Goal: Task Accomplishment & Management: Use online tool/utility

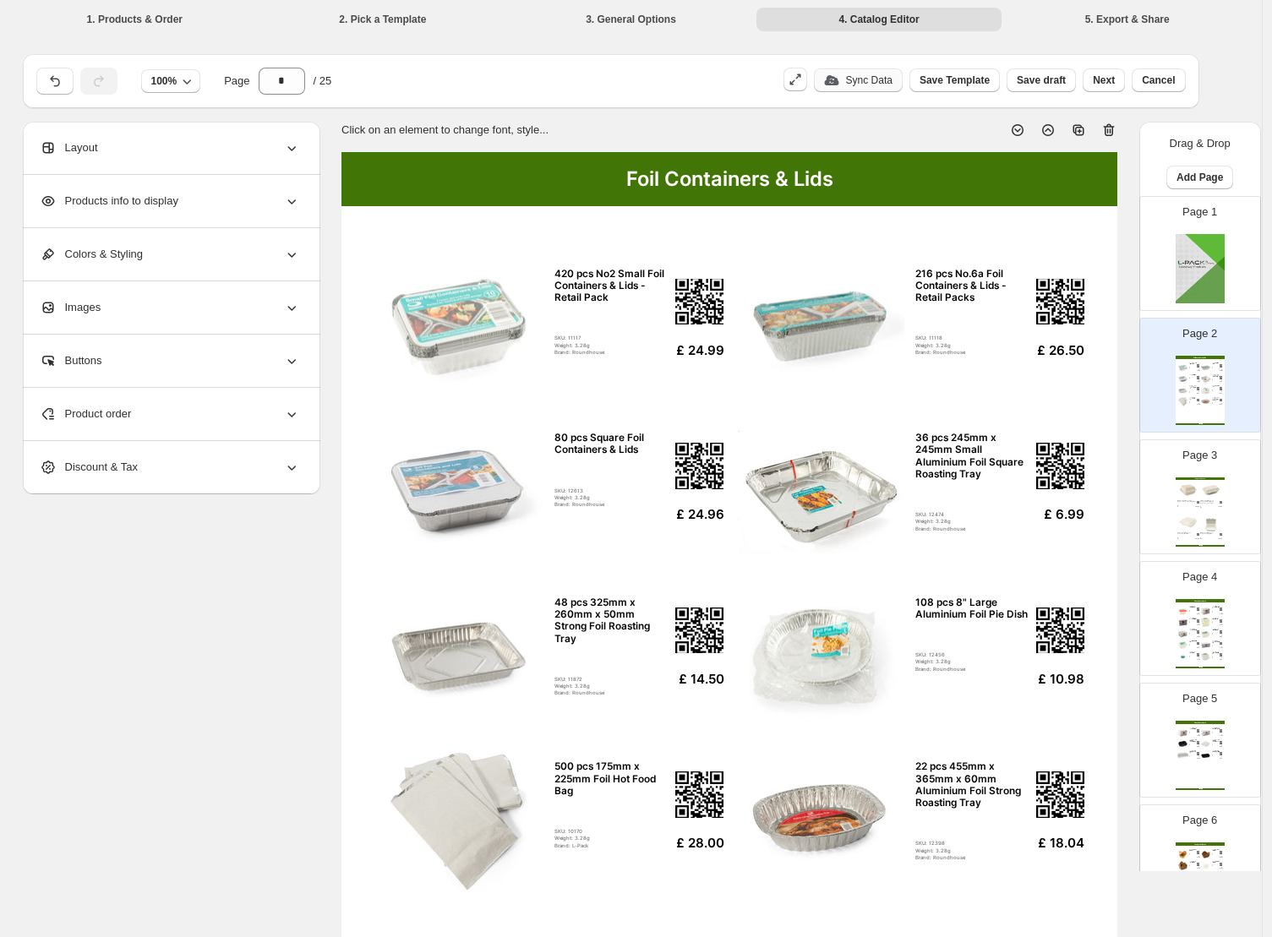
click at [846, 84] on p "Sync Data" at bounding box center [869, 81] width 46 height 14
click at [871, 82] on div "Sync Data" at bounding box center [858, 80] width 89 height 24
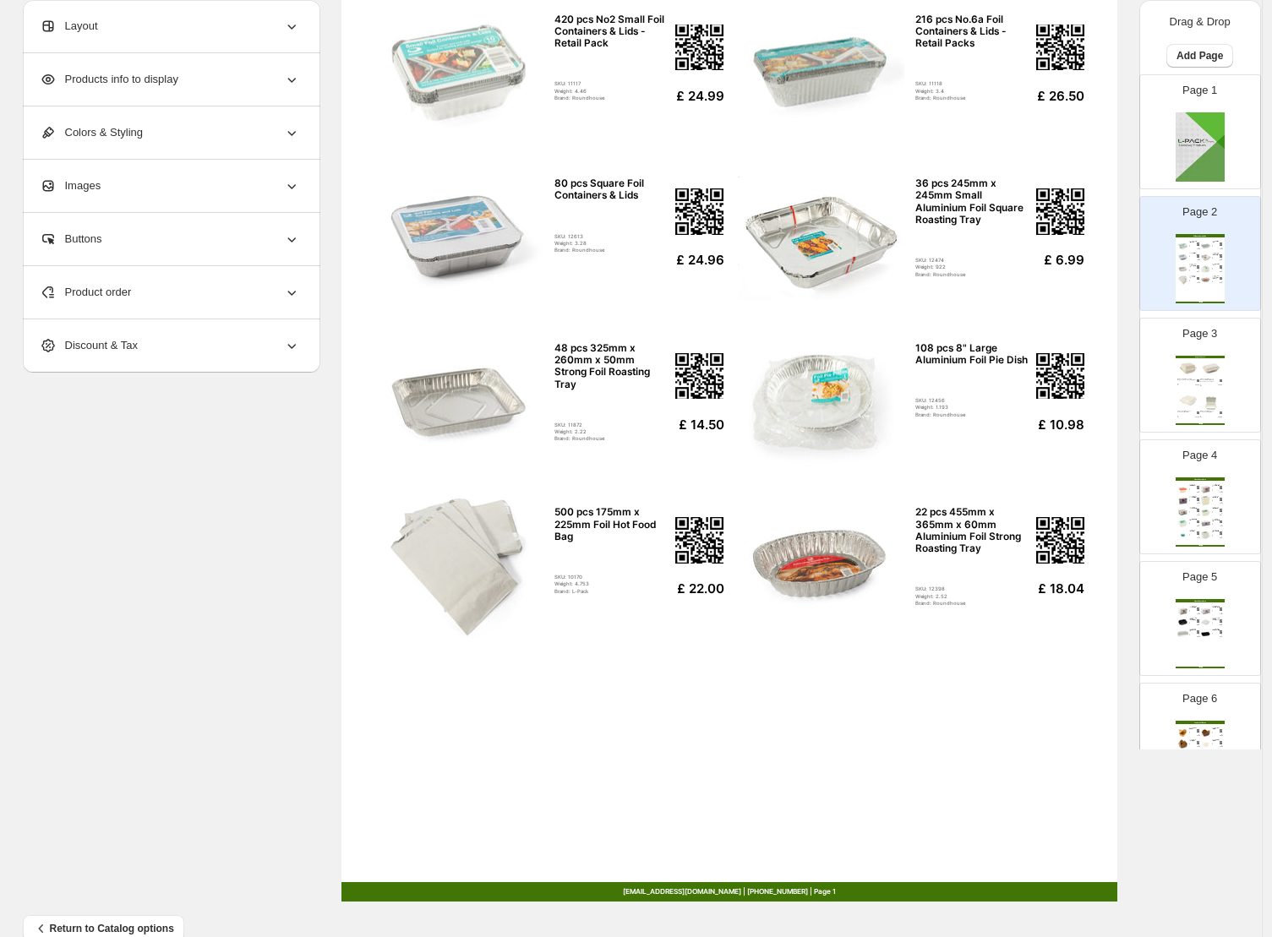
scroll to position [288, 0]
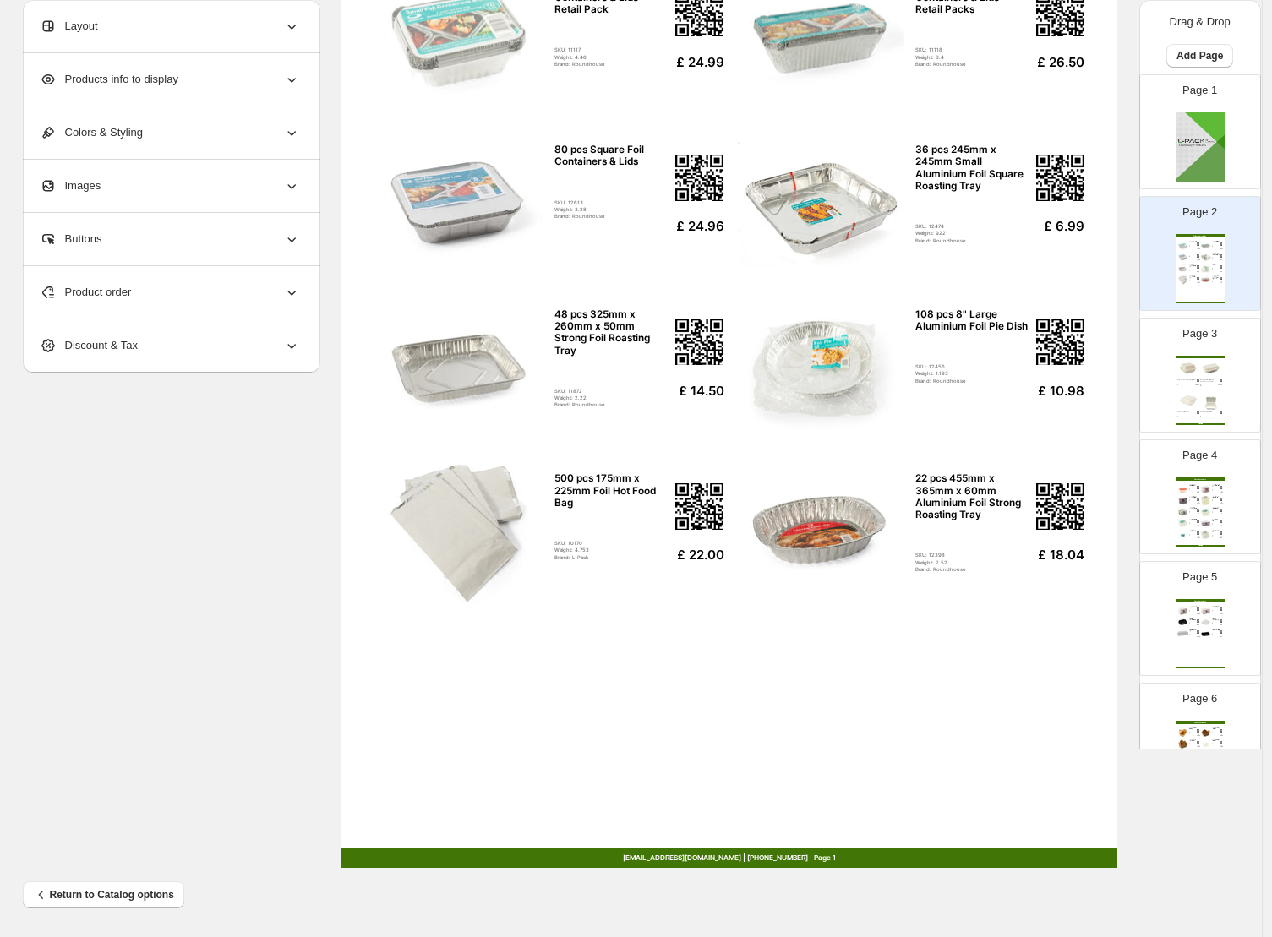
click at [523, 769] on div "Foil Containers & Lids 420 pcs No2 Small Foil Containers & Lids - Retail Pack S…" at bounding box center [729, 366] width 776 height 1004
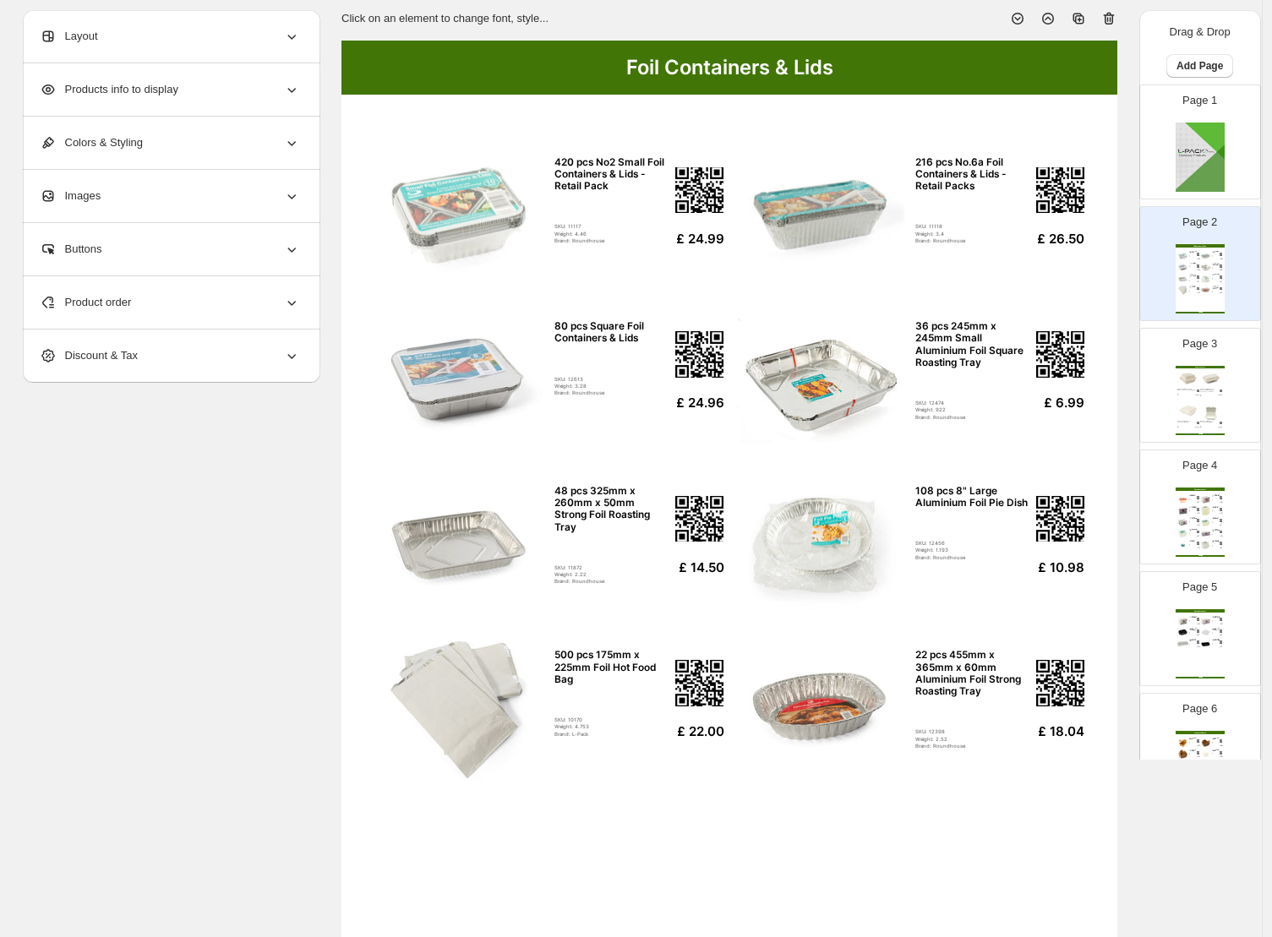
scroll to position [108, 0]
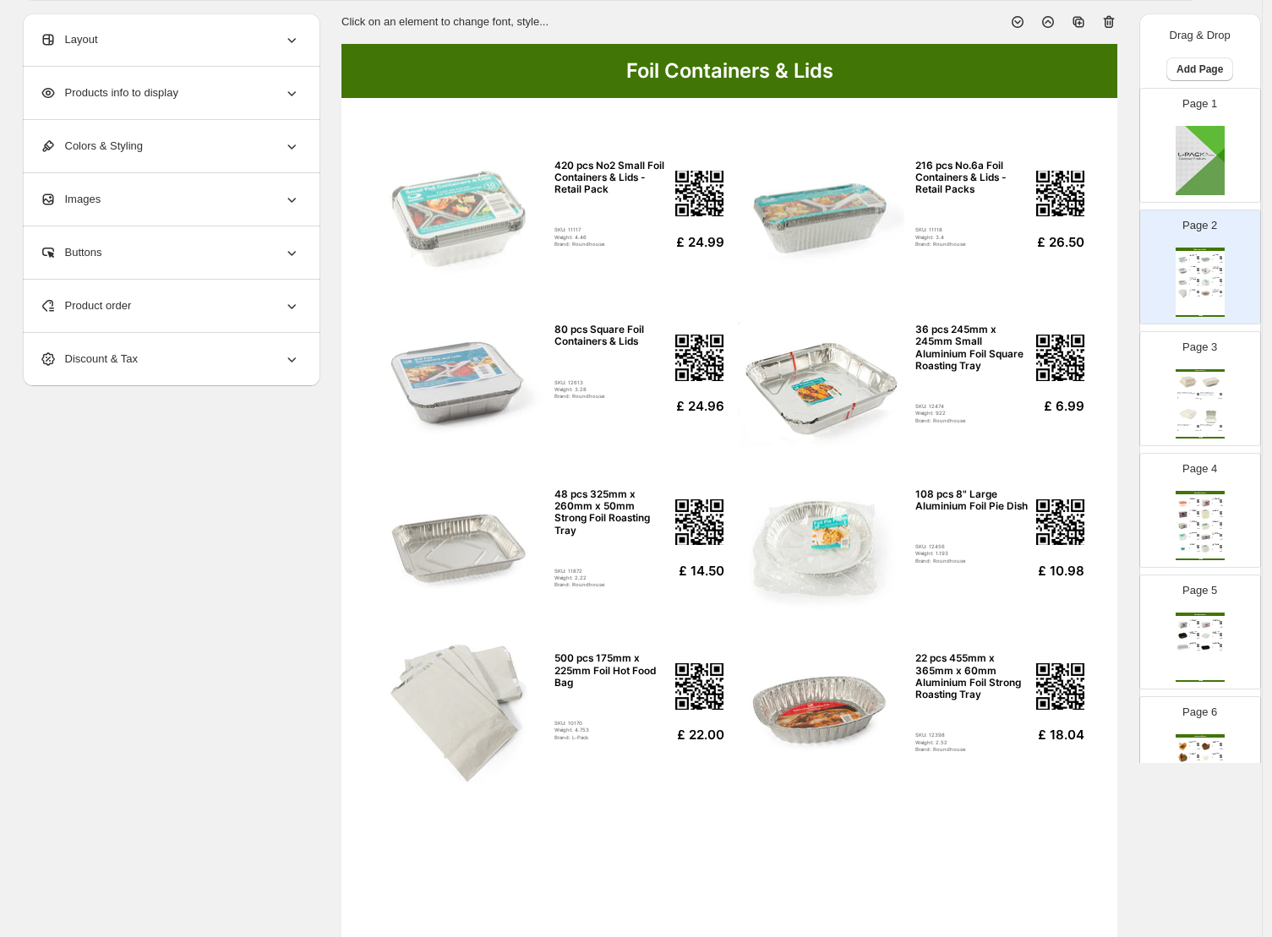
click at [162, 95] on span "Products info to display" at bounding box center [109, 93] width 139 height 17
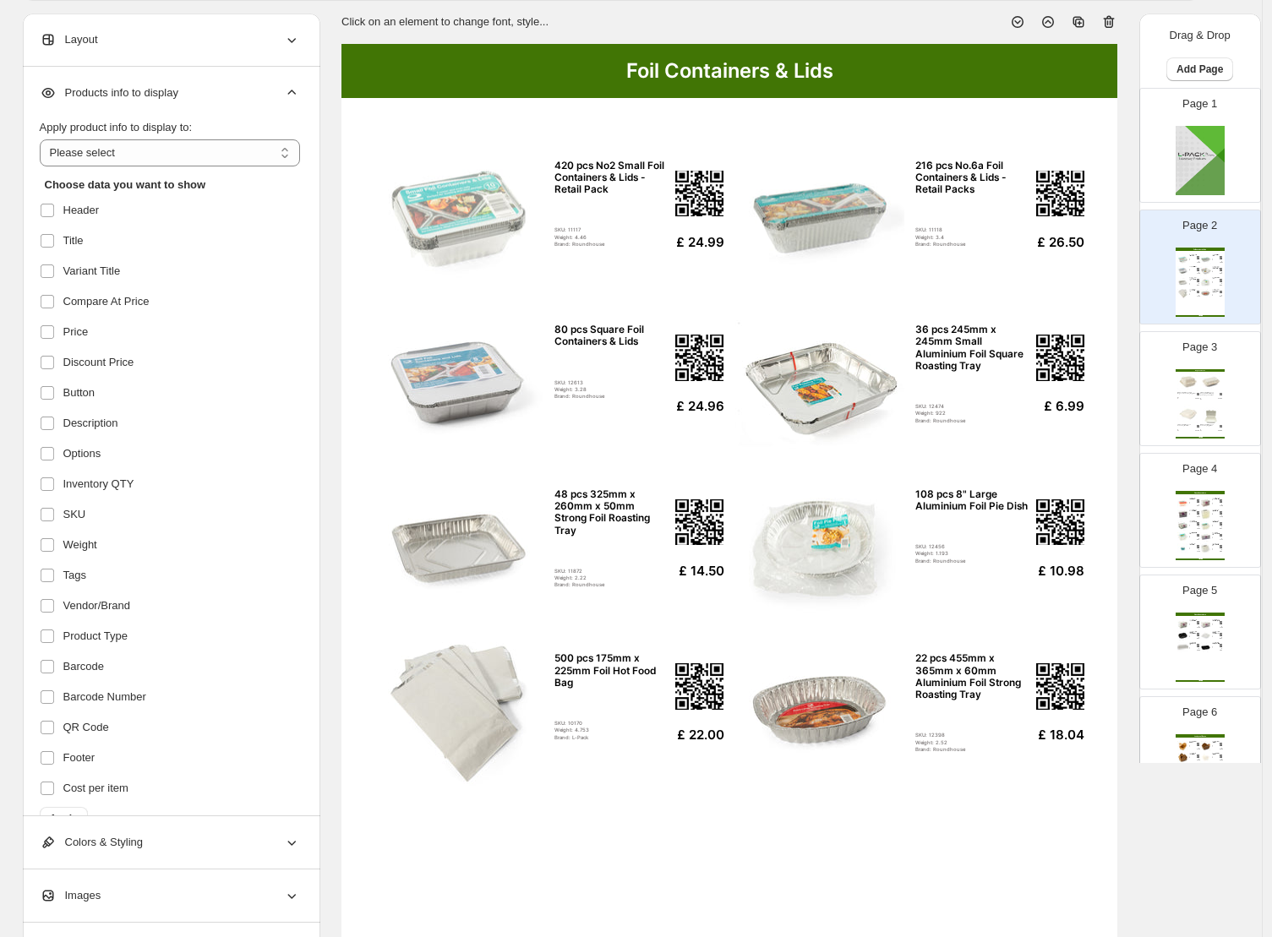
click at [205, 94] on div "Products info to display" at bounding box center [170, 93] width 260 height 52
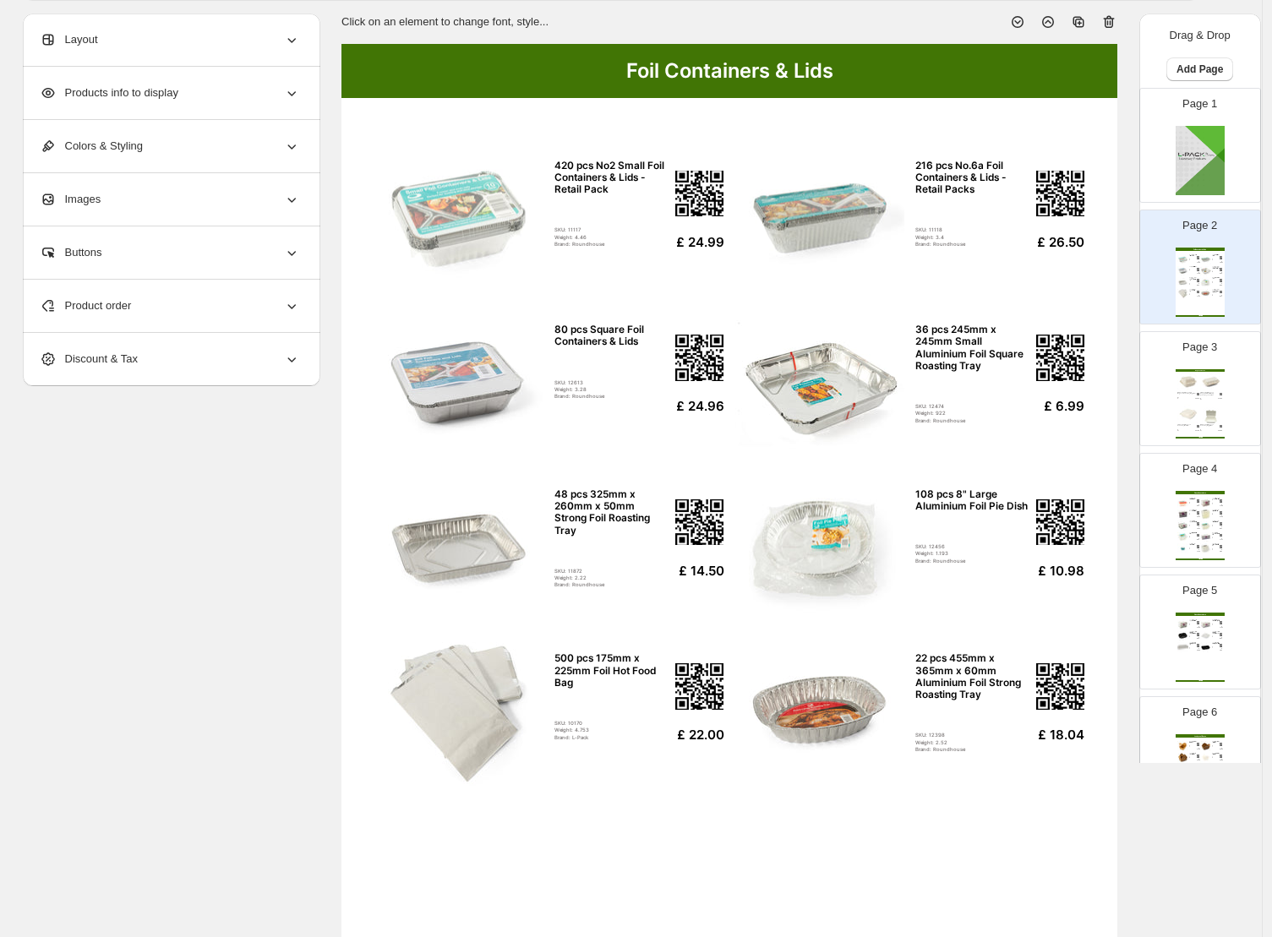
click at [97, 309] on span "Product order" at bounding box center [86, 306] width 92 height 17
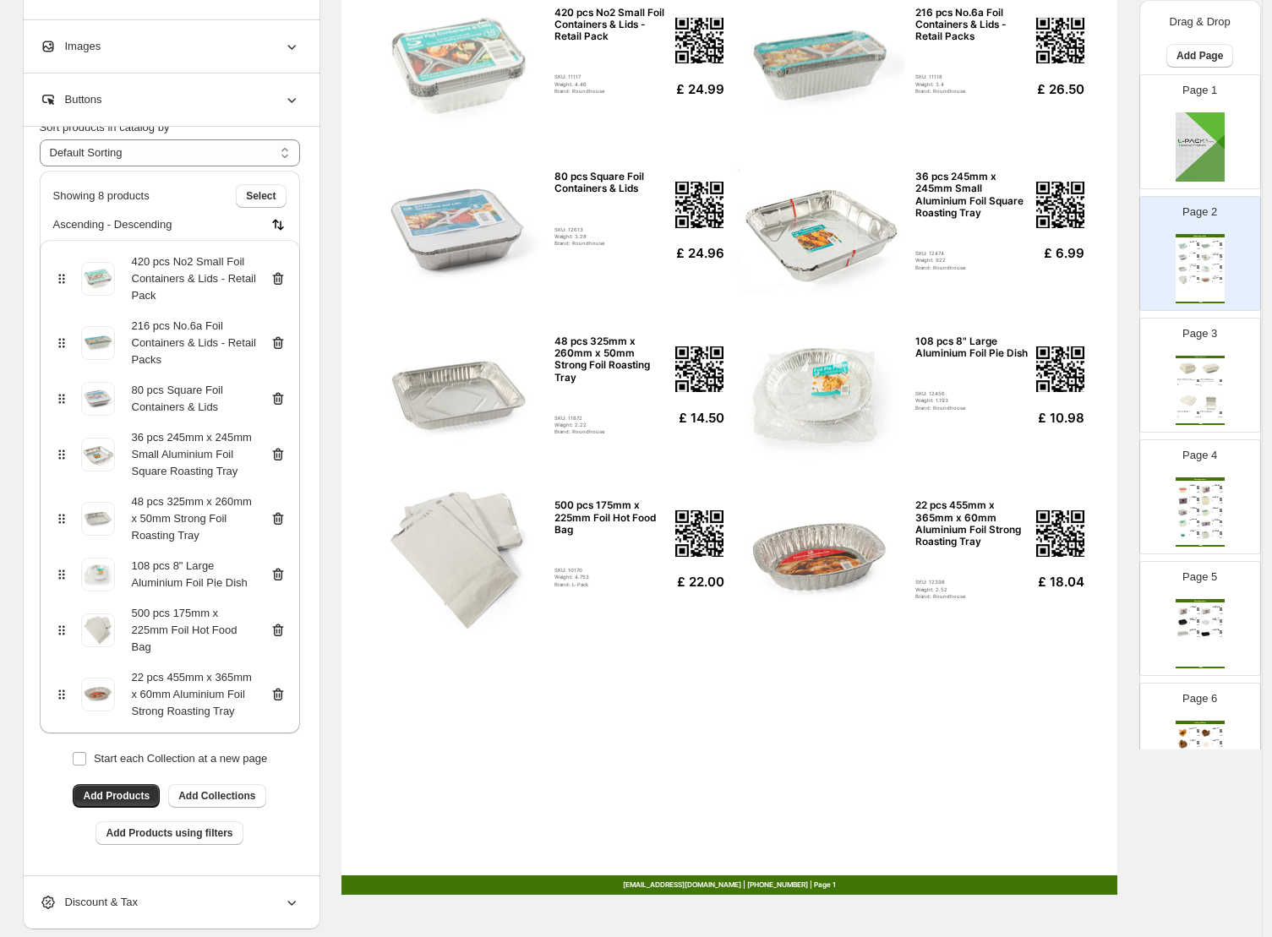
scroll to position [323, 0]
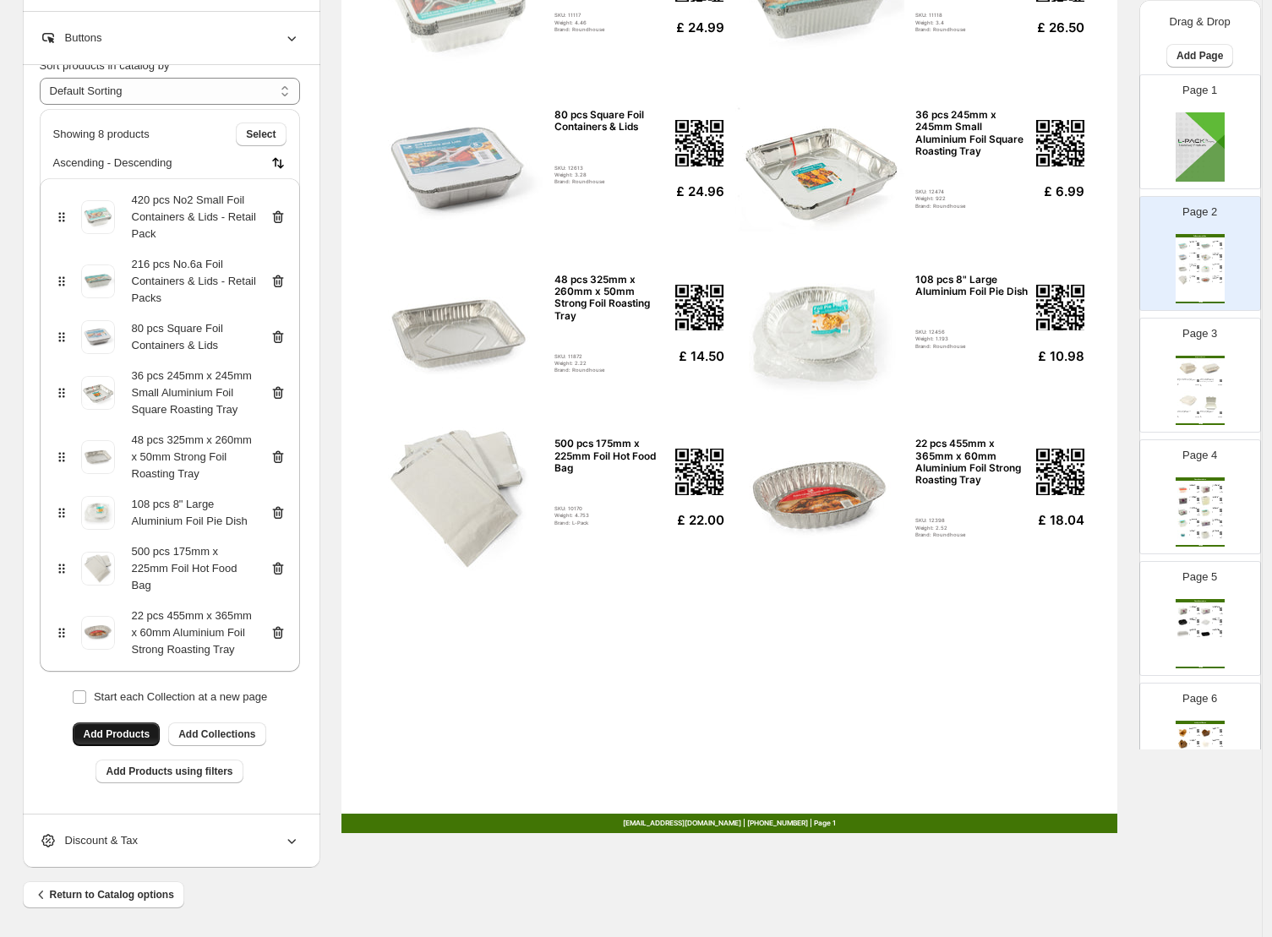
click at [144, 735] on span "Add Products" at bounding box center [116, 735] width 67 height 14
click at [118, 737] on span "Add Products" at bounding box center [116, 735] width 67 height 14
click at [585, 653] on div "Foil Containers & Lids 420 pcs No2 Small Foil Containers & Lids - Retail Pack S…" at bounding box center [729, 331] width 776 height 1004
drag, startPoint x: 601, startPoint y: 696, endPoint x: 615, endPoint y: 759, distance: 64.2
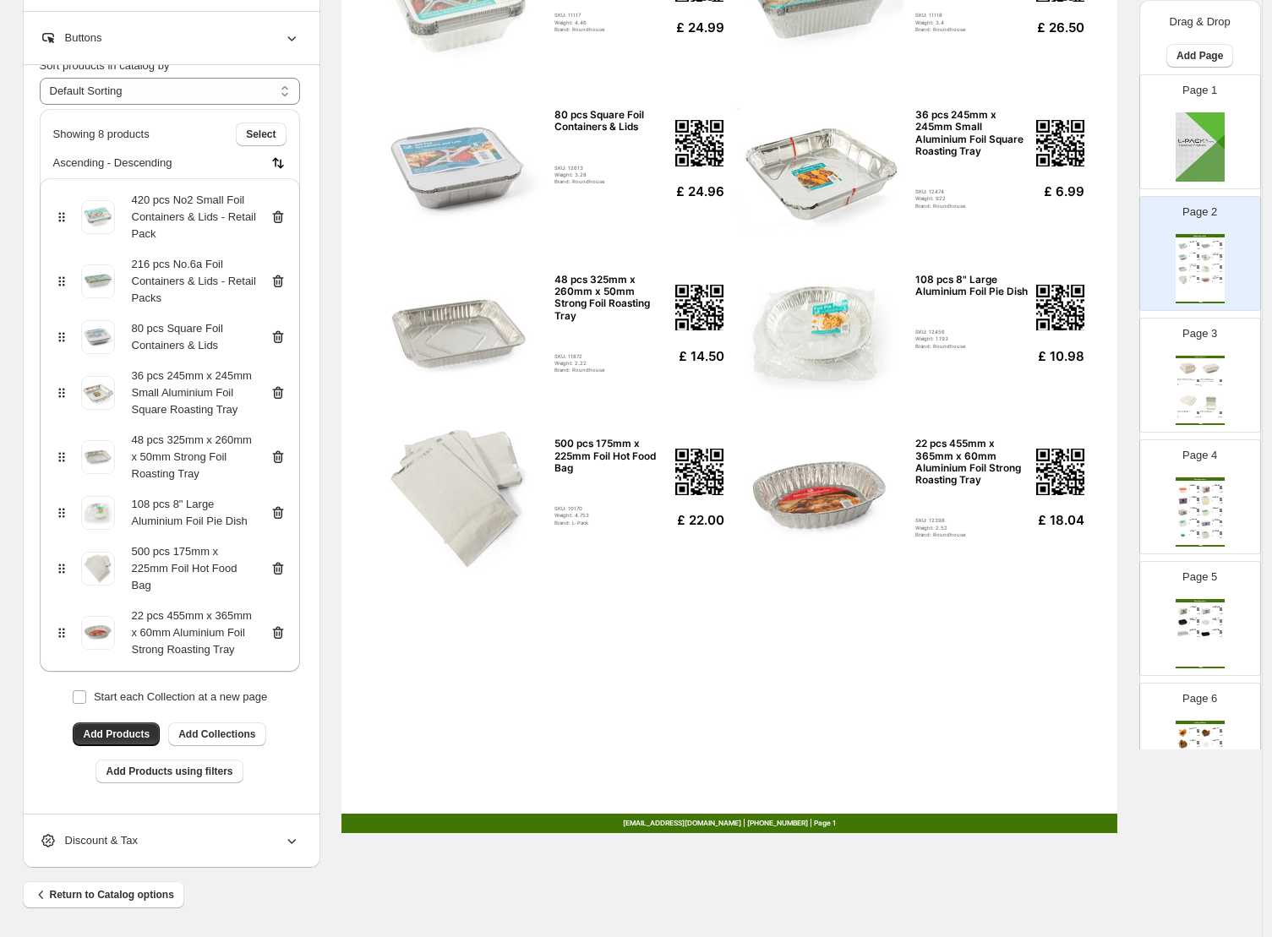
click at [615, 759] on div "Foil Containers & Lids 420 pcs No2 Small Foil Containers & Lids - Retail Pack S…" at bounding box center [729, 331] width 776 height 1004
drag, startPoint x: 531, startPoint y: 591, endPoint x: 562, endPoint y: 637, distance: 56.0
click at [562, 637] on div "Foil Containers & Lids 420 pcs No2 Small Foil Containers & Lids - Retail Pack S…" at bounding box center [729, 331] width 776 height 1004
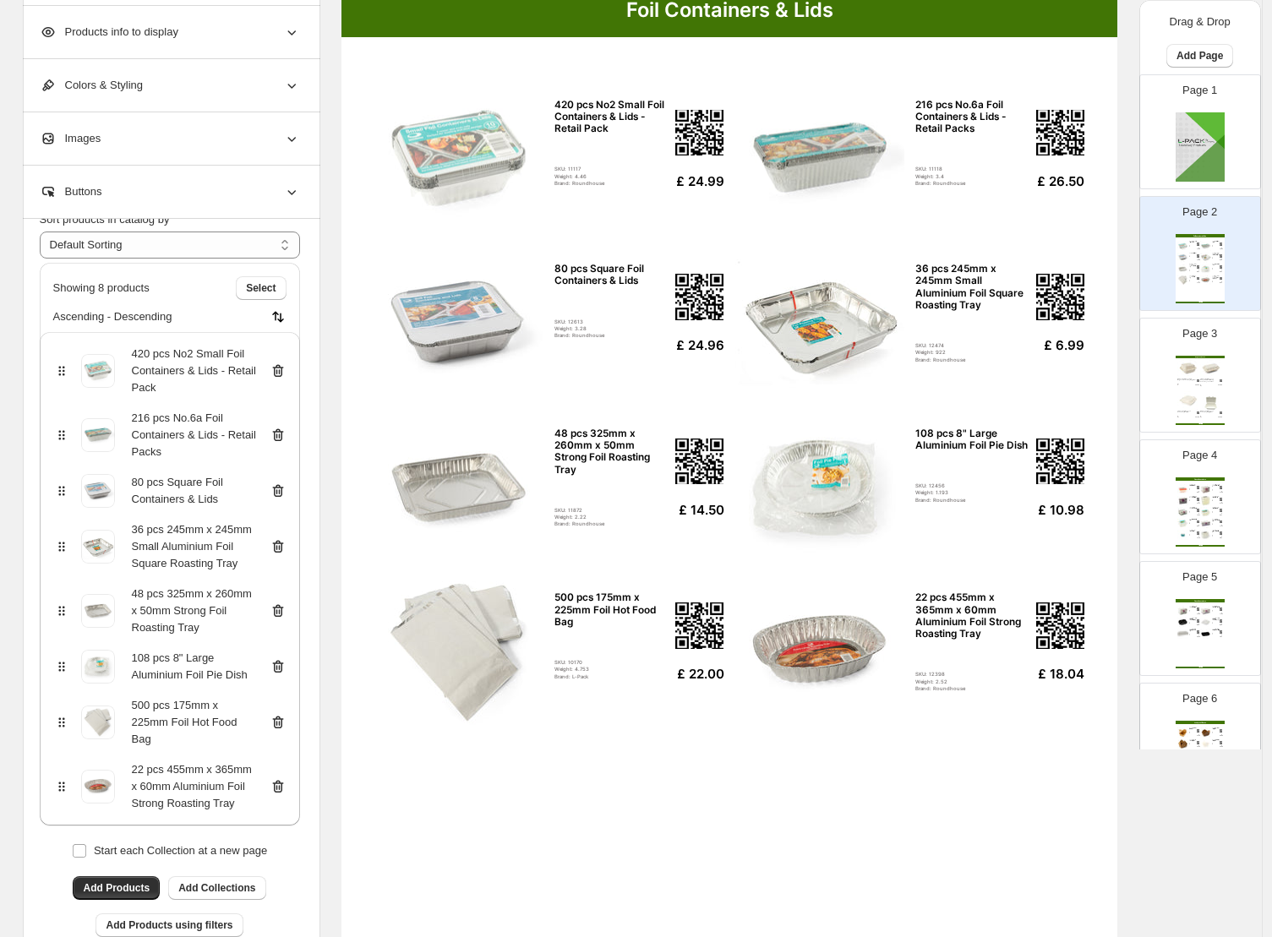
scroll to position [0, 0]
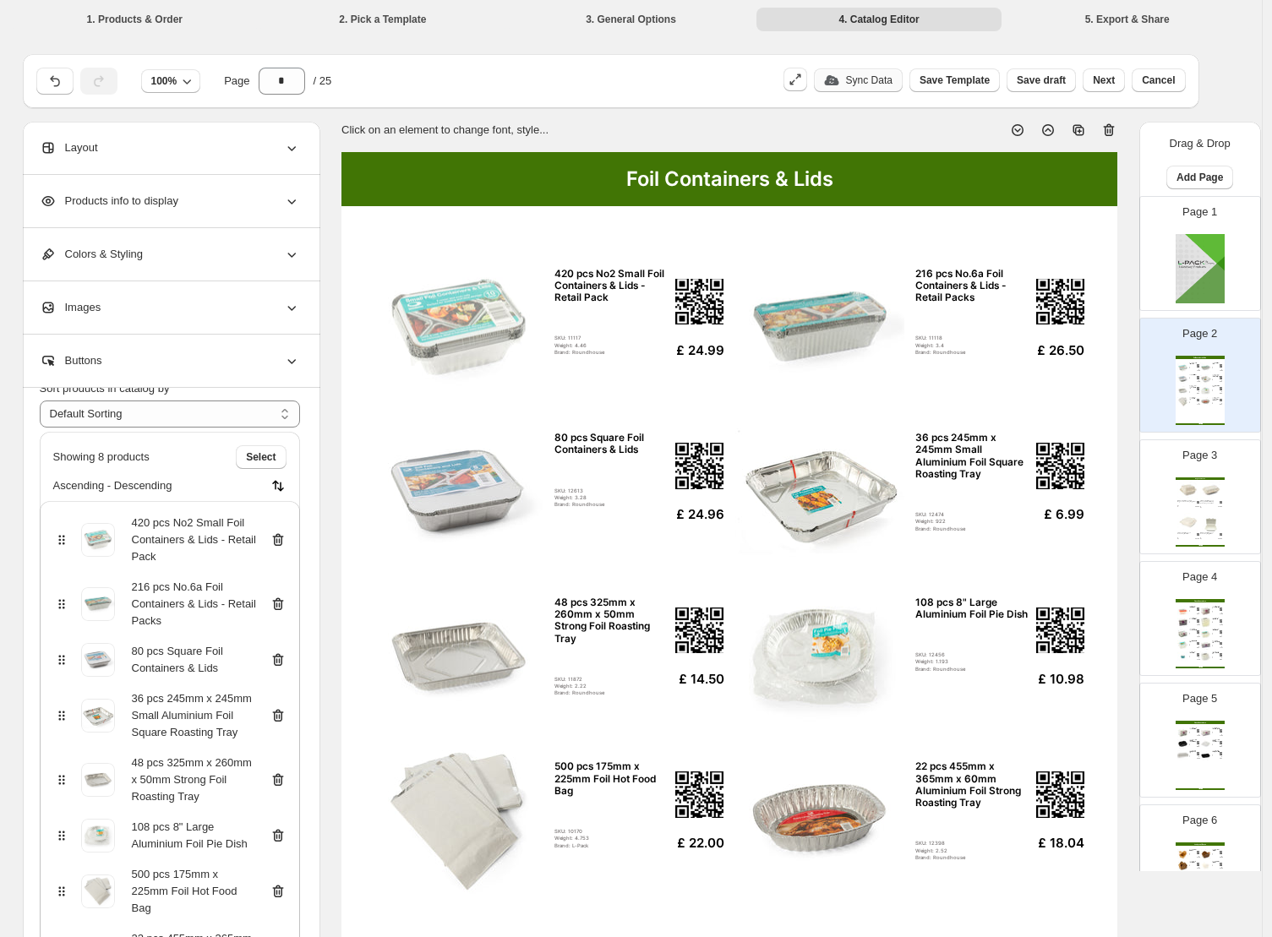
click at [144, 212] on div "Products info to display" at bounding box center [170, 201] width 260 height 52
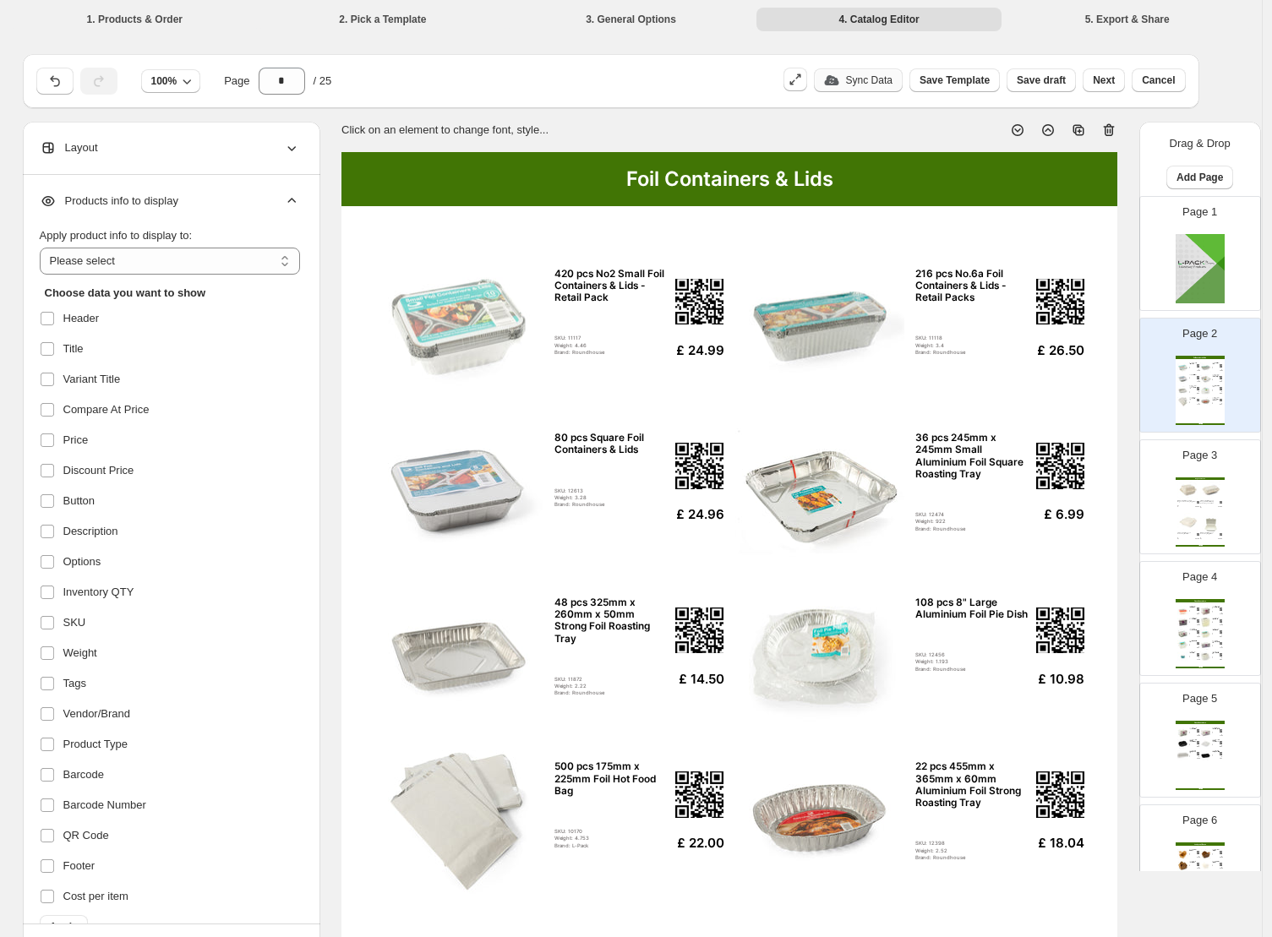
click at [145, 131] on div "Layout" at bounding box center [170, 148] width 260 height 52
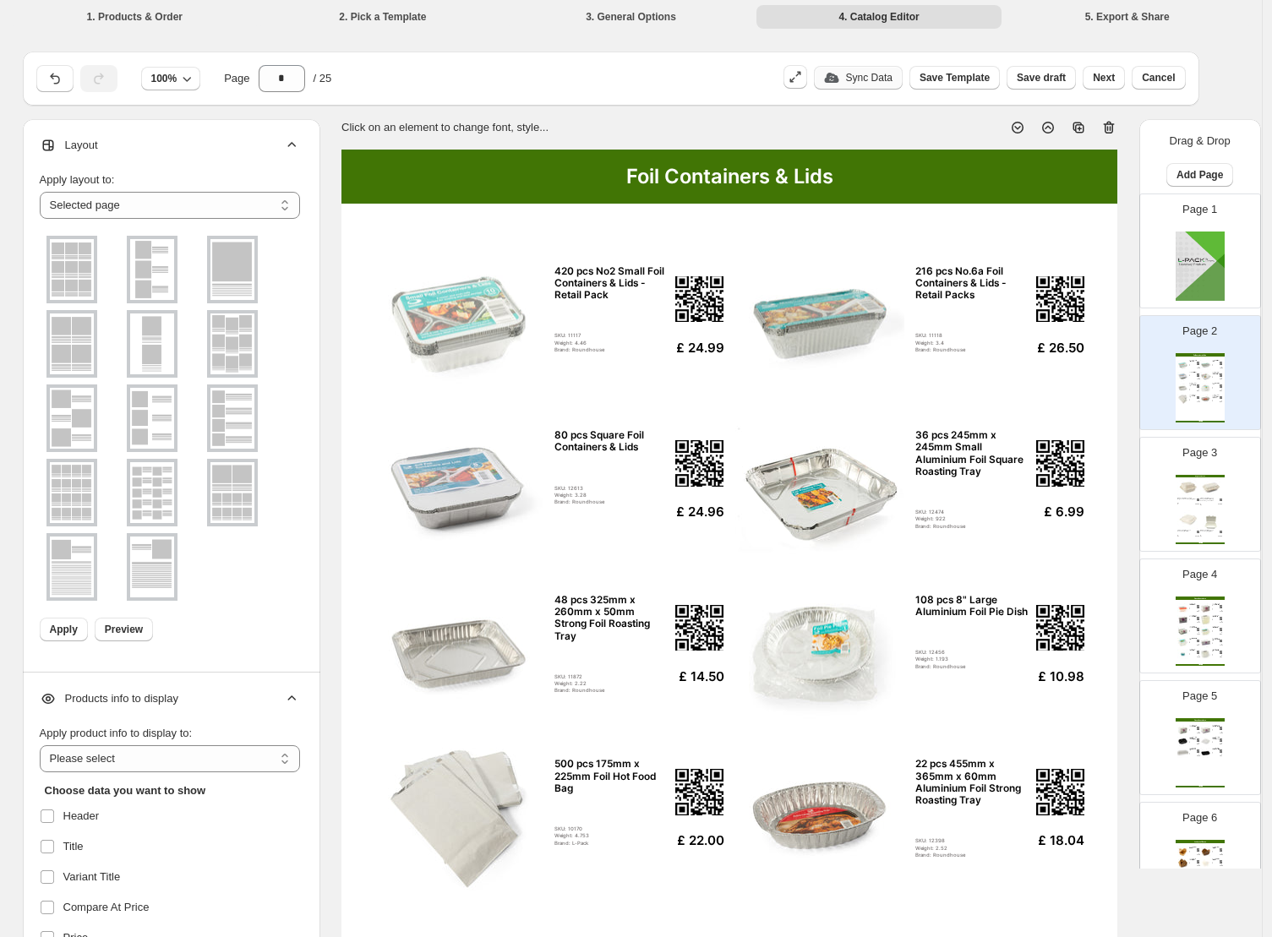
scroll to position [3, 0]
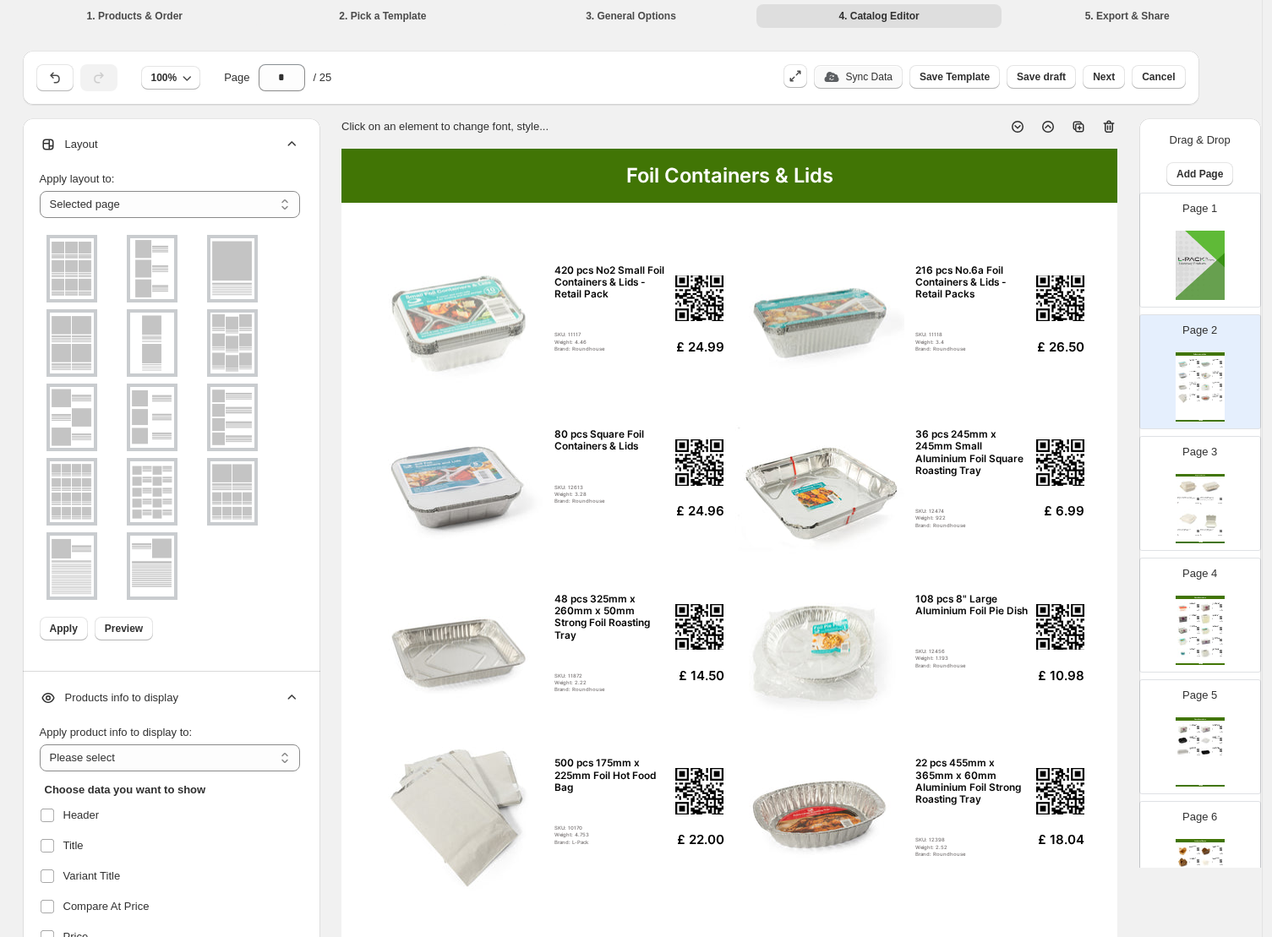
click at [81, 272] on img at bounding box center [72, 268] width 44 height 61
click at [77, 625] on span "Apply" at bounding box center [64, 629] width 28 height 14
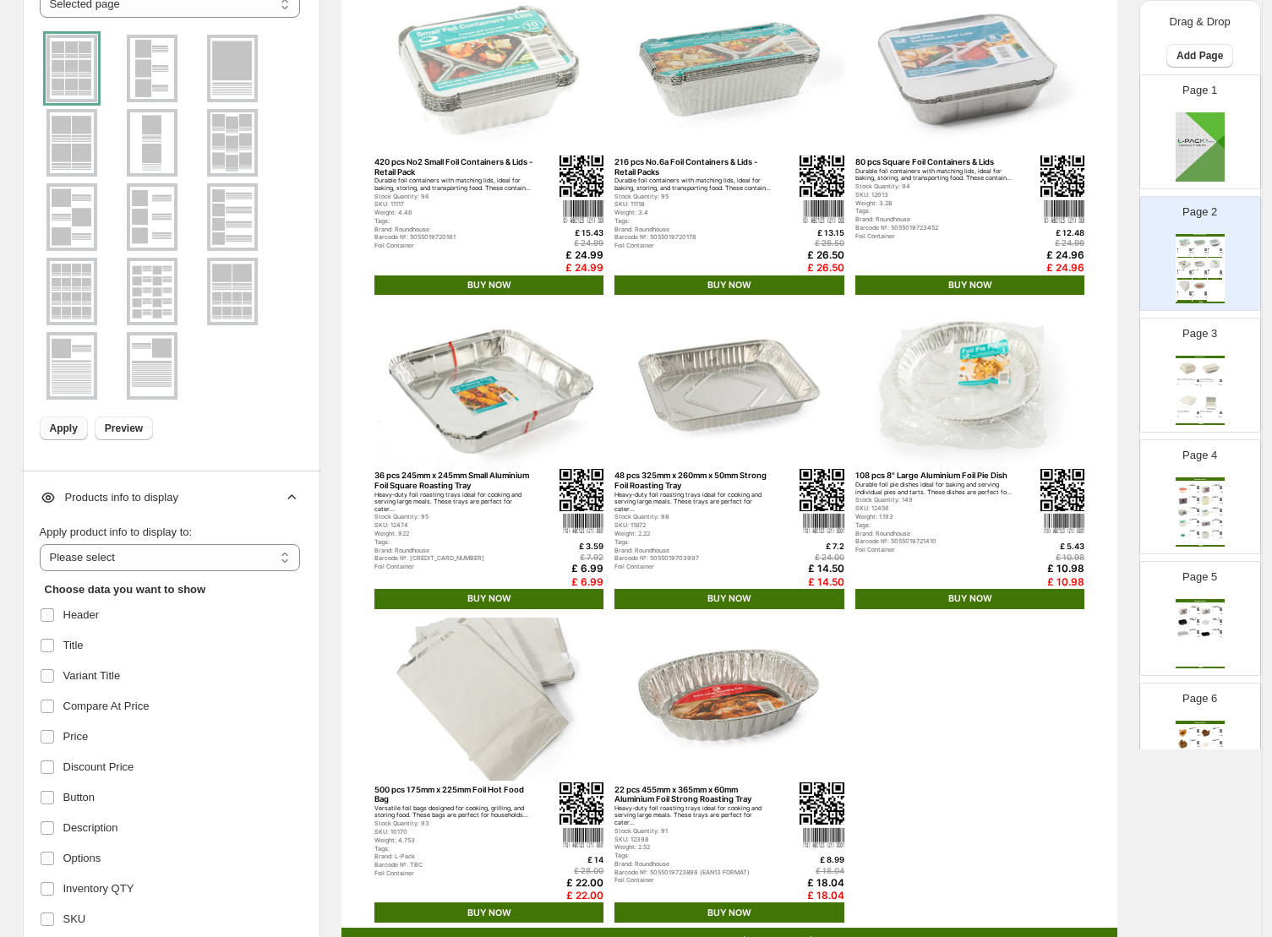
scroll to position [203, 0]
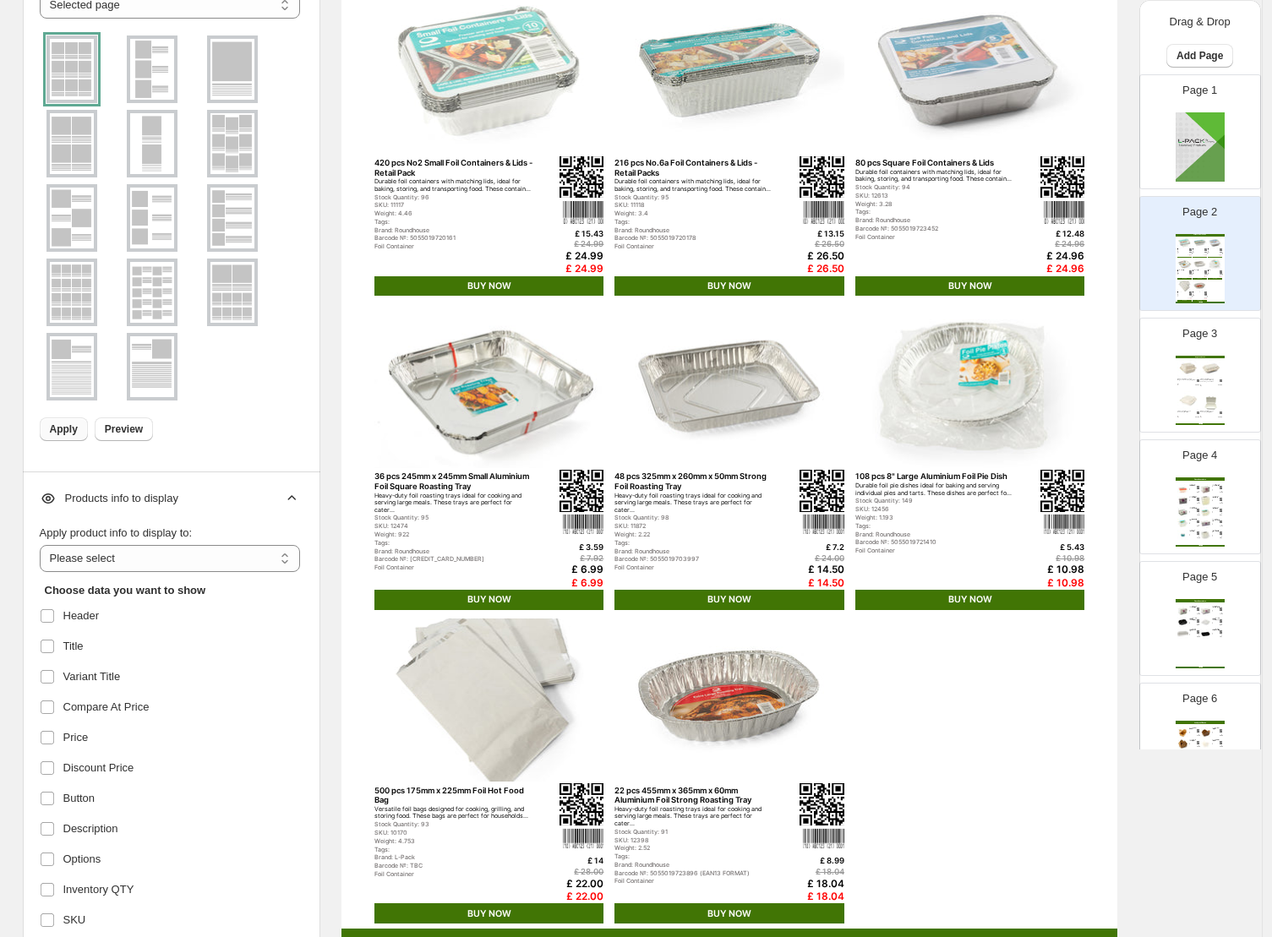
click at [82, 310] on img at bounding box center [72, 292] width 44 height 61
click at [85, 425] on button "Apply" at bounding box center [64, 430] width 48 height 24
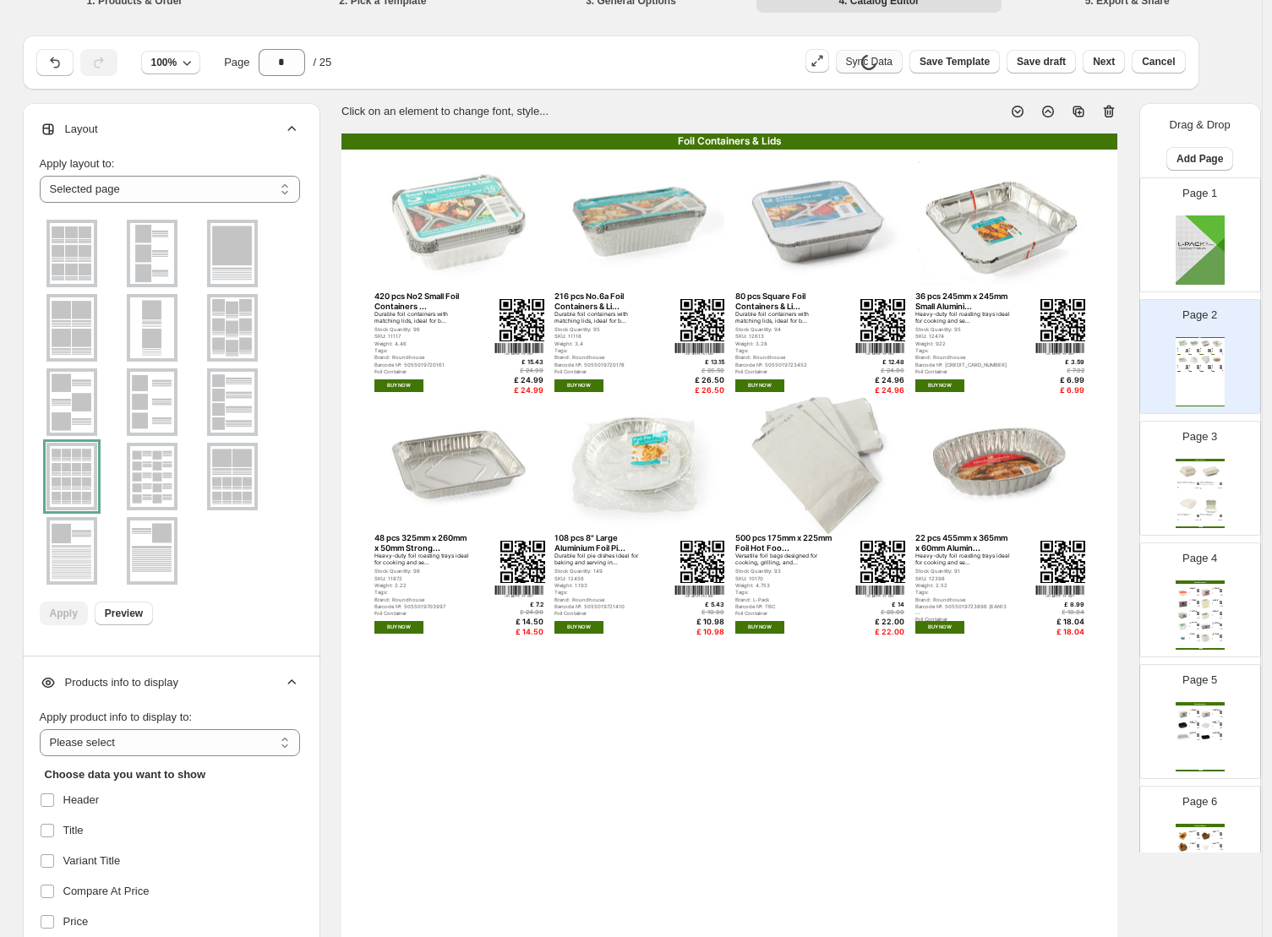
scroll to position [0, 0]
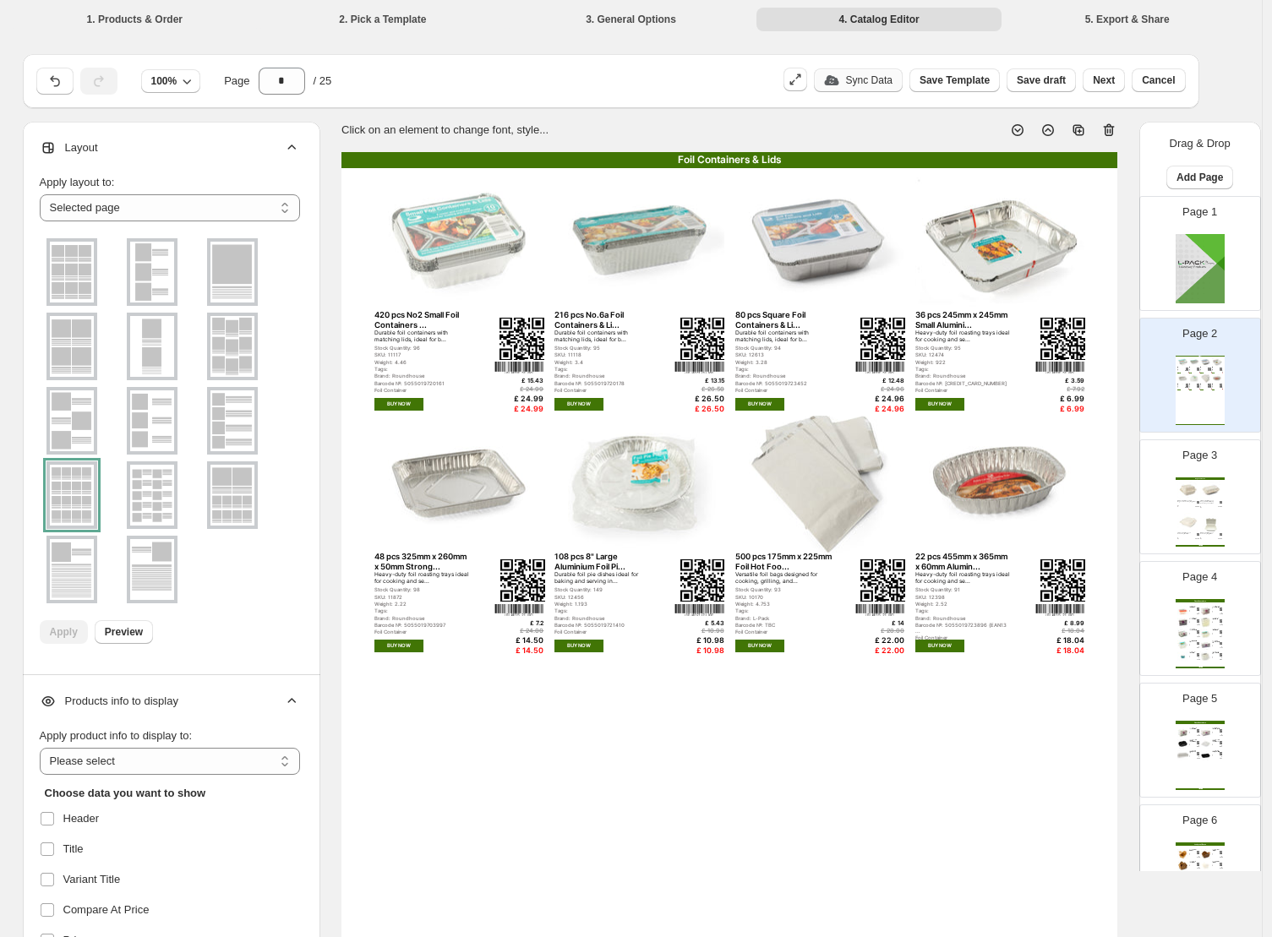
click at [767, 812] on div "Foil Containers & Lids 420 pcs No2 Small Foil Containers ... Durable foil conta…" at bounding box center [729, 654] width 776 height 1004
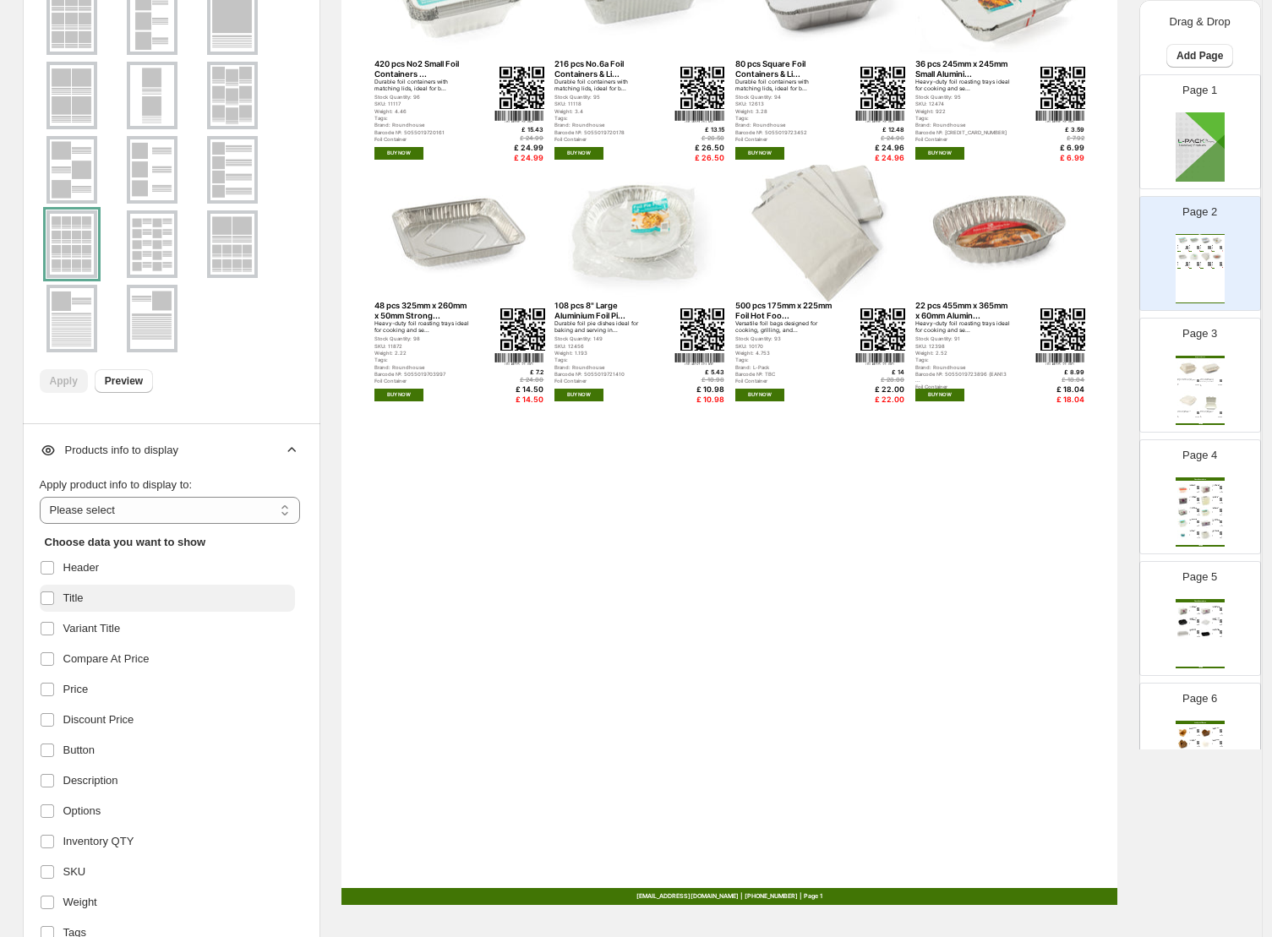
scroll to position [250, 0]
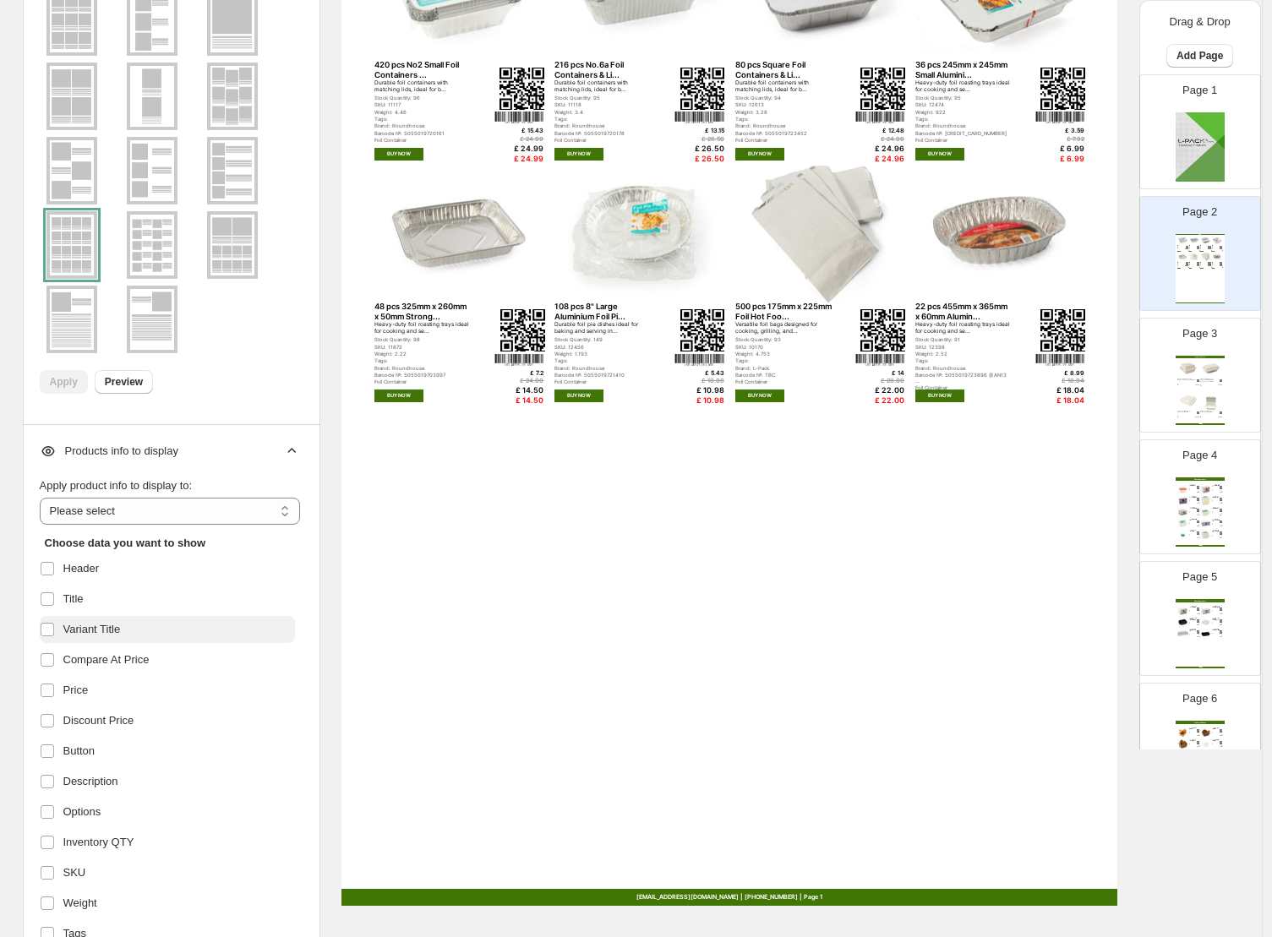
click at [77, 625] on span "Variant Title" at bounding box center [91, 629] width 57 height 17
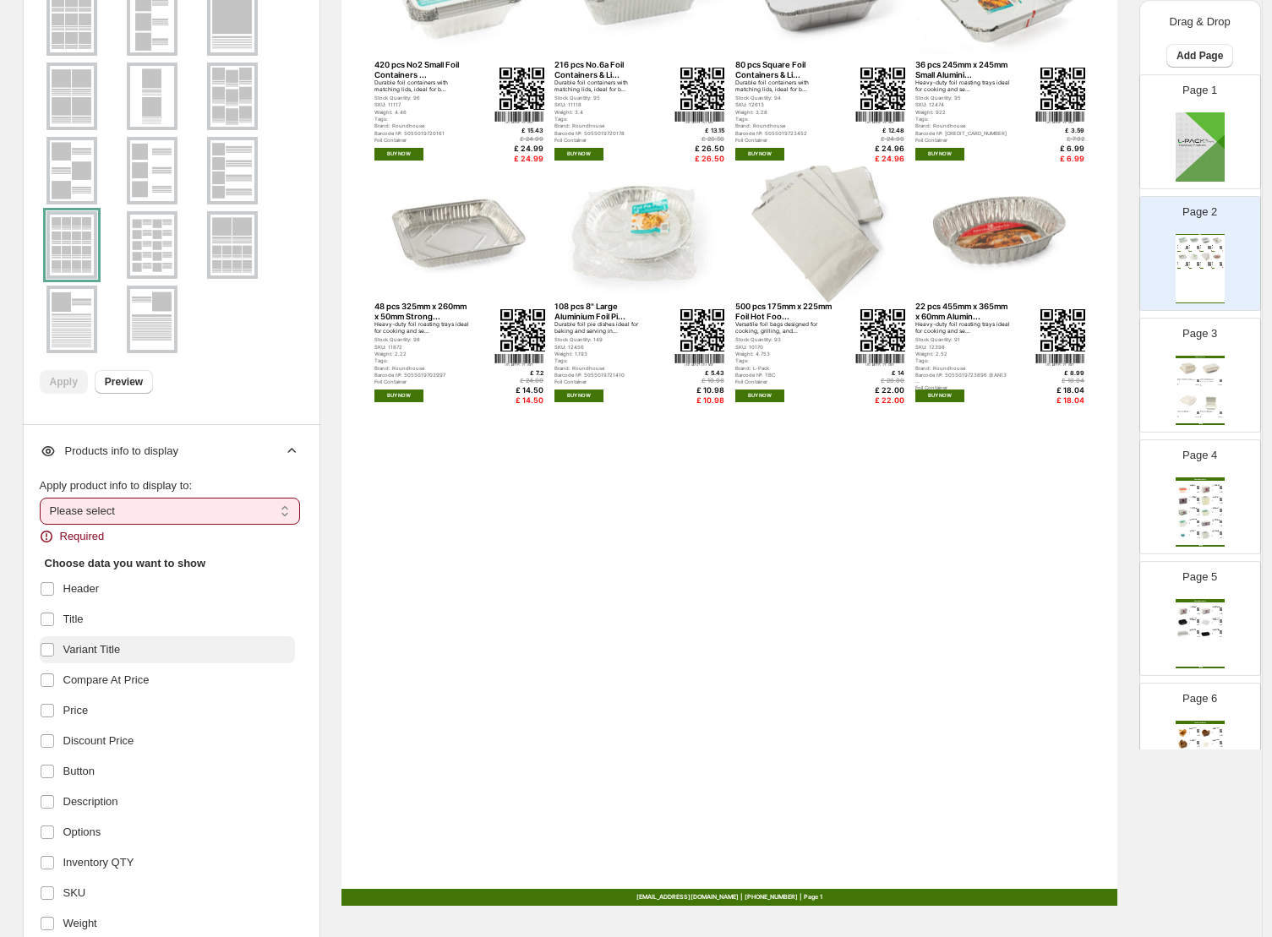
scroll to position [247, 0]
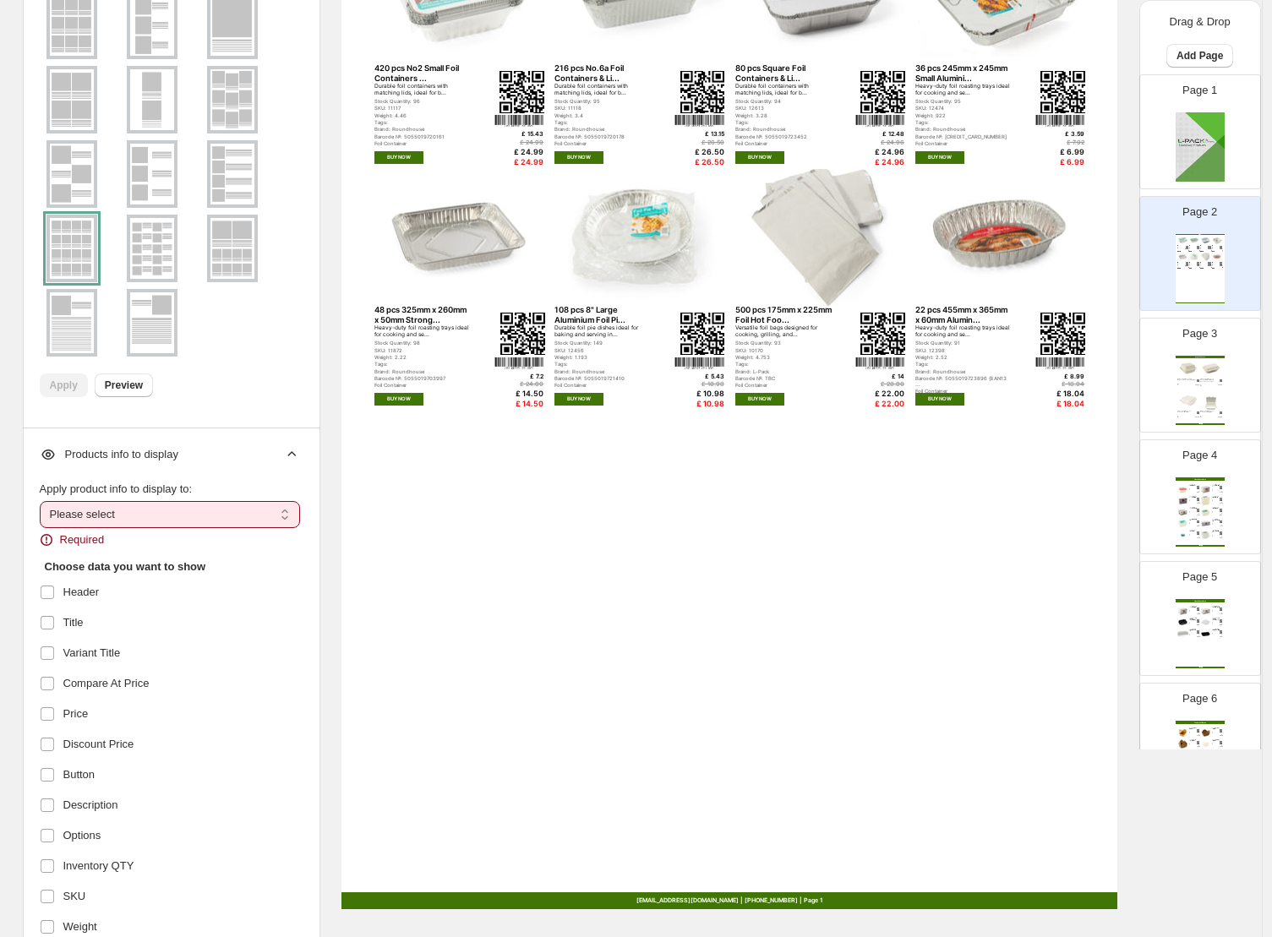
click at [139, 511] on select "**********" at bounding box center [170, 514] width 260 height 27
select select "**********"
click at [44, 501] on select "**********" at bounding box center [170, 514] width 260 height 27
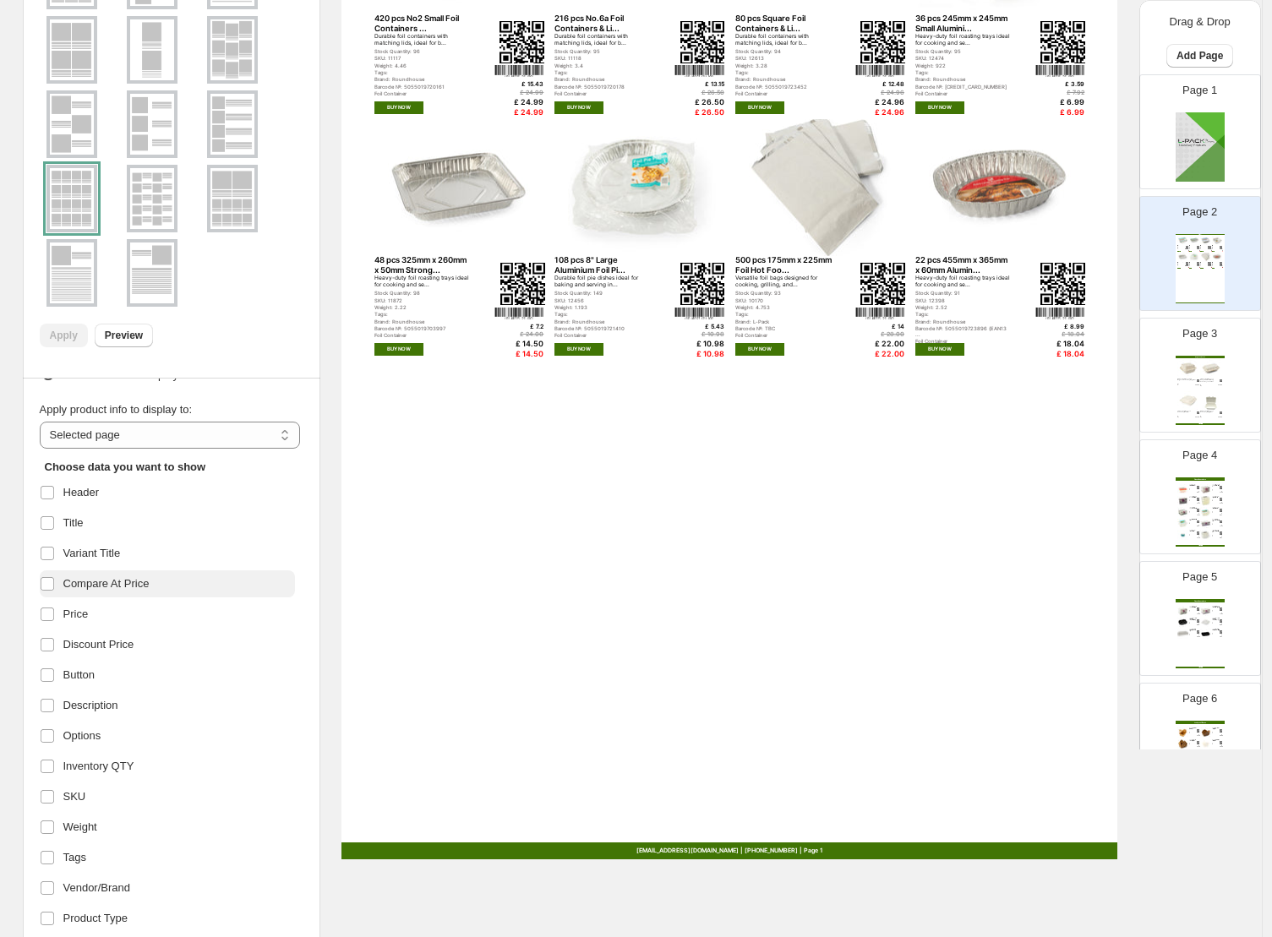
scroll to position [29, 0]
click at [73, 618] on span "Price" at bounding box center [75, 615] width 25 height 17
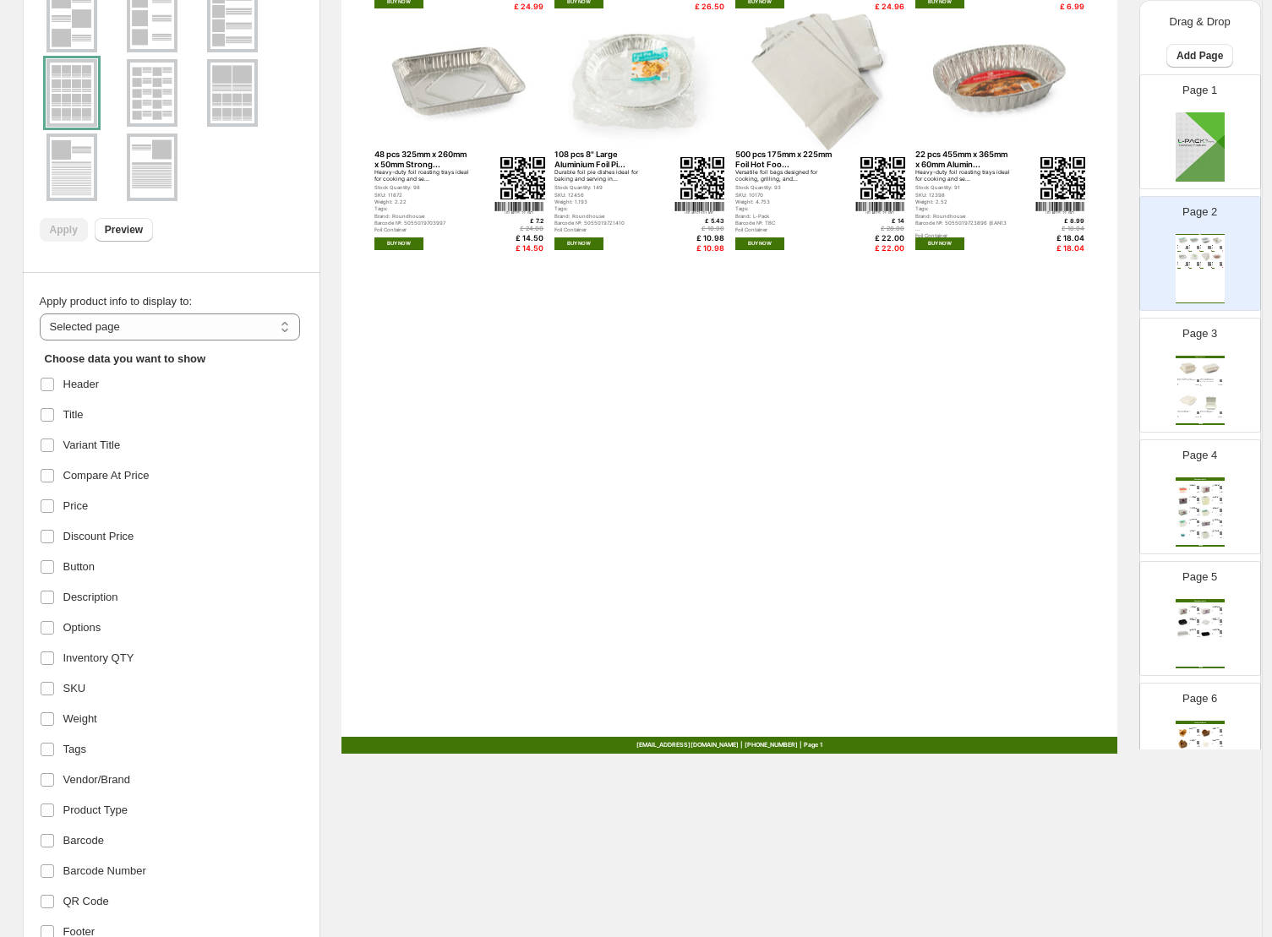
scroll to position [0, 0]
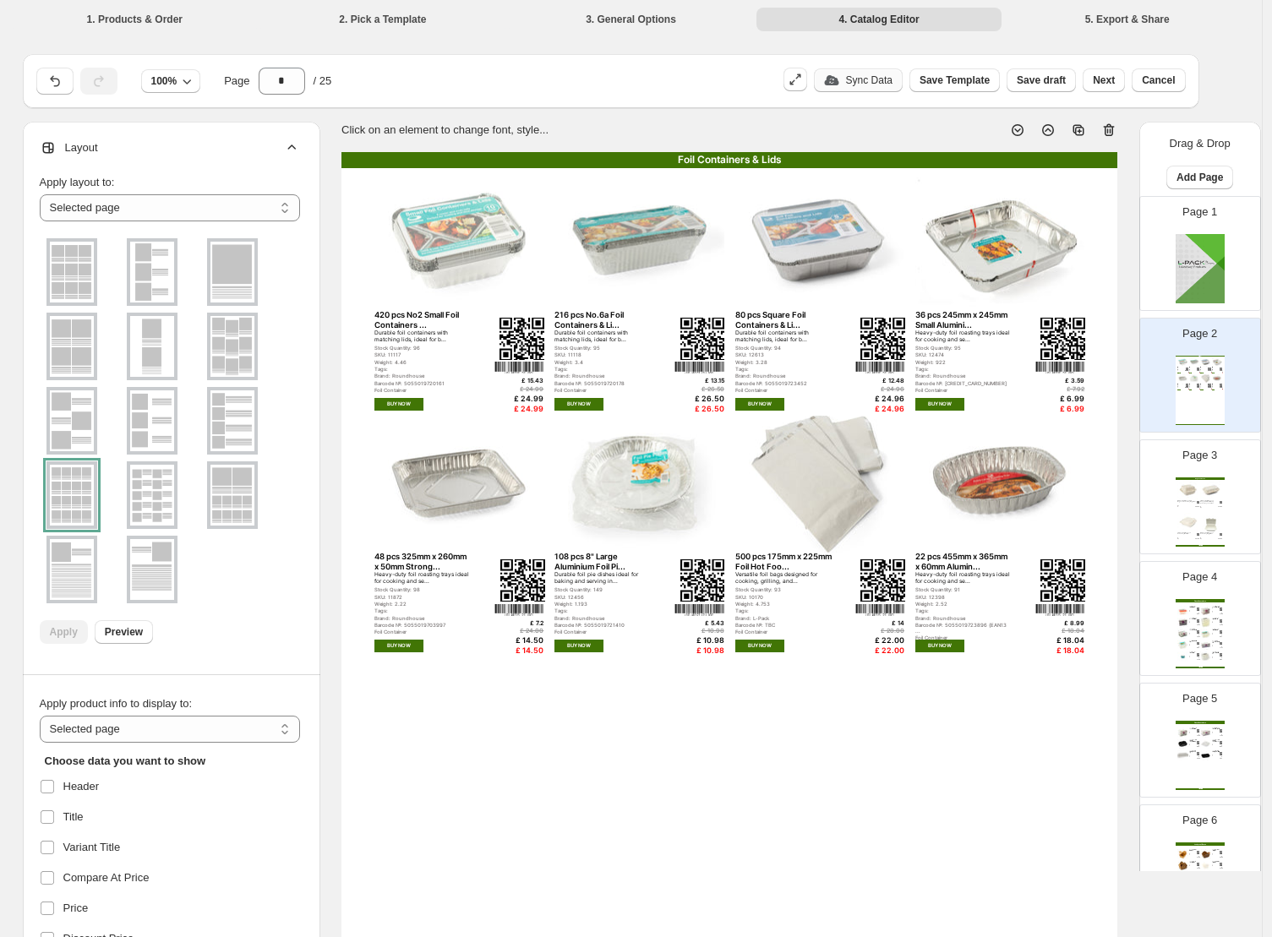
click at [535, 406] on div "£ 24.99" at bounding box center [518, 409] width 49 height 9
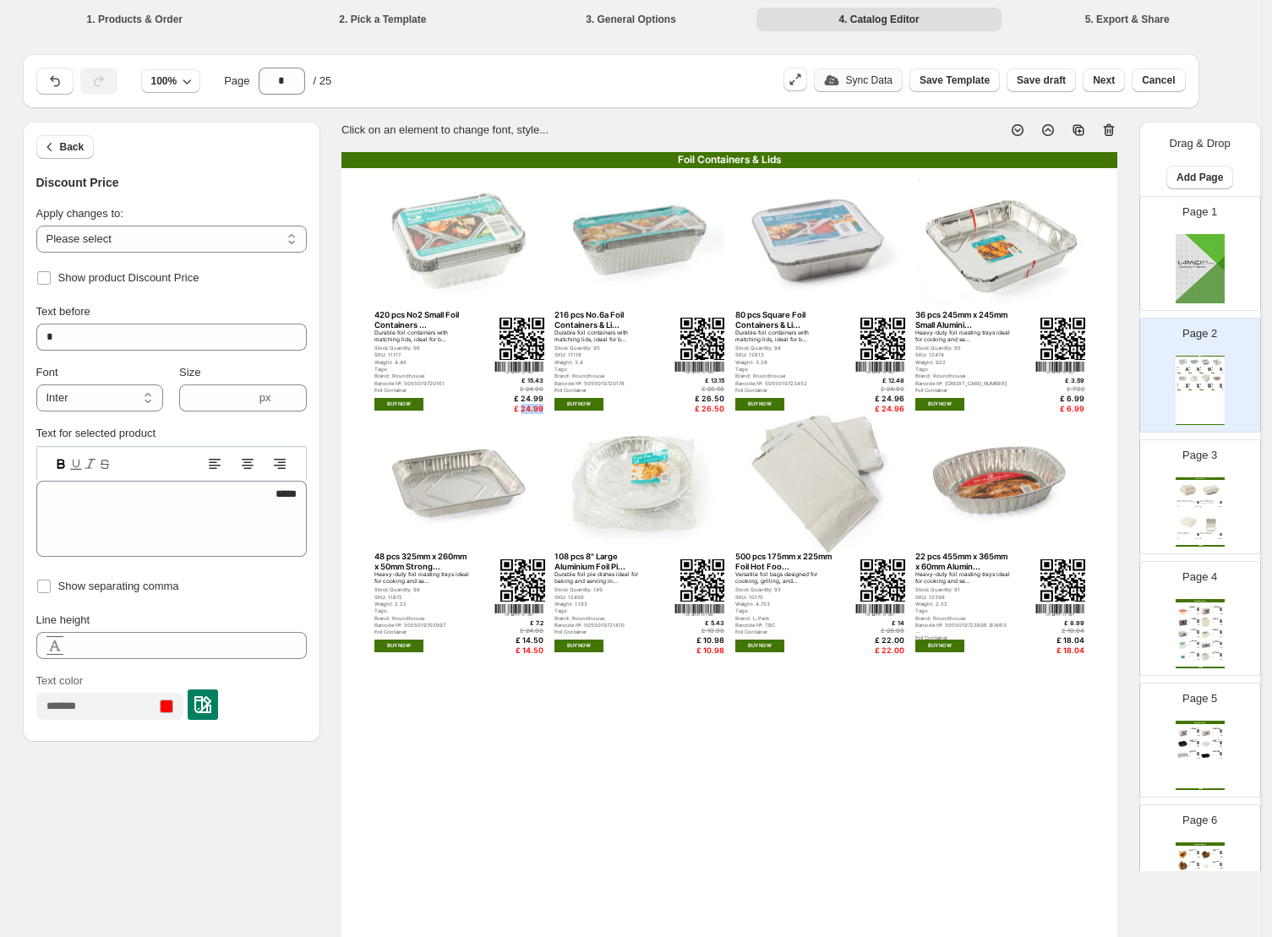
click at [535, 406] on div "£ 24.99" at bounding box center [518, 409] width 49 height 9
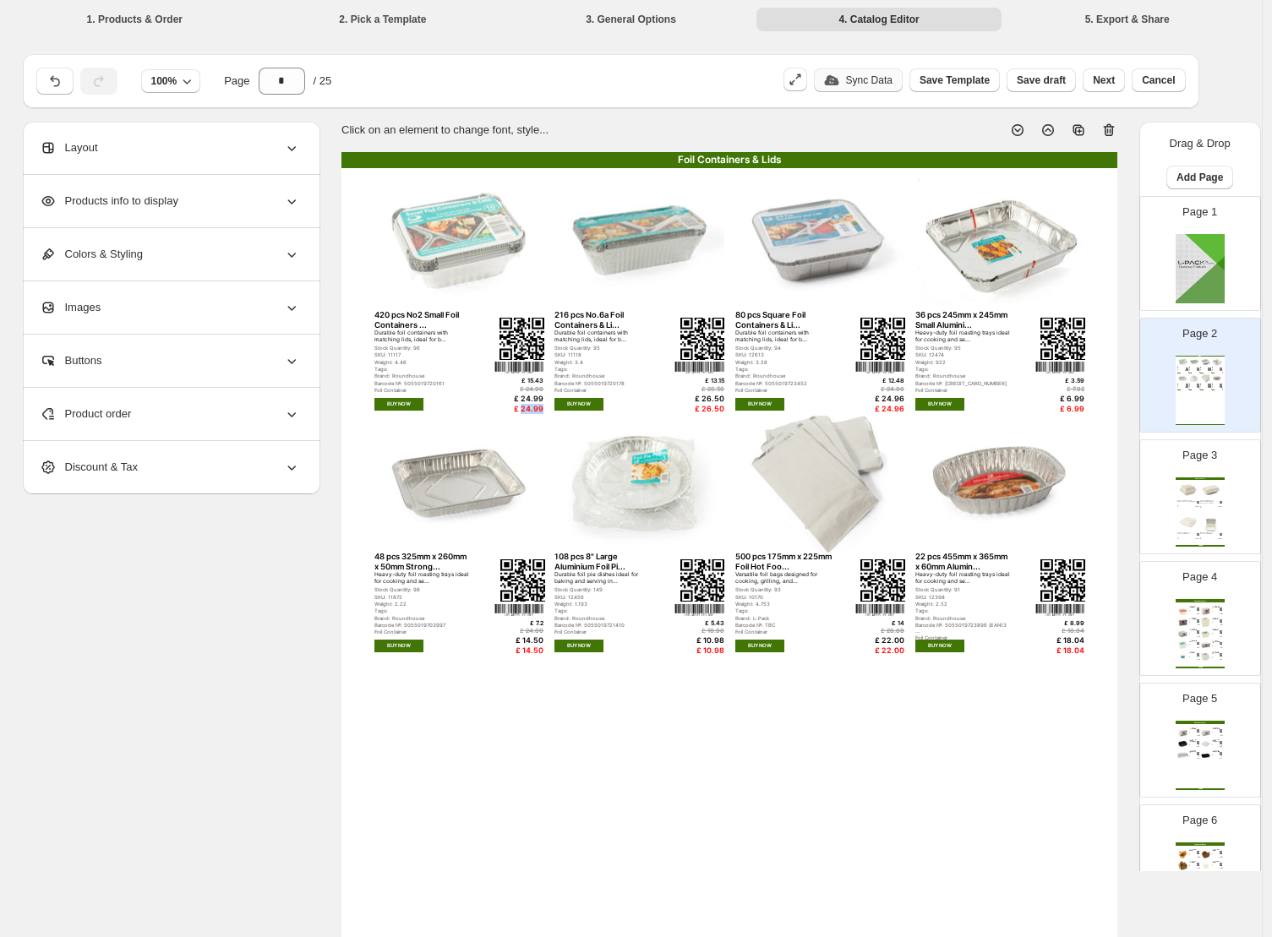
click at [533, 410] on div "£ 24.99" at bounding box center [518, 409] width 49 height 9
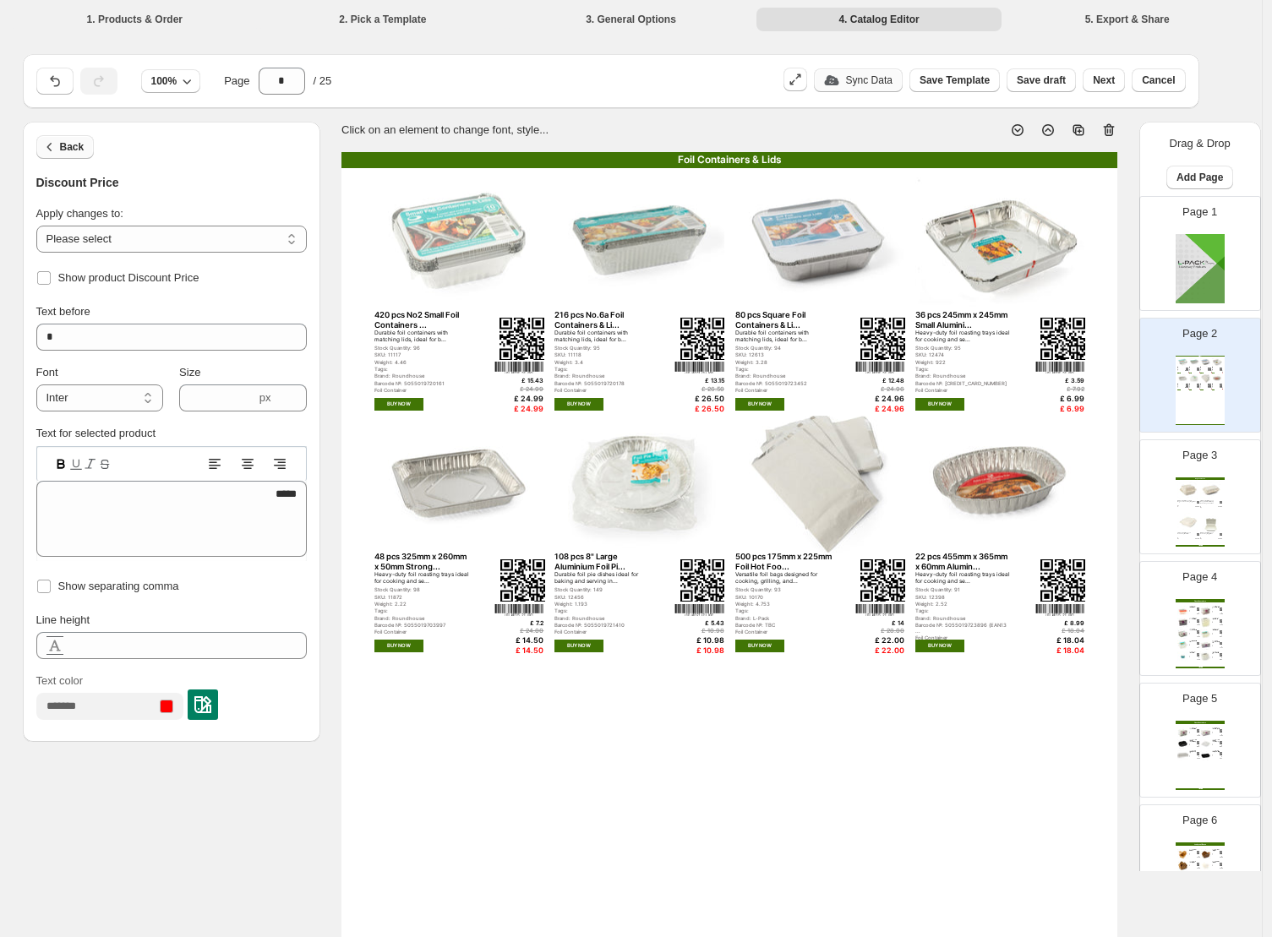
click at [83, 154] on button "Back" at bounding box center [65, 147] width 58 height 24
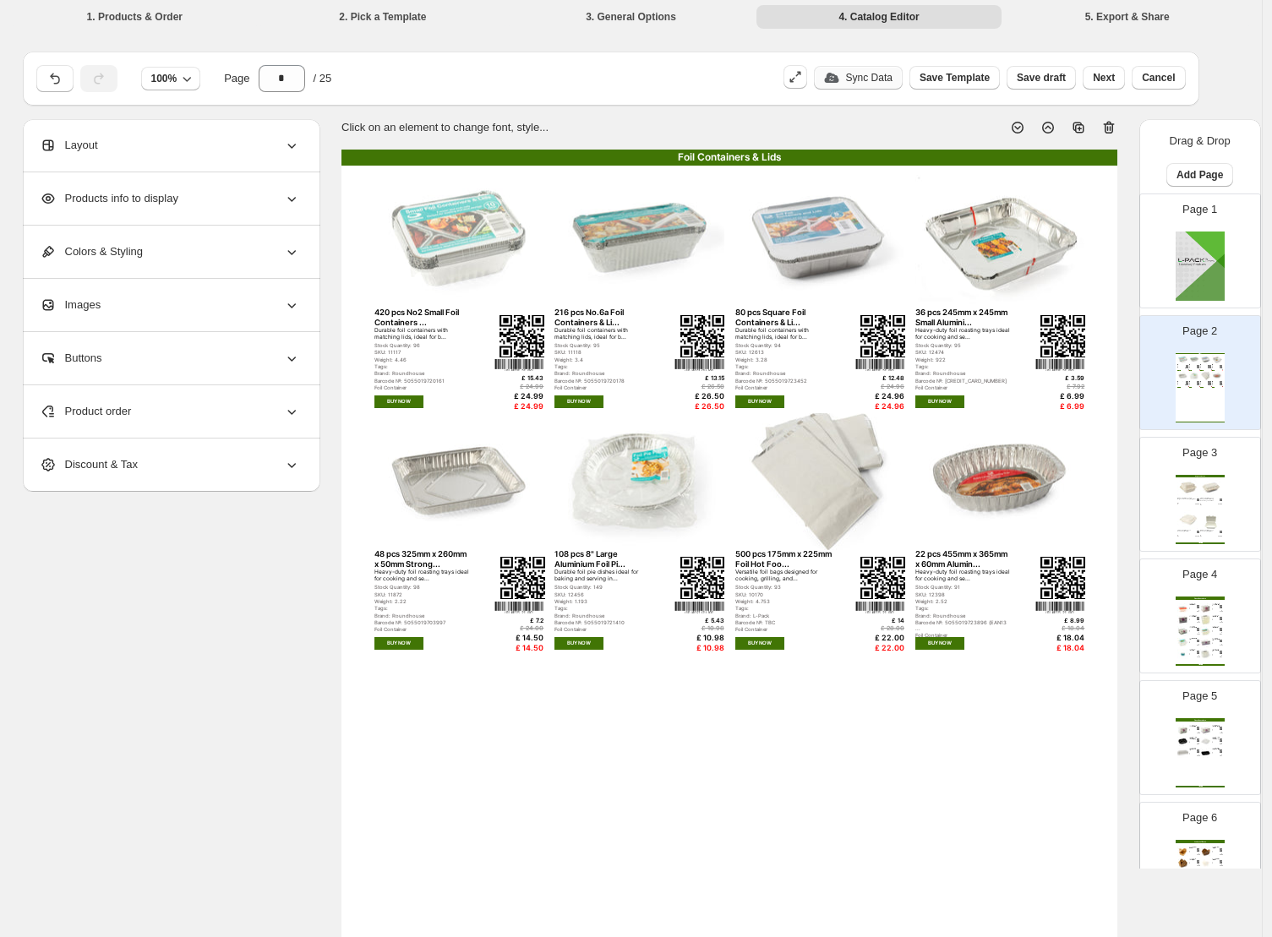
scroll to position [3, 0]
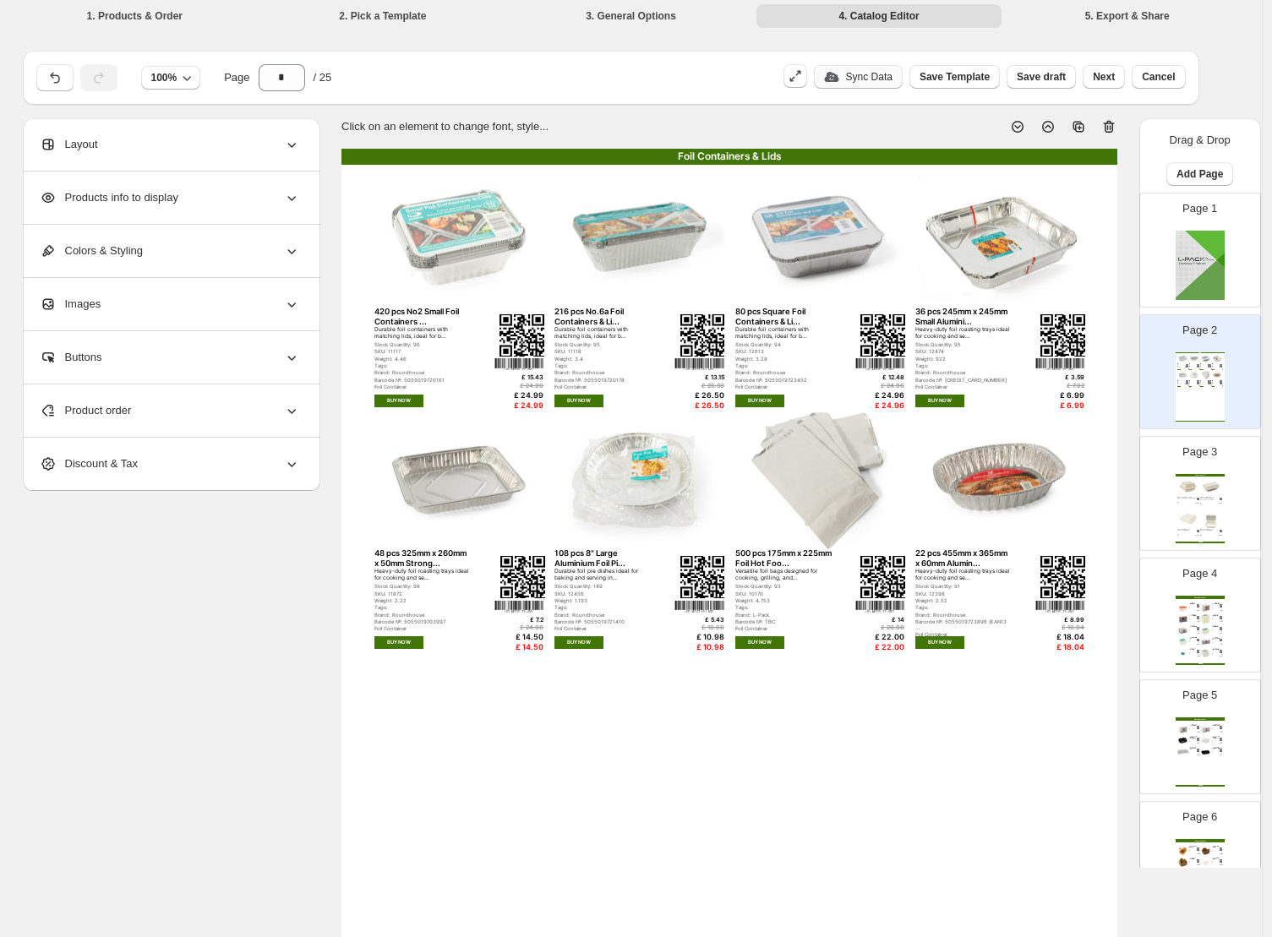
click at [112, 199] on span "Products info to display" at bounding box center [109, 197] width 139 height 17
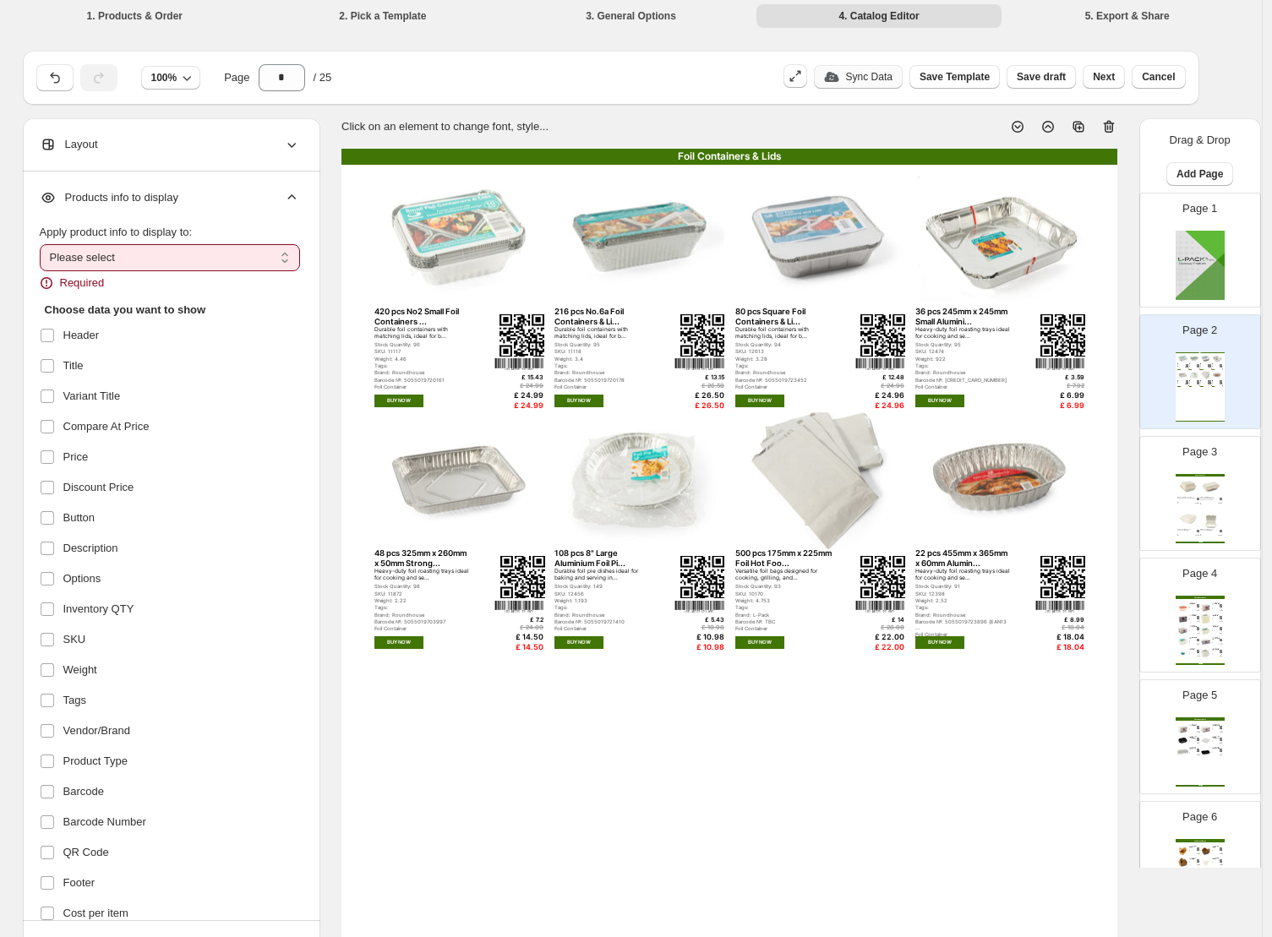
click at [98, 269] on select "**********" at bounding box center [170, 257] width 260 height 27
select select "**********"
click at [44, 244] on select "**********" at bounding box center [170, 257] width 260 height 27
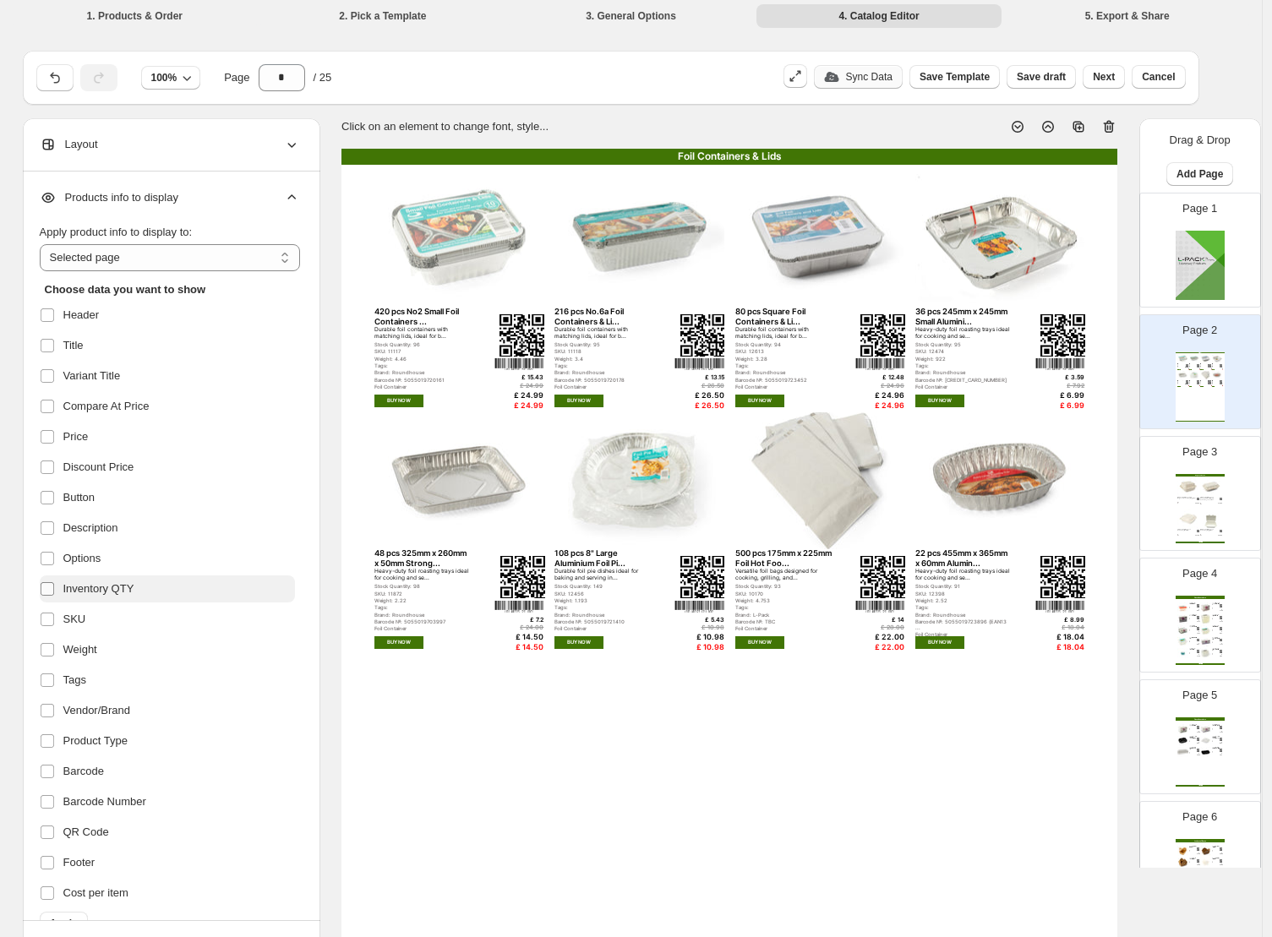
click at [60, 586] on label at bounding box center [51, 589] width 22 height 22
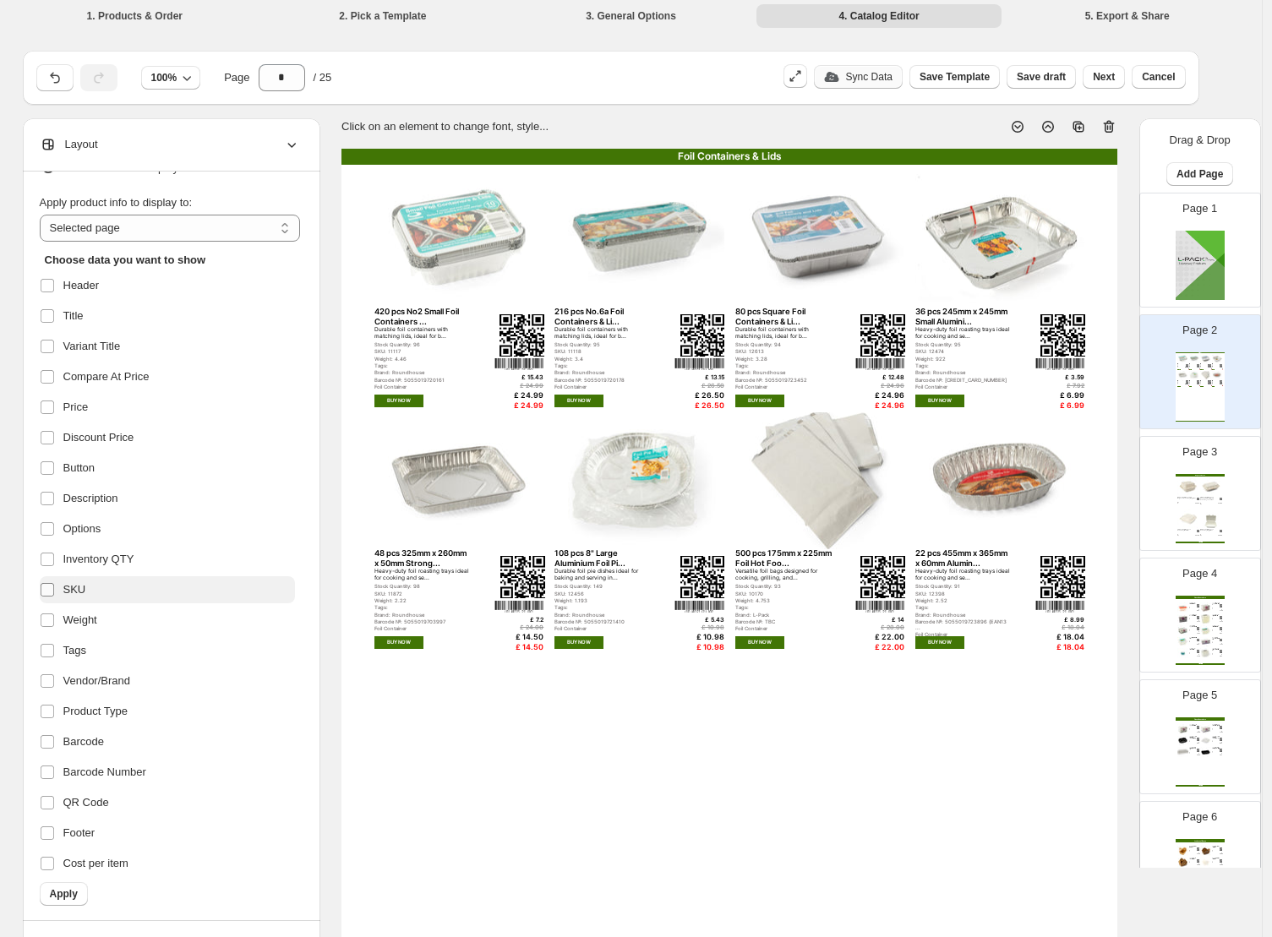
scroll to position [32, 0]
click at [53, 750] on label at bounding box center [51, 740] width 22 height 22
click at [52, 793] on span at bounding box center [47, 800] width 15 height 15
click at [77, 892] on span "Apply" at bounding box center [64, 892] width 28 height 14
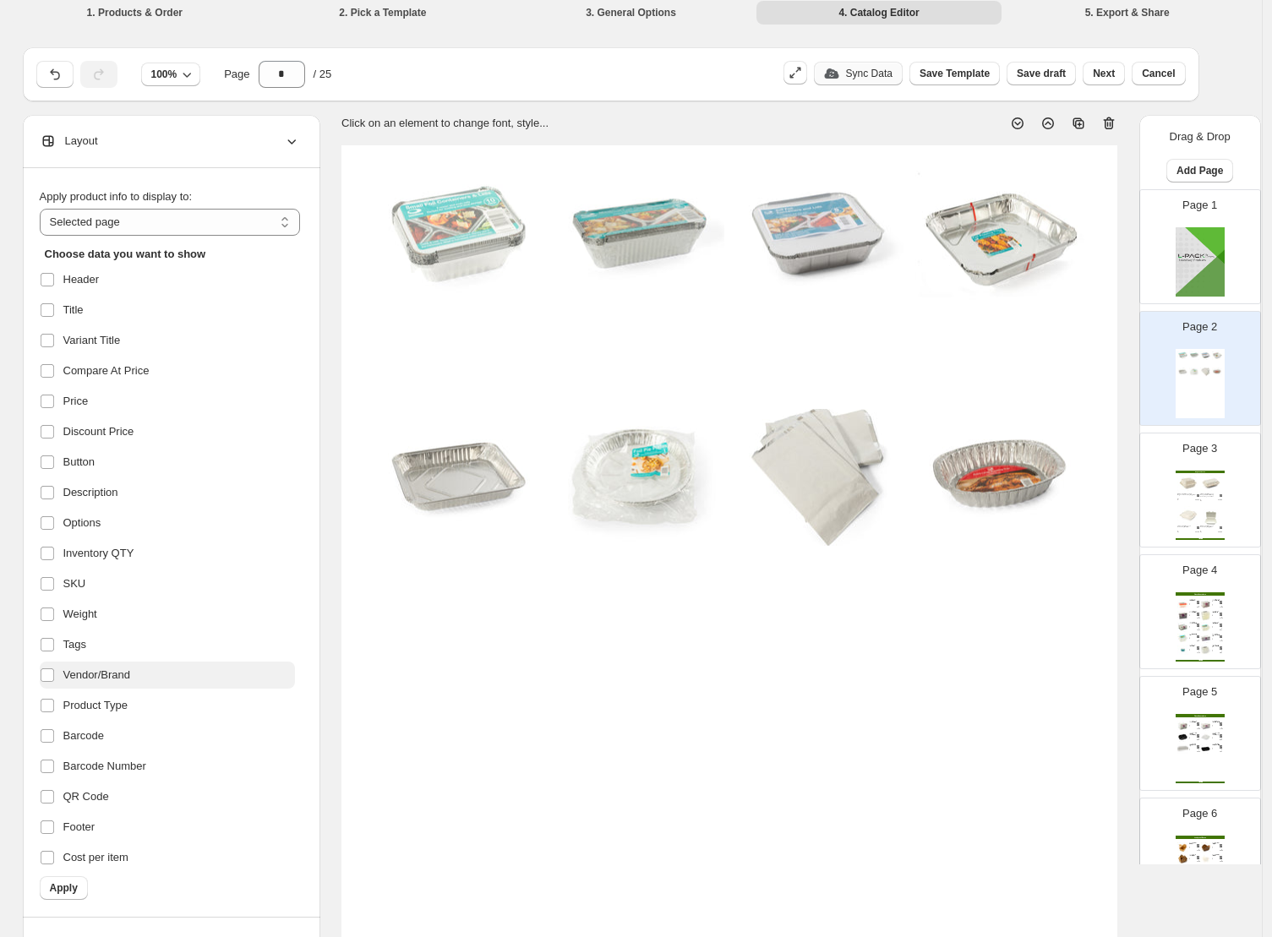
scroll to position [323, 0]
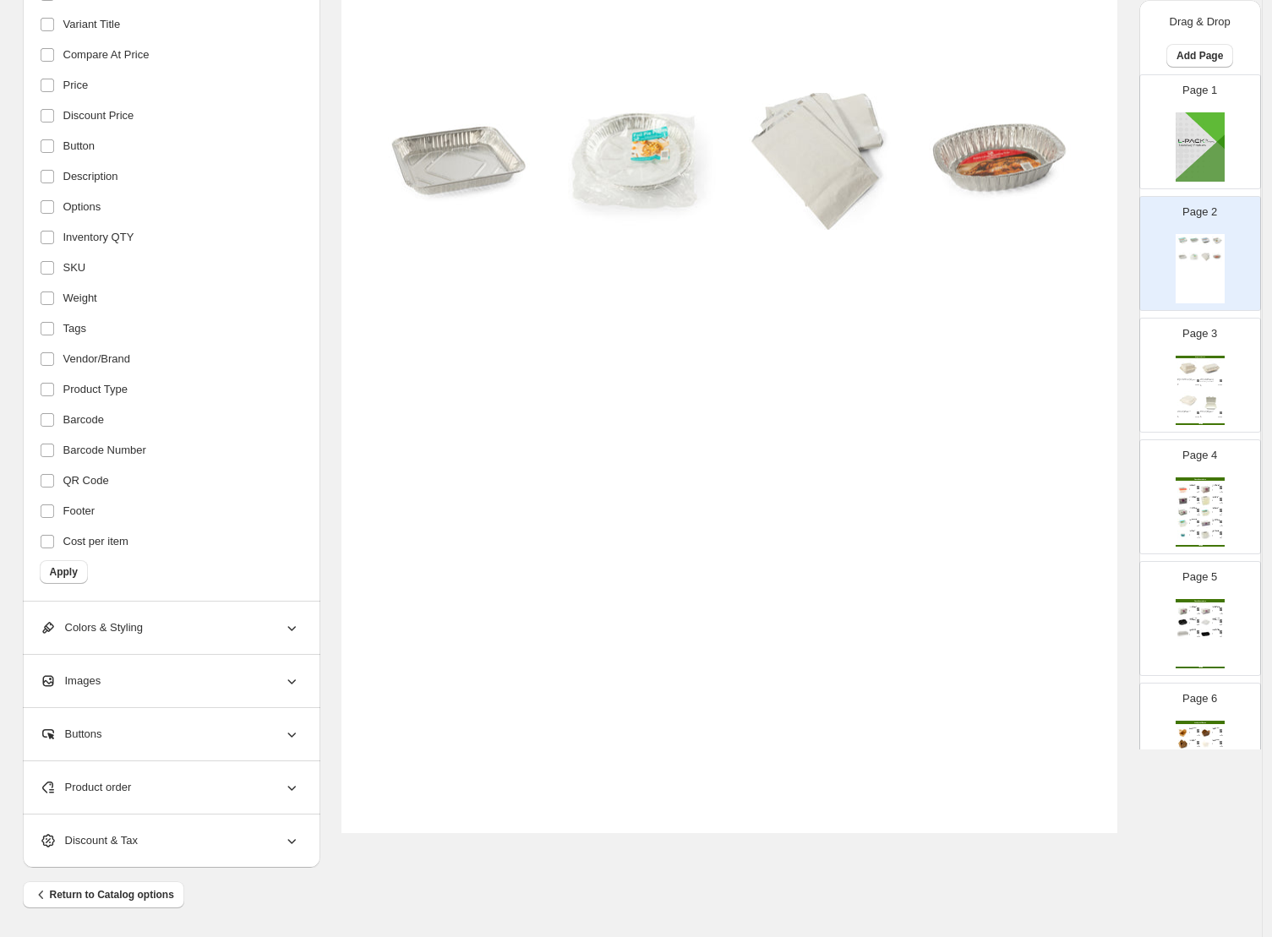
click at [56, 559] on ul "Choose data you want to show Header Title Variant Title Compare At Price Price …" at bounding box center [170, 240] width 260 height 641
click at [56, 571] on span "Apply" at bounding box center [64, 572] width 28 height 14
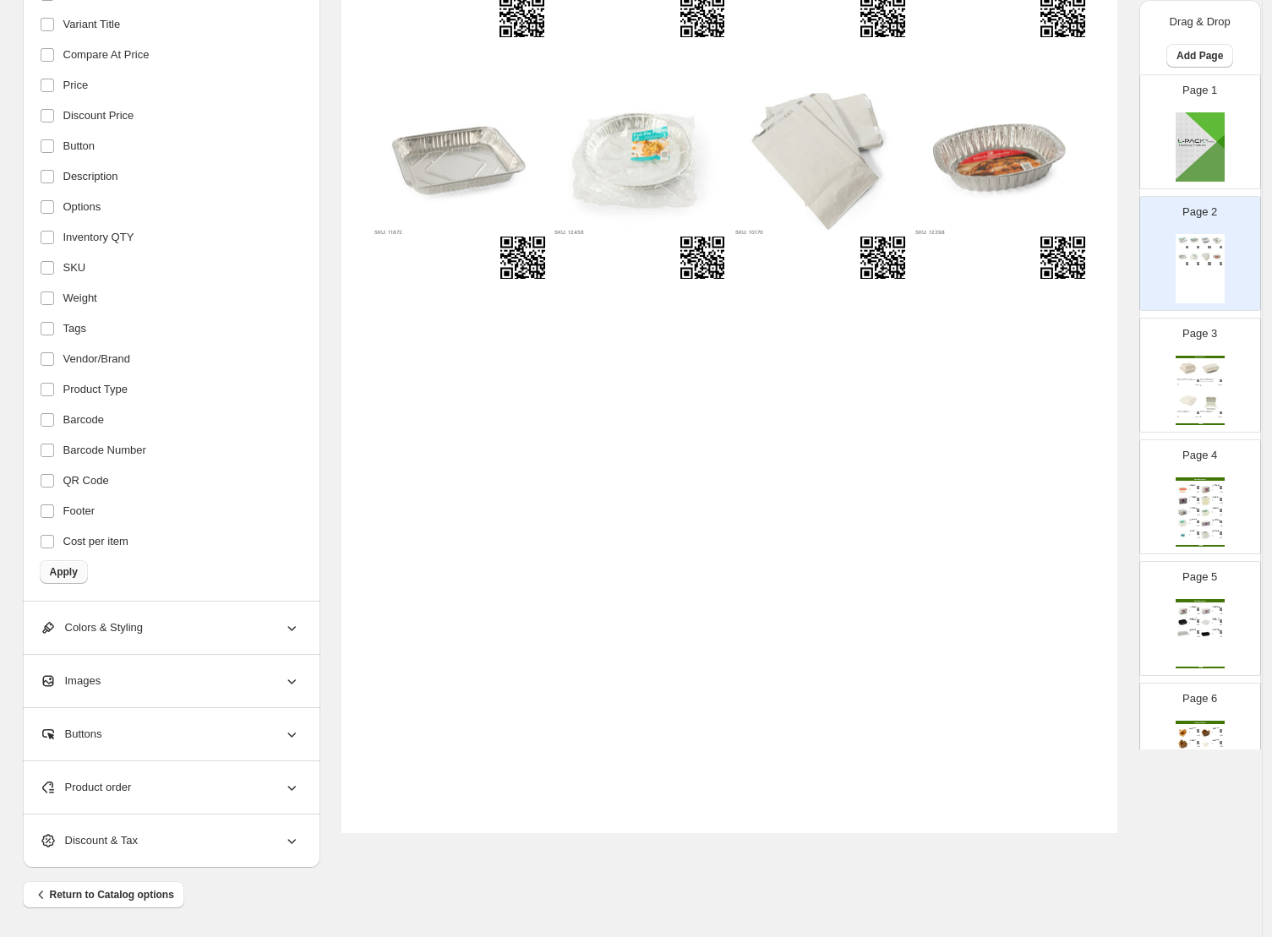
click at [78, 567] on span "Apply" at bounding box center [64, 572] width 28 height 14
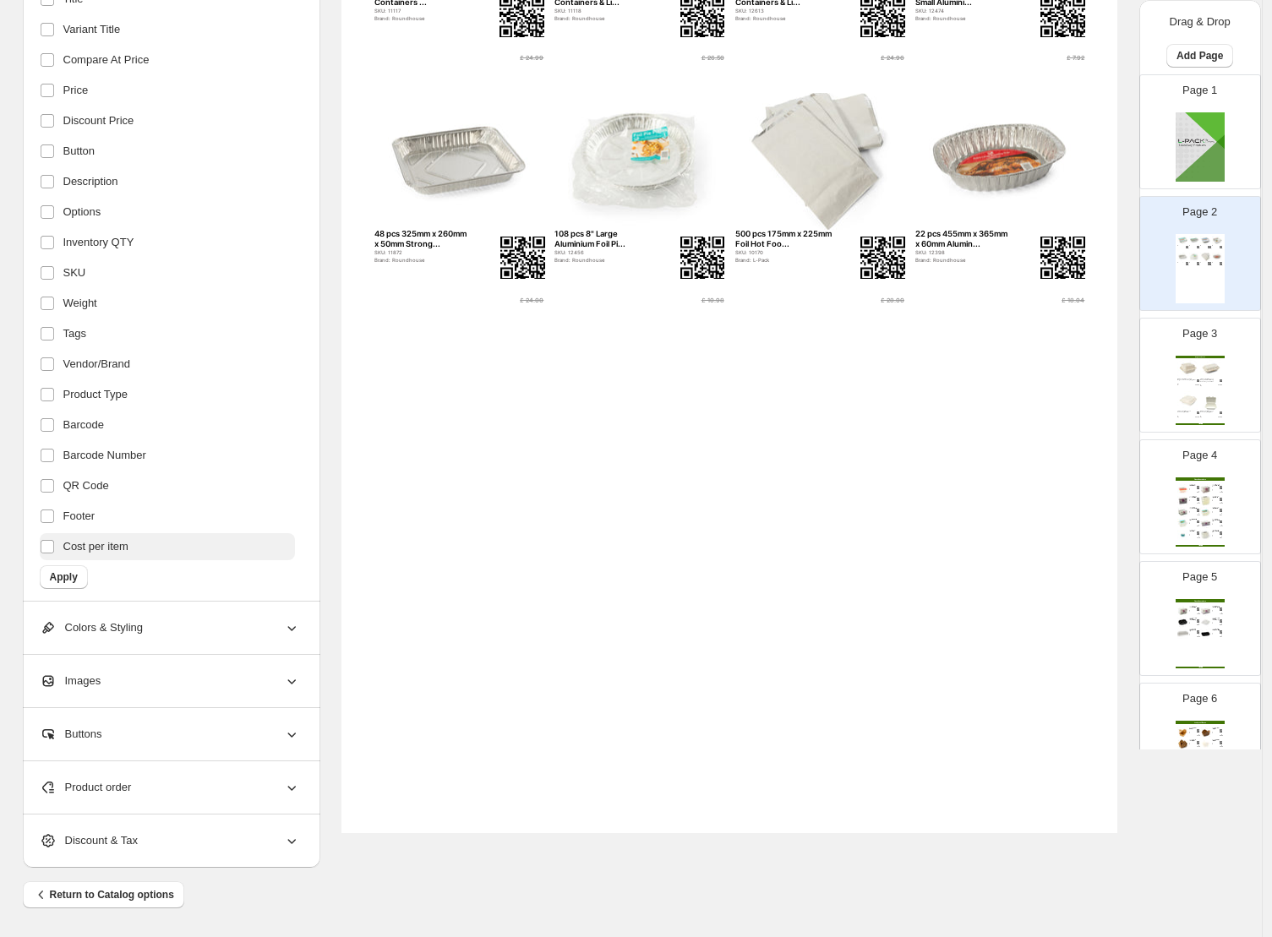
scroll to position [32, 0]
click at [88, 571] on button "Apply" at bounding box center [64, 572] width 48 height 24
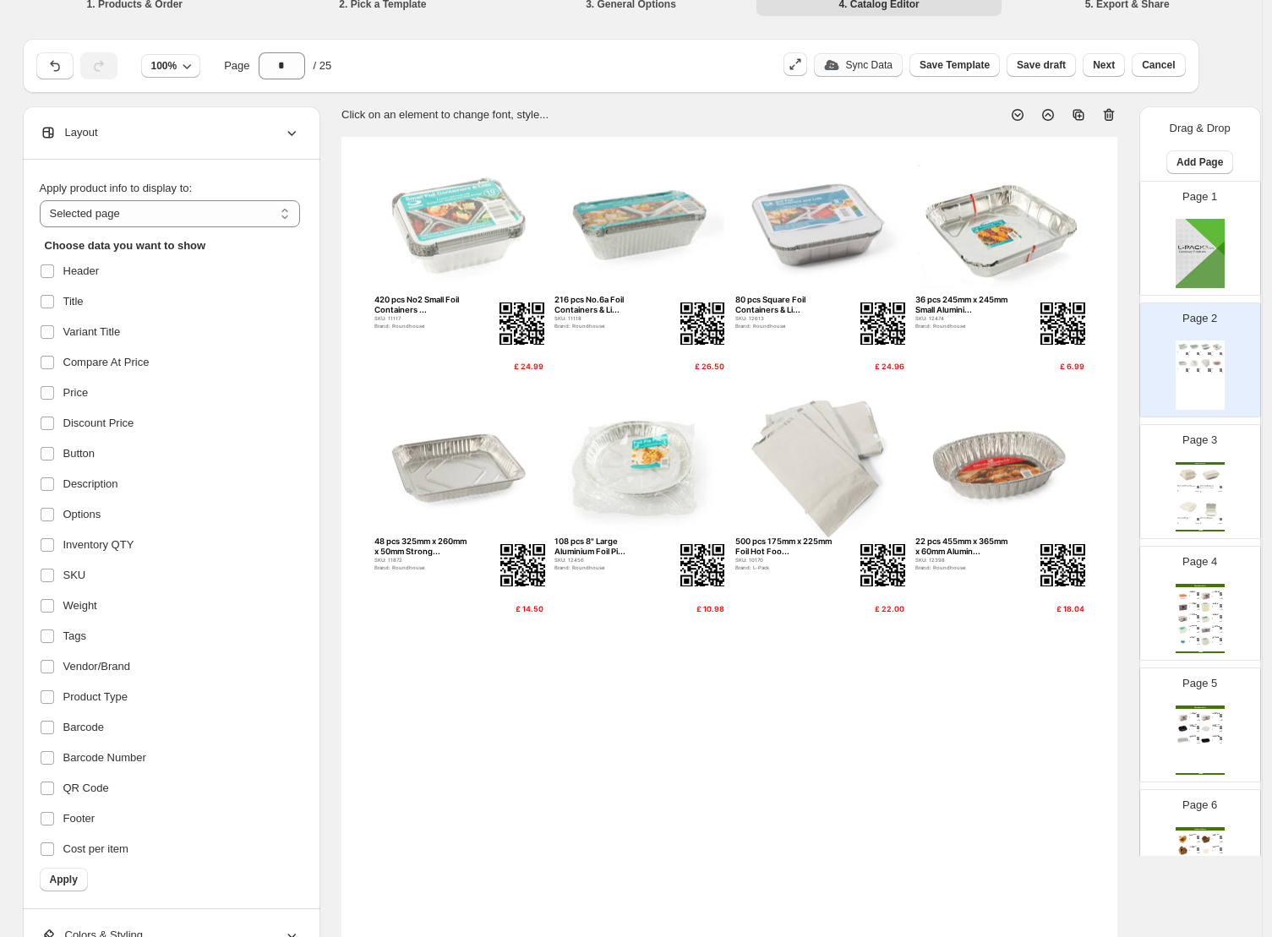
scroll to position [0, 0]
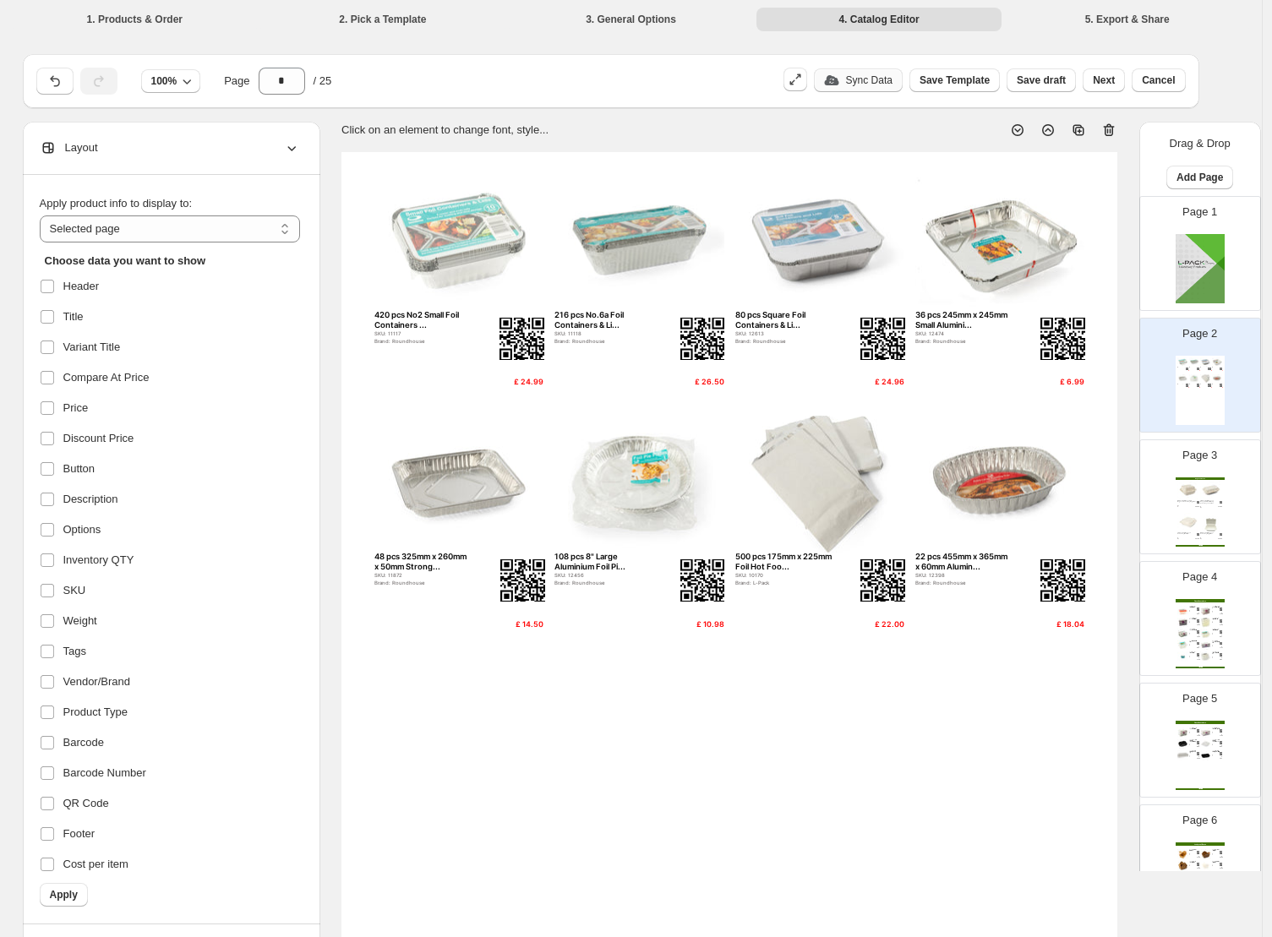
click at [1029, 492] on img at bounding box center [1211, 490] width 22 height 20
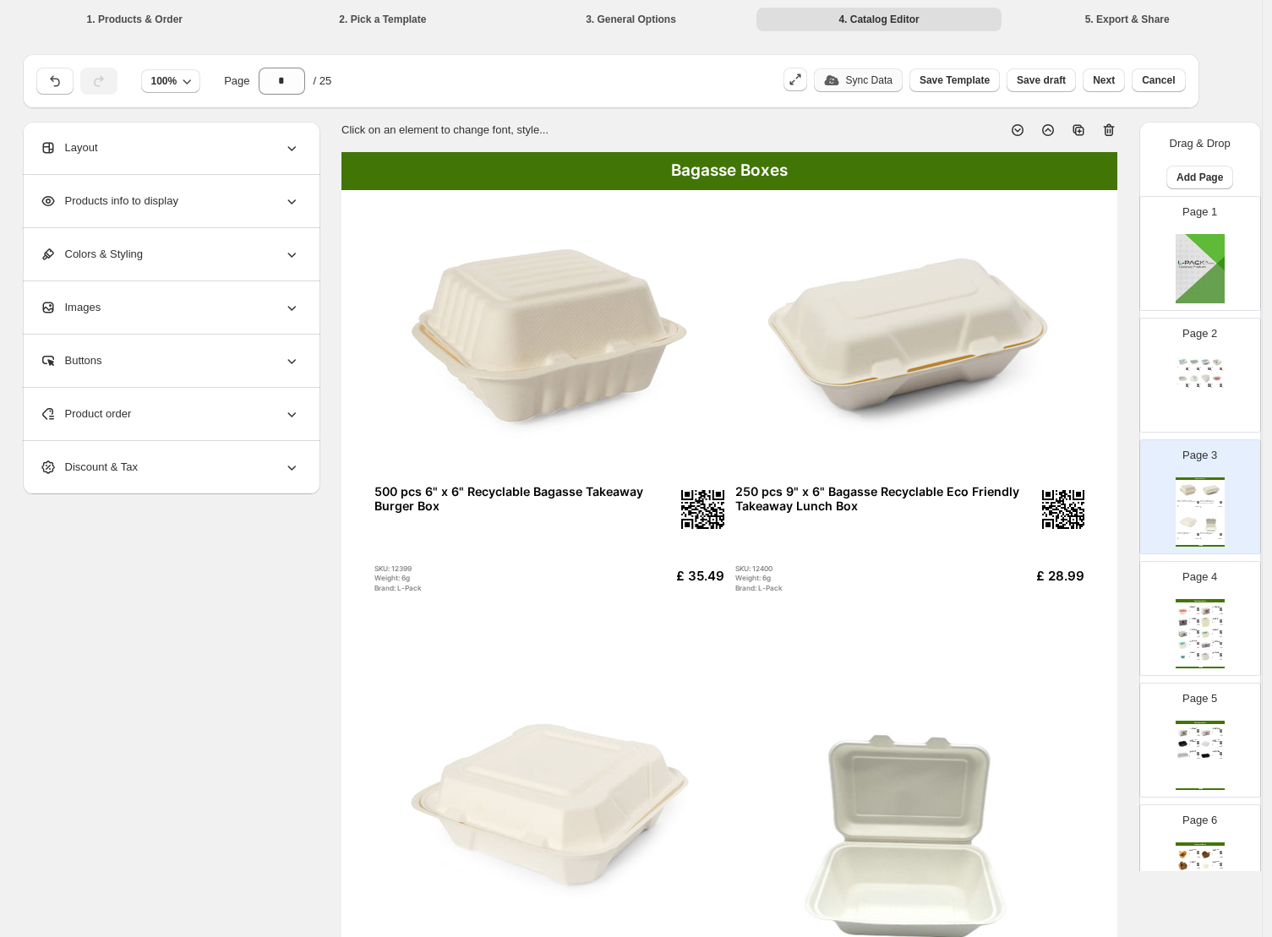
click at [1029, 350] on div "Page 2 420 pcs No2 Small Foil Containers ... SKU: 11117 Brand: Roundhouse £ 24.…" at bounding box center [1193, 368] width 106 height 113
type input "*"
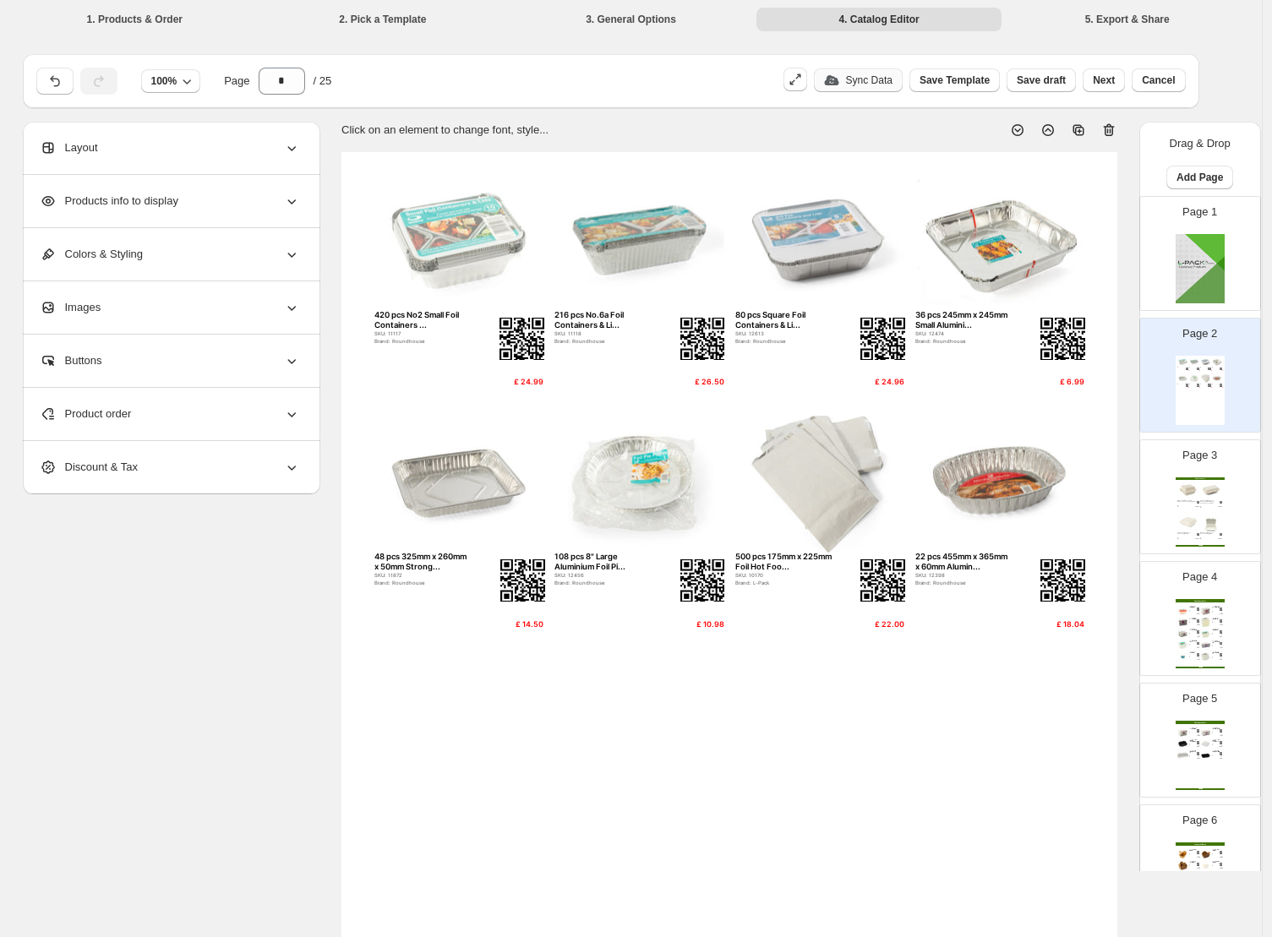
click at [401, 565] on div "48 pcs 325mm x 260mm x 50mm Strong..." at bounding box center [423, 561] width 98 height 19
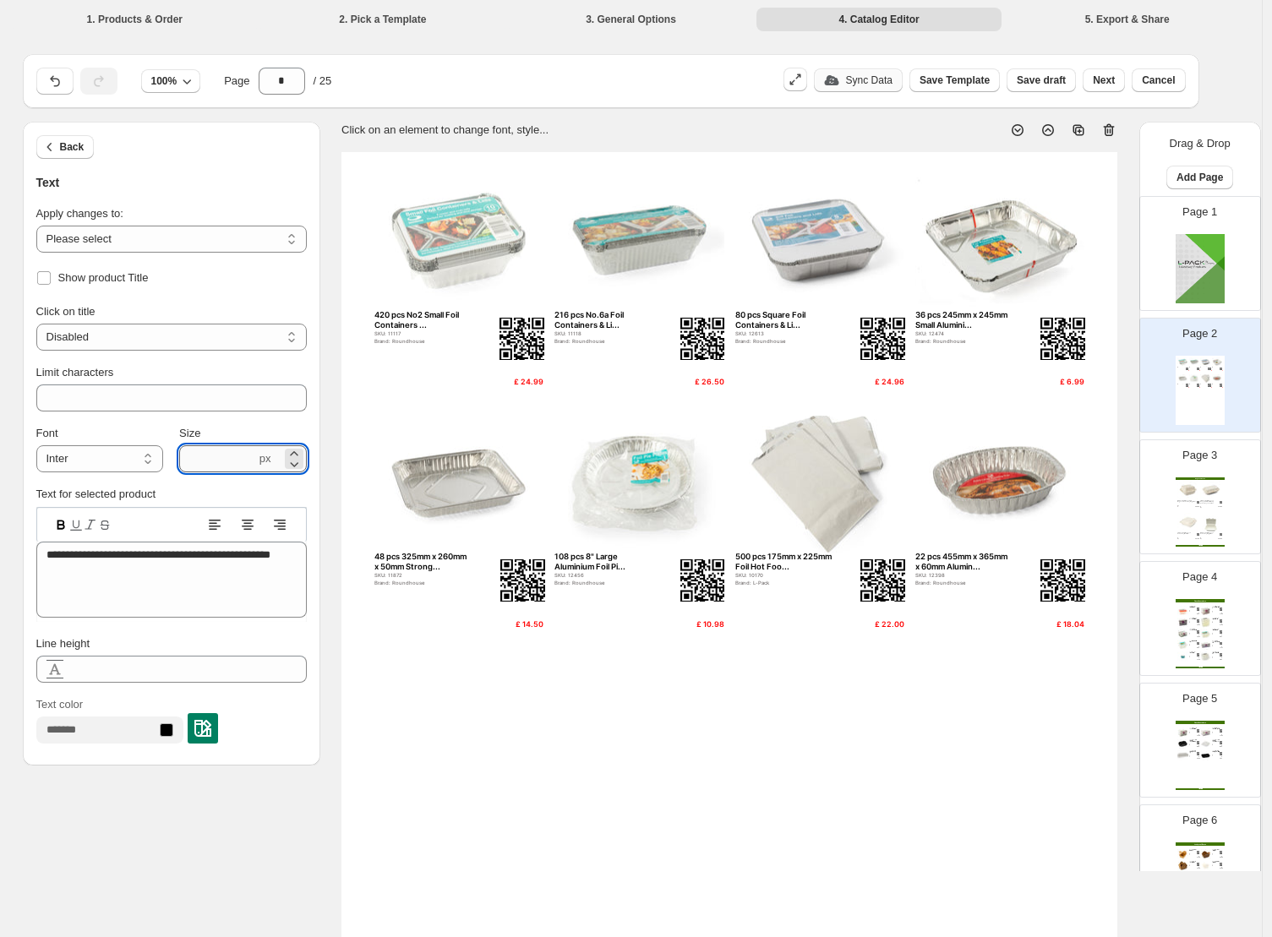
click at [243, 459] on input "***" at bounding box center [217, 458] width 77 height 27
click at [298, 456] on icon at bounding box center [294, 464] width 17 height 17
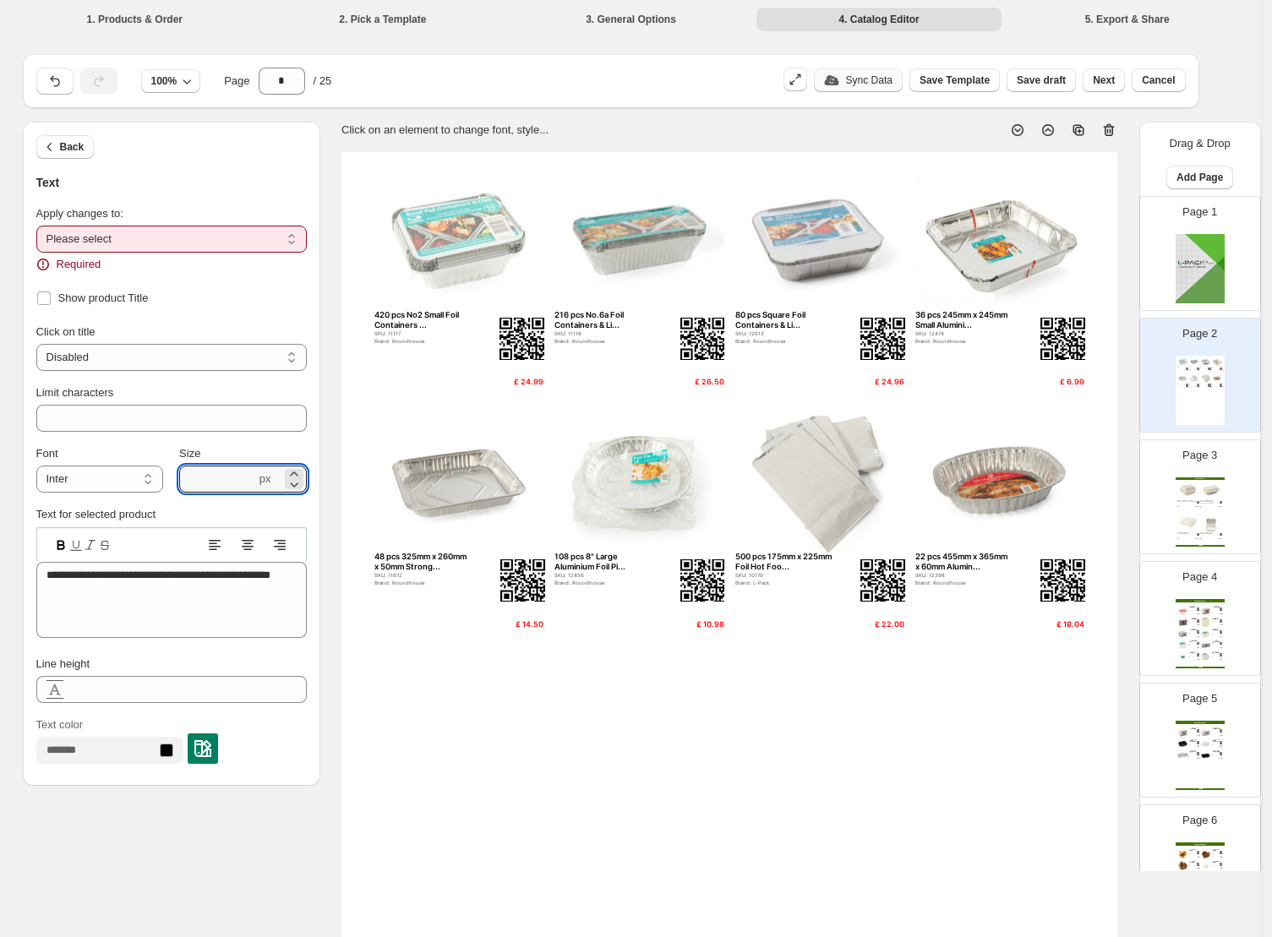
click at [183, 232] on select "**********" at bounding box center [171, 239] width 270 height 27
select select "**********"
click at [41, 226] on select "**********" at bounding box center [171, 239] width 270 height 27
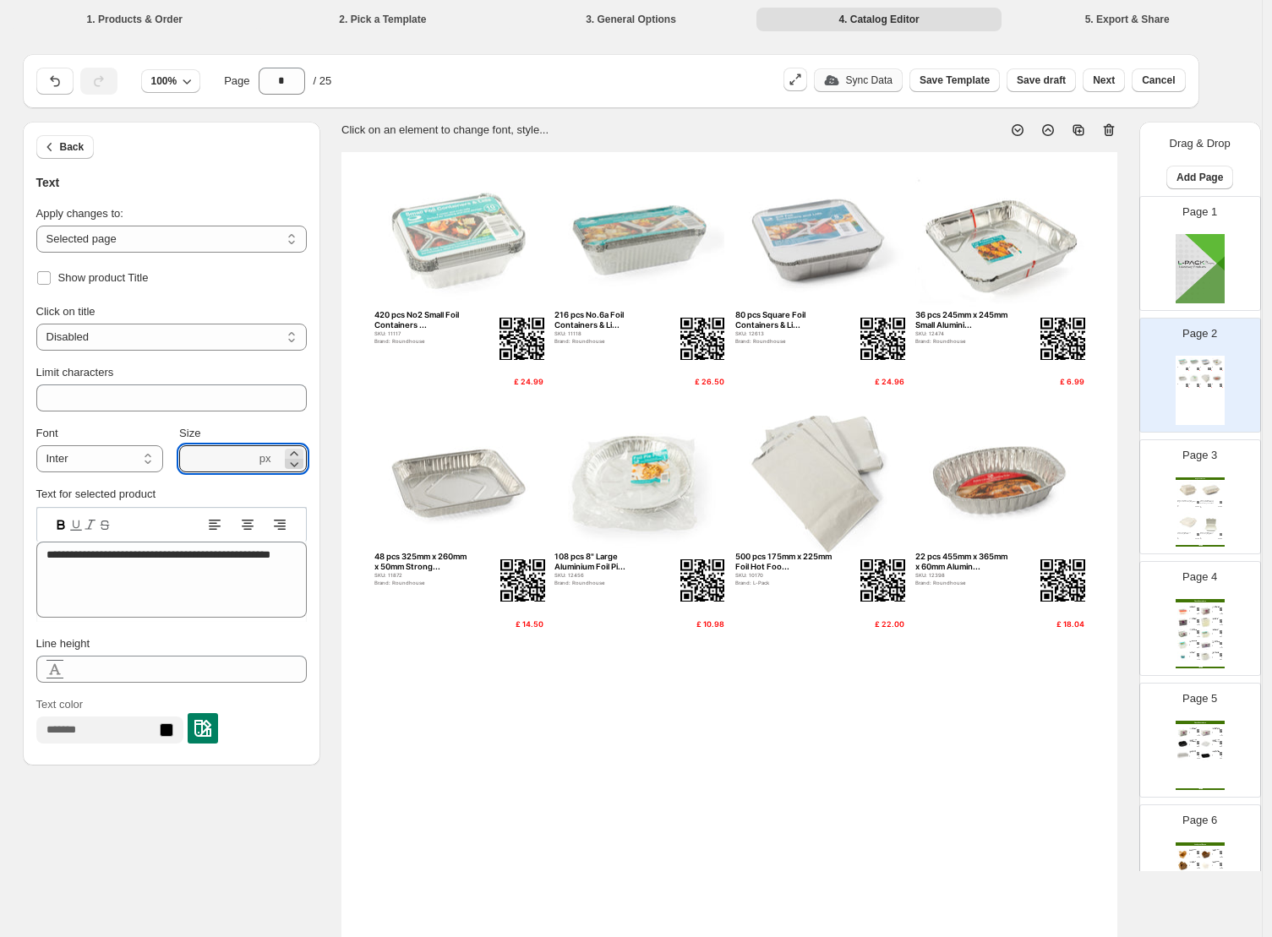
click at [301, 464] on icon at bounding box center [294, 464] width 17 height 17
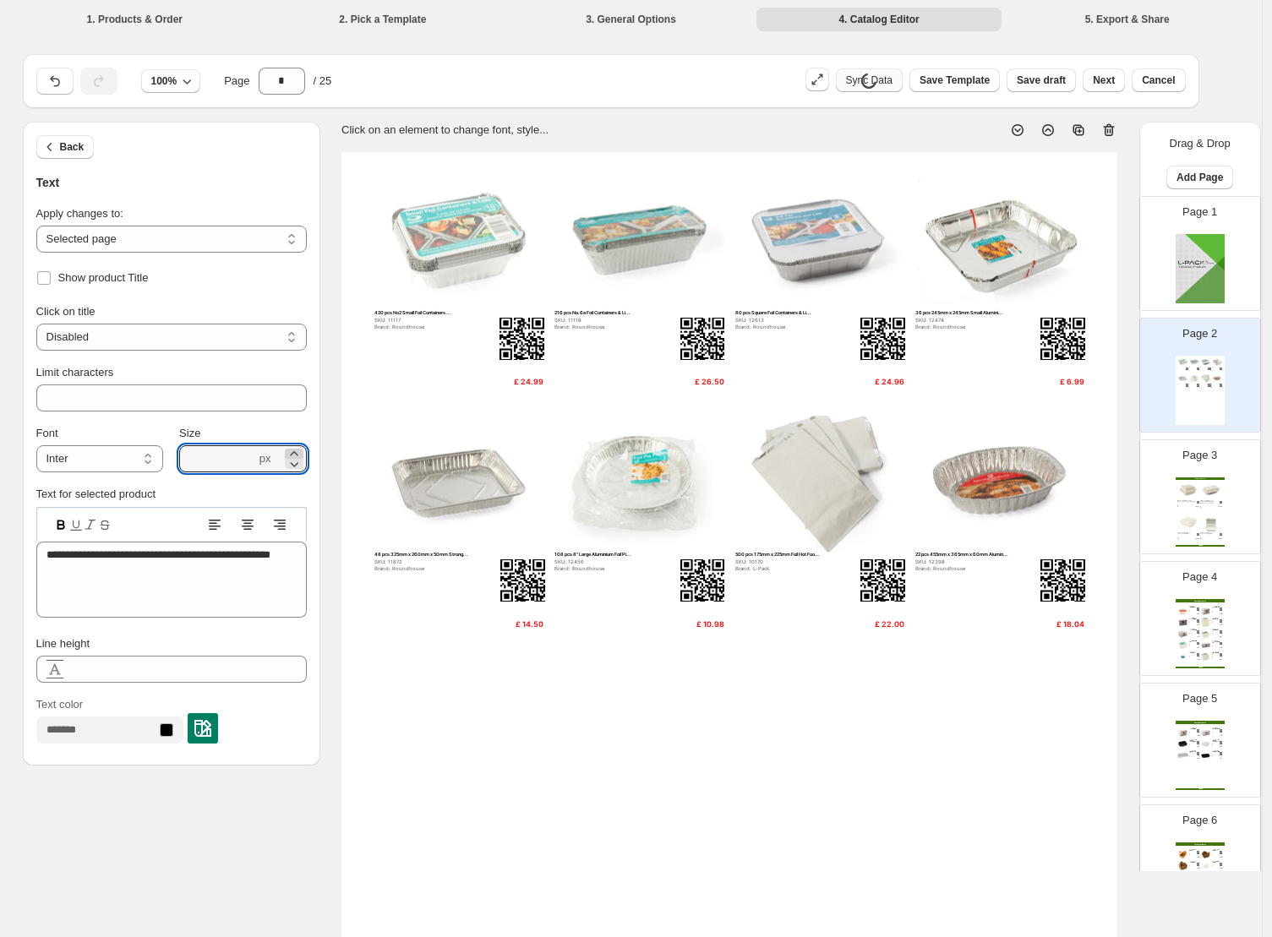
click at [297, 449] on icon at bounding box center [294, 453] width 17 height 17
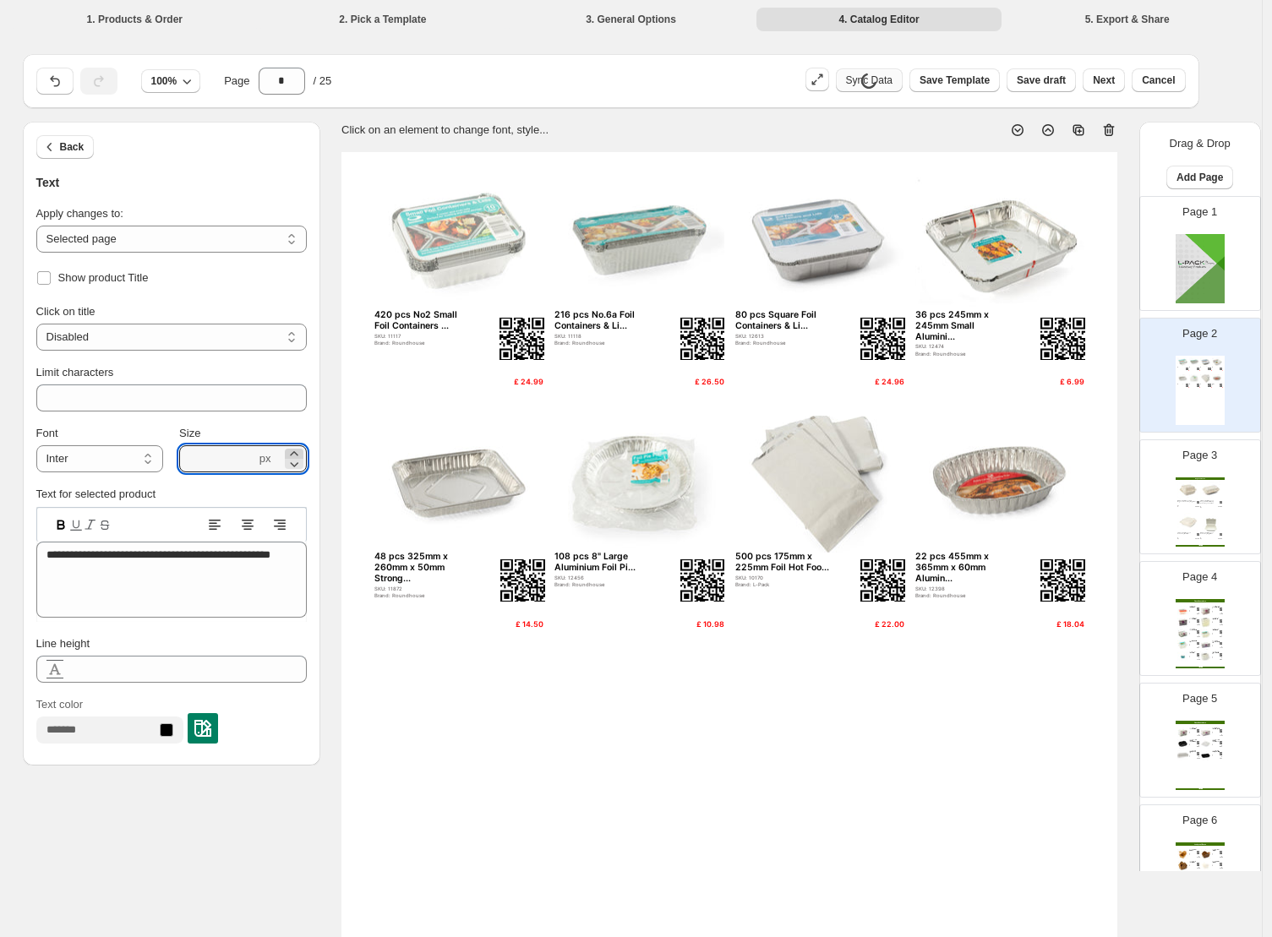
click at [297, 449] on icon at bounding box center [294, 453] width 17 height 17
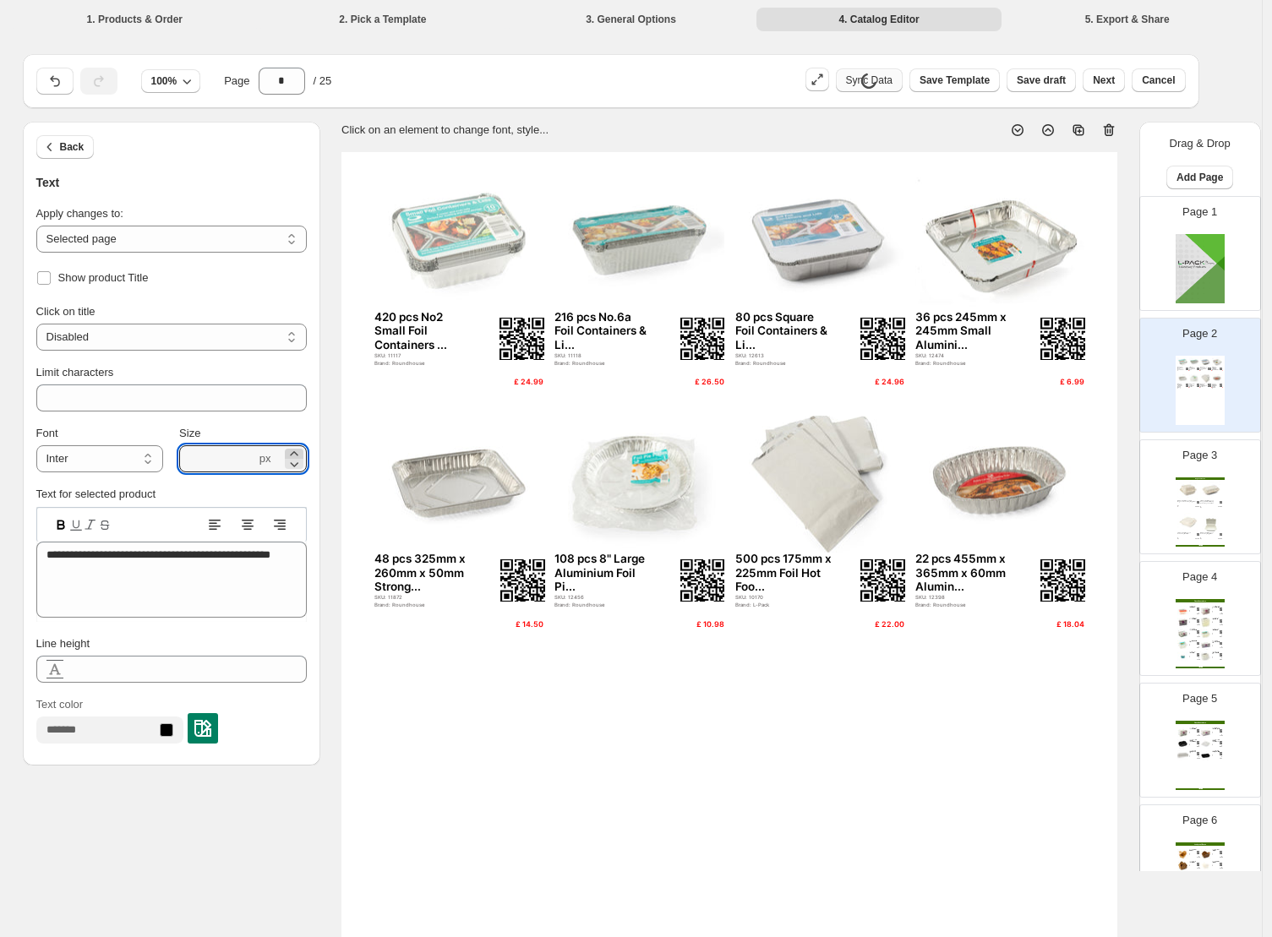
click at [297, 449] on icon at bounding box center [294, 453] width 17 height 17
click at [298, 467] on icon at bounding box center [294, 464] width 17 height 17
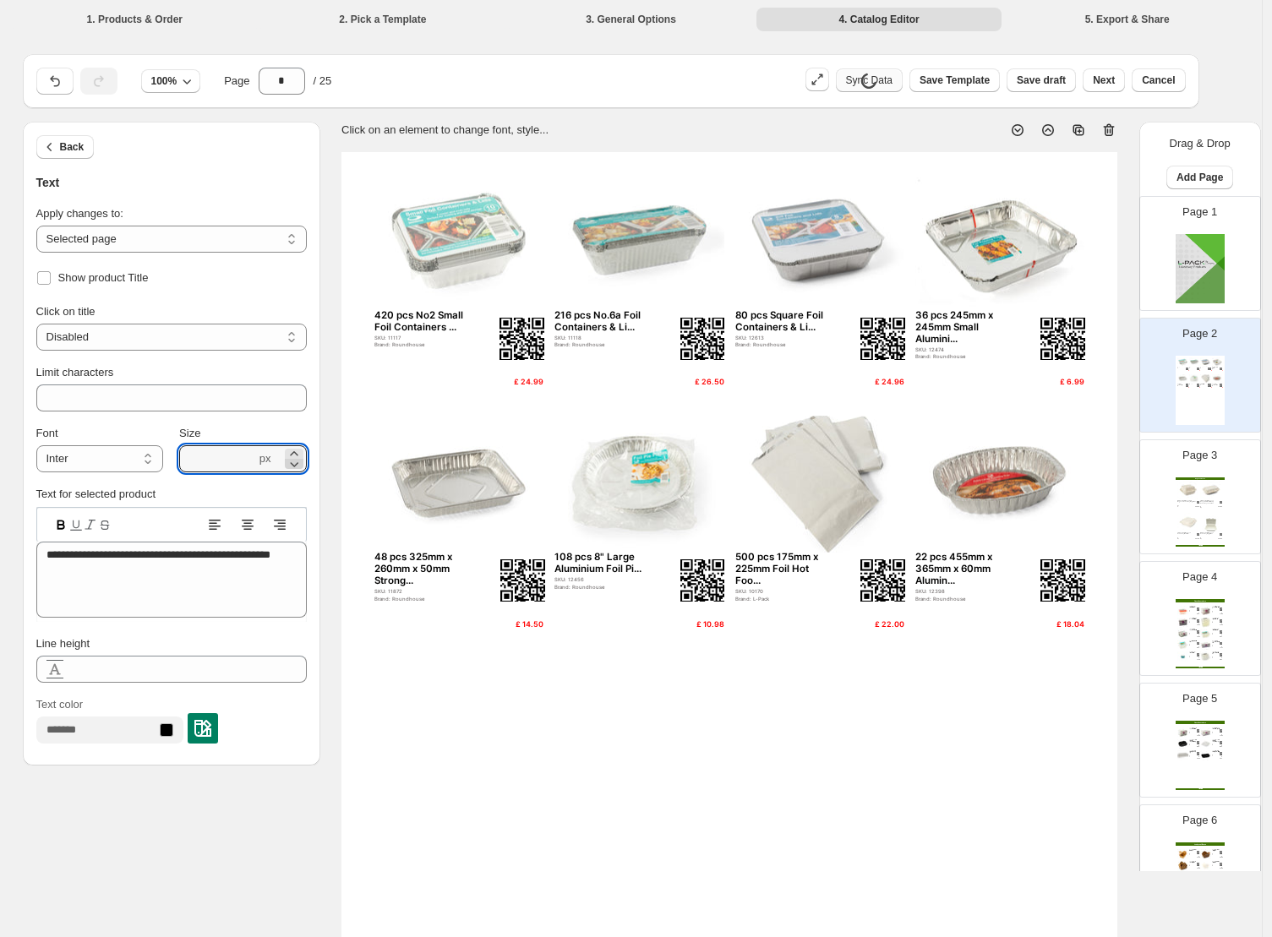
click at [298, 467] on icon at bounding box center [294, 464] width 17 height 17
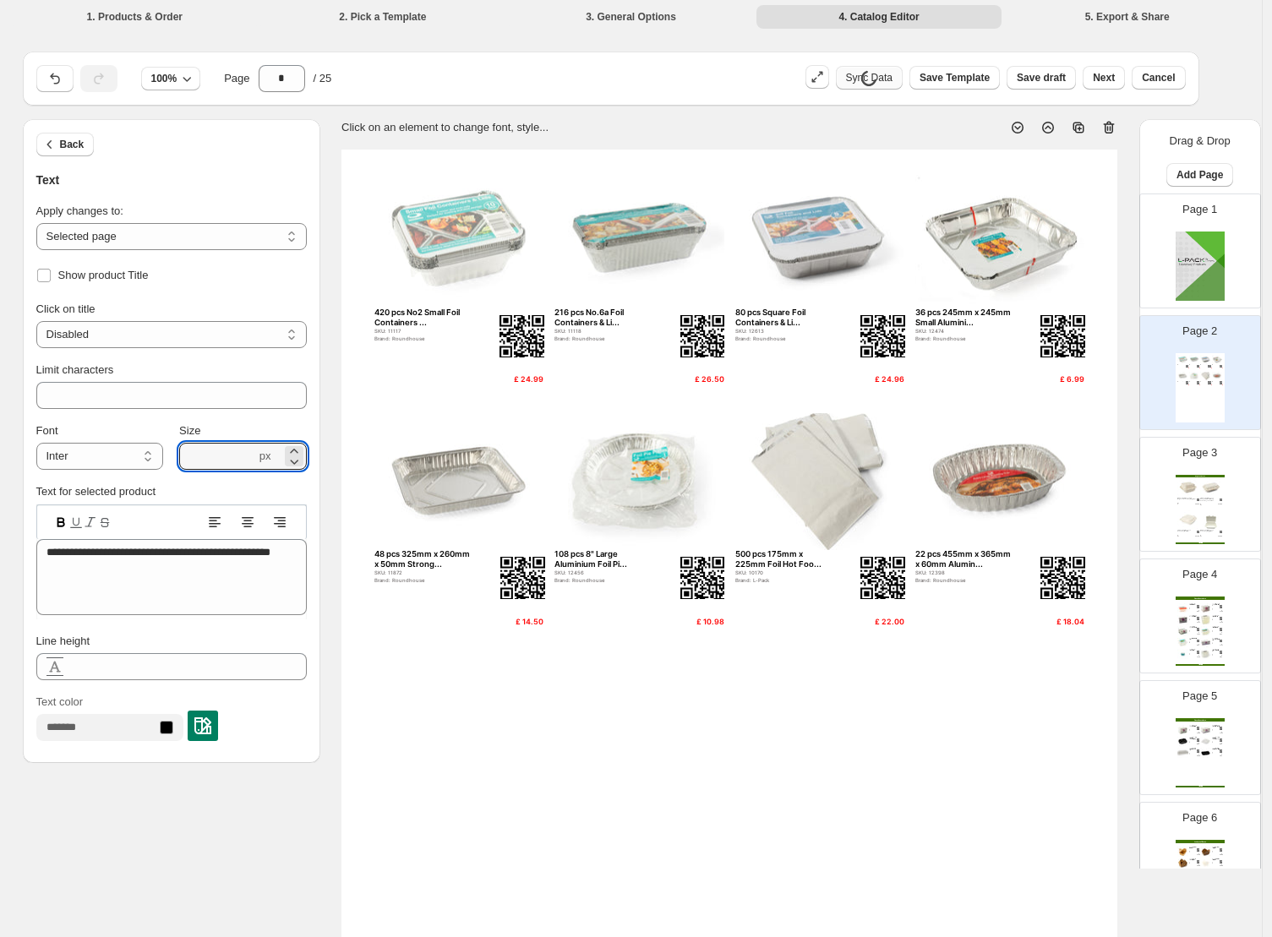
scroll to position [3, 0]
click at [297, 462] on icon at bounding box center [294, 460] width 17 height 17
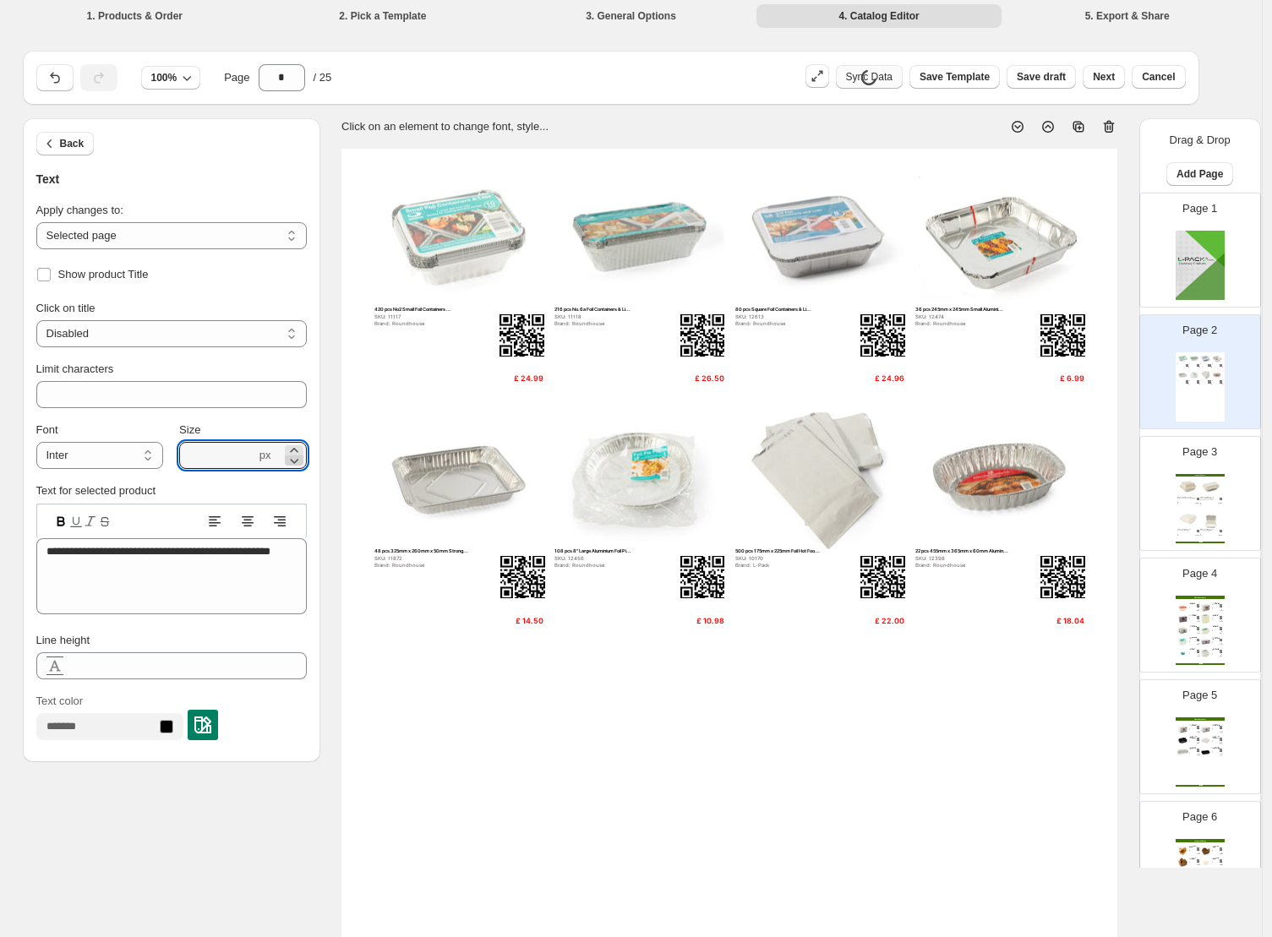
click at [297, 462] on icon at bounding box center [294, 460] width 17 height 17
click at [303, 452] on icon at bounding box center [294, 460] width 17 height 17
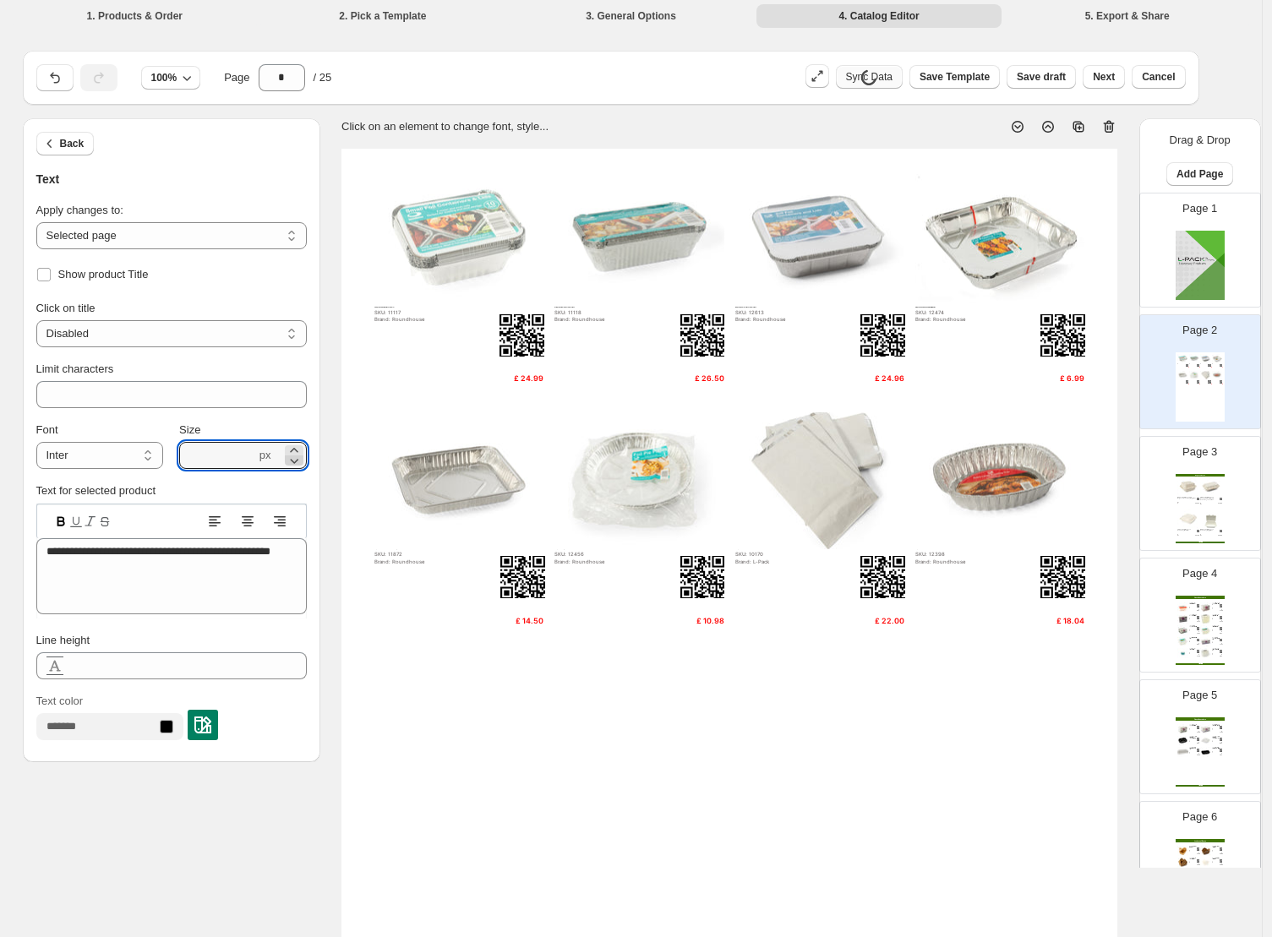
click at [303, 452] on icon at bounding box center [294, 460] width 17 height 17
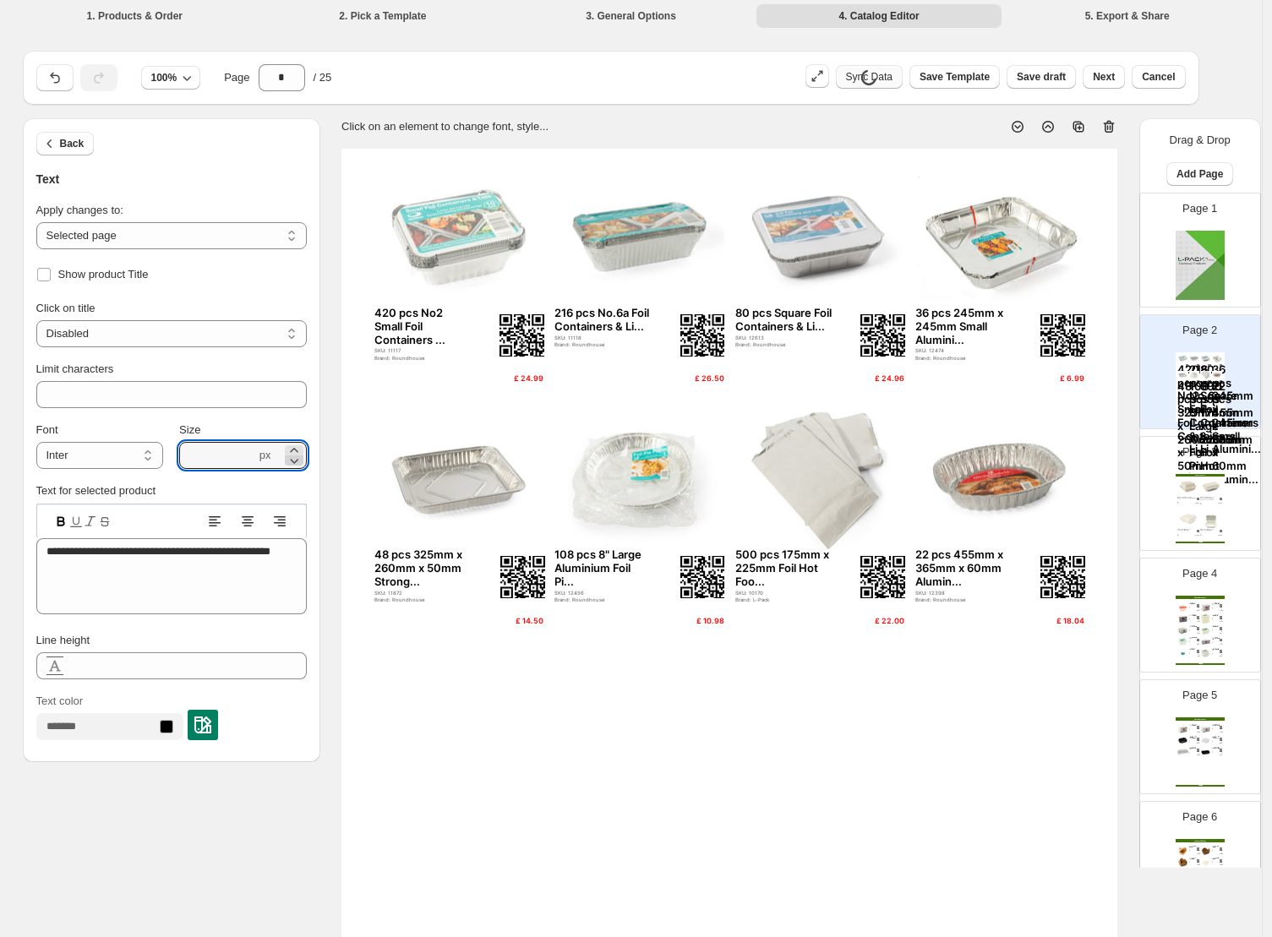
click at [300, 463] on icon at bounding box center [294, 460] width 17 height 17
click at [303, 464] on icon at bounding box center [294, 460] width 17 height 17
click at [303, 461] on icon at bounding box center [294, 460] width 17 height 17
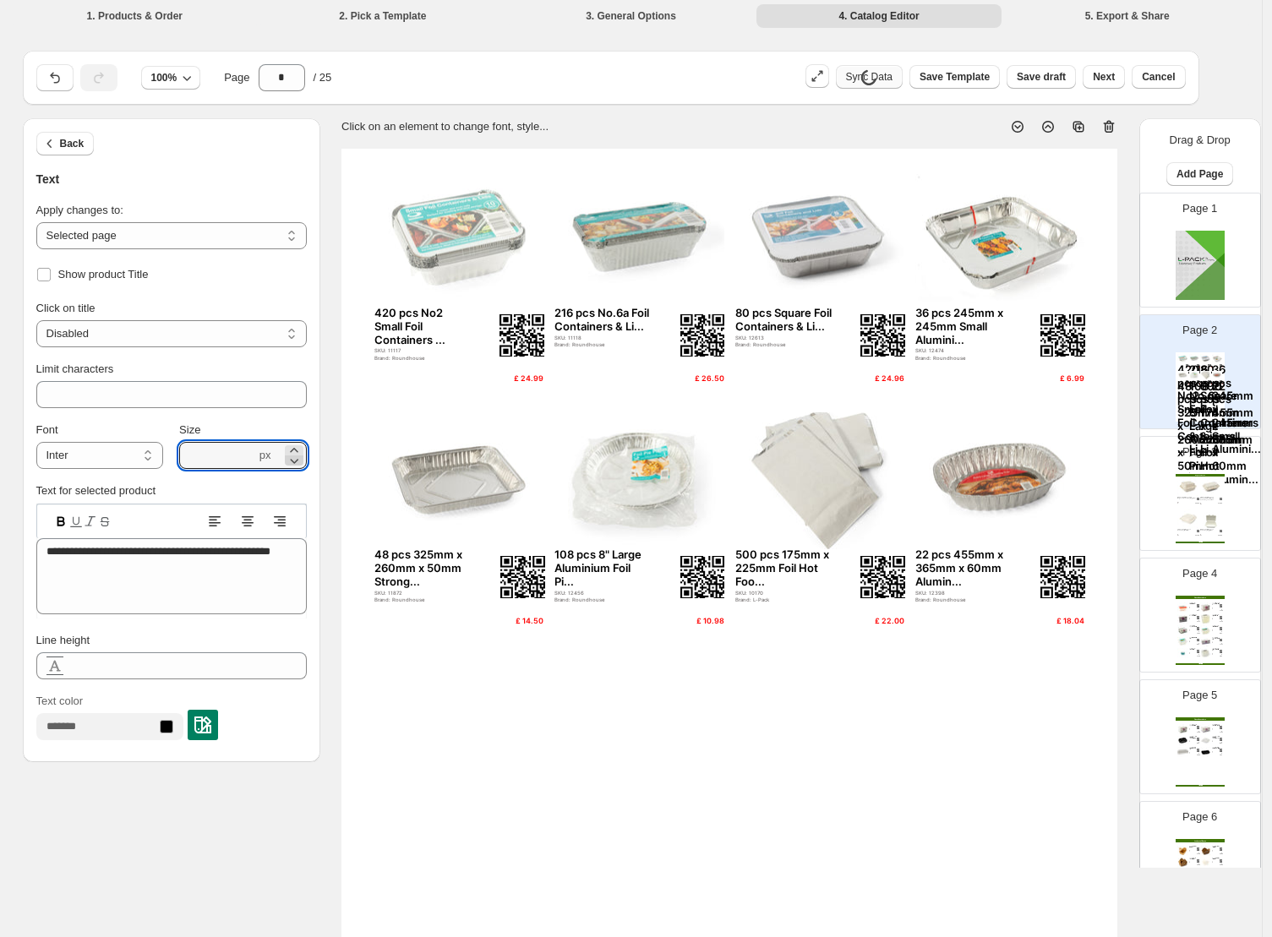
click at [303, 452] on icon at bounding box center [294, 460] width 17 height 17
click at [292, 466] on icon at bounding box center [294, 460] width 17 height 17
type input "****"
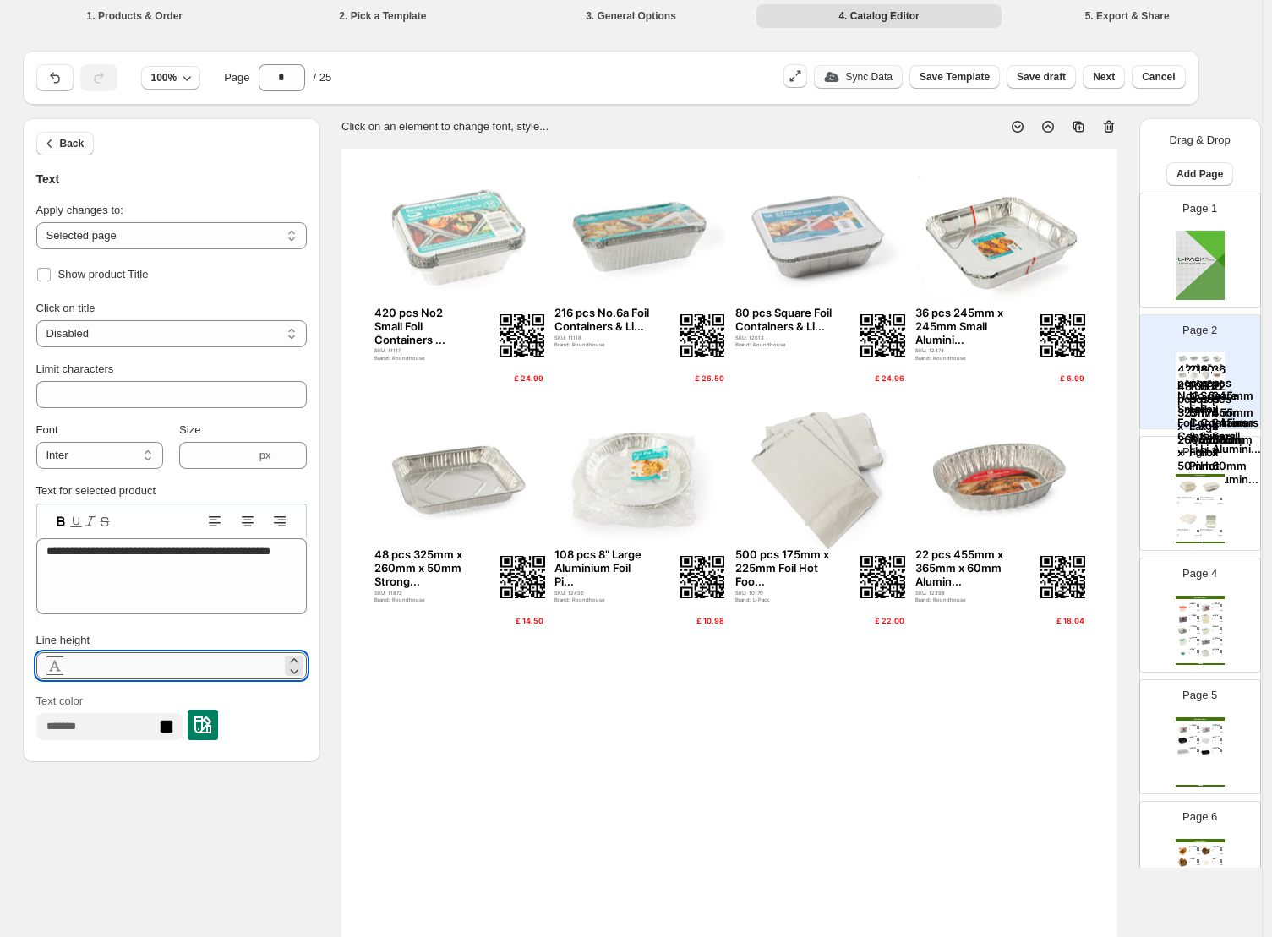
click at [233, 661] on input "***" at bounding box center [174, 666] width 213 height 27
click at [296, 658] on icon at bounding box center [294, 661] width 17 height 17
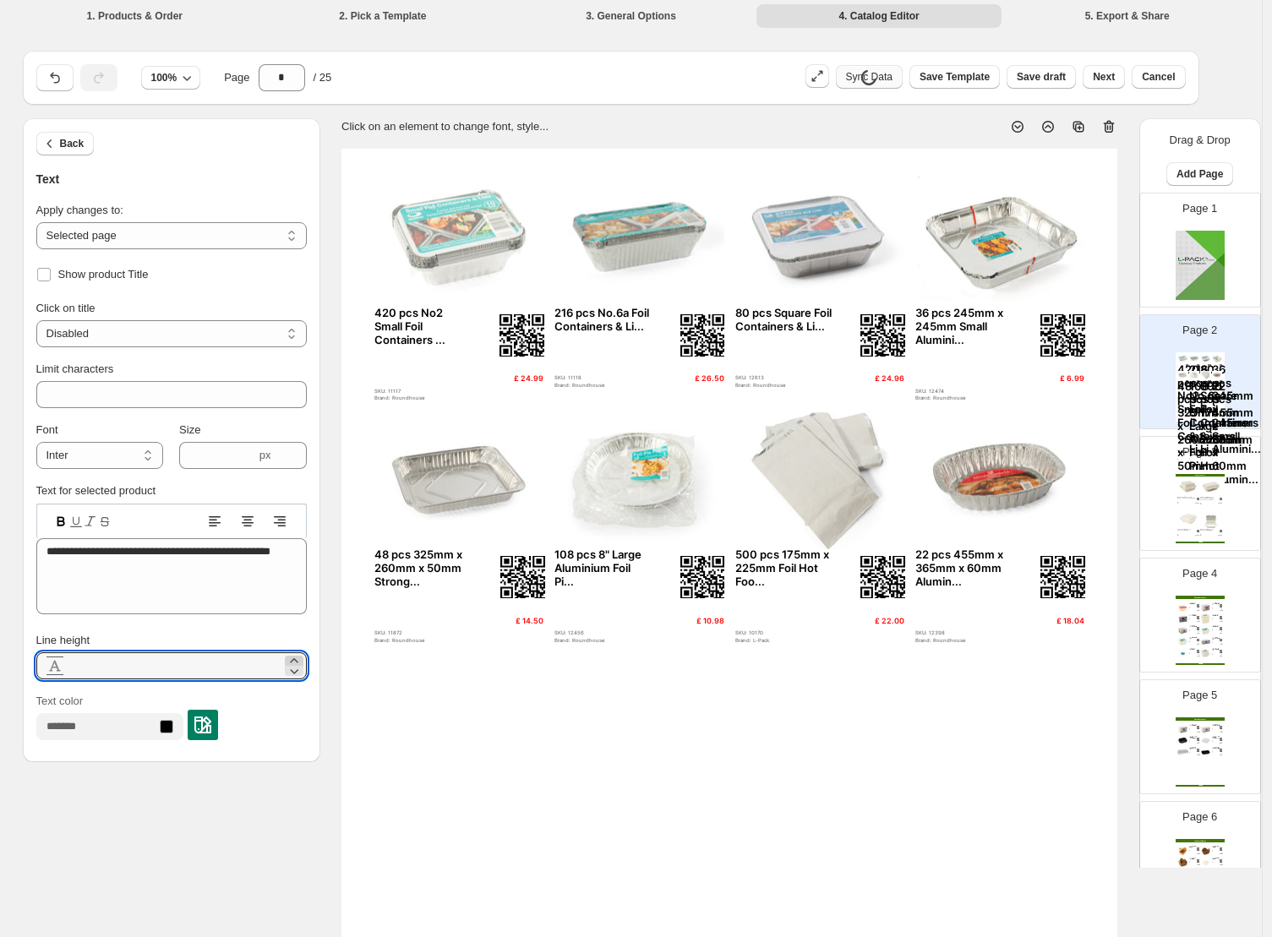
click at [300, 658] on icon at bounding box center [294, 661] width 17 height 17
click at [298, 672] on icon at bounding box center [294, 671] width 8 height 5
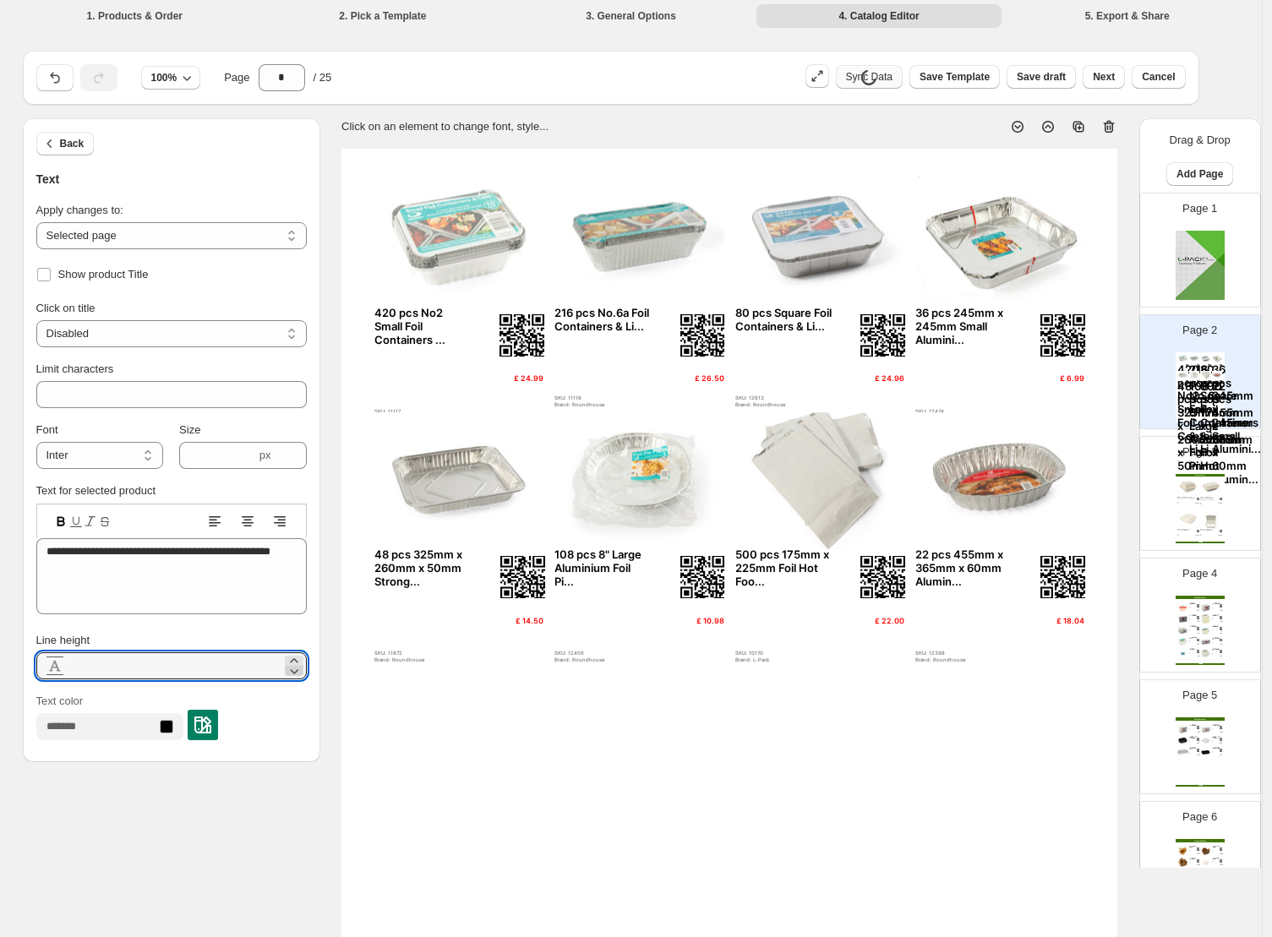
type input "***"
click at [525, 380] on div "£ 24.99" at bounding box center [518, 378] width 49 height 9
type input "***"
type textarea "*****"
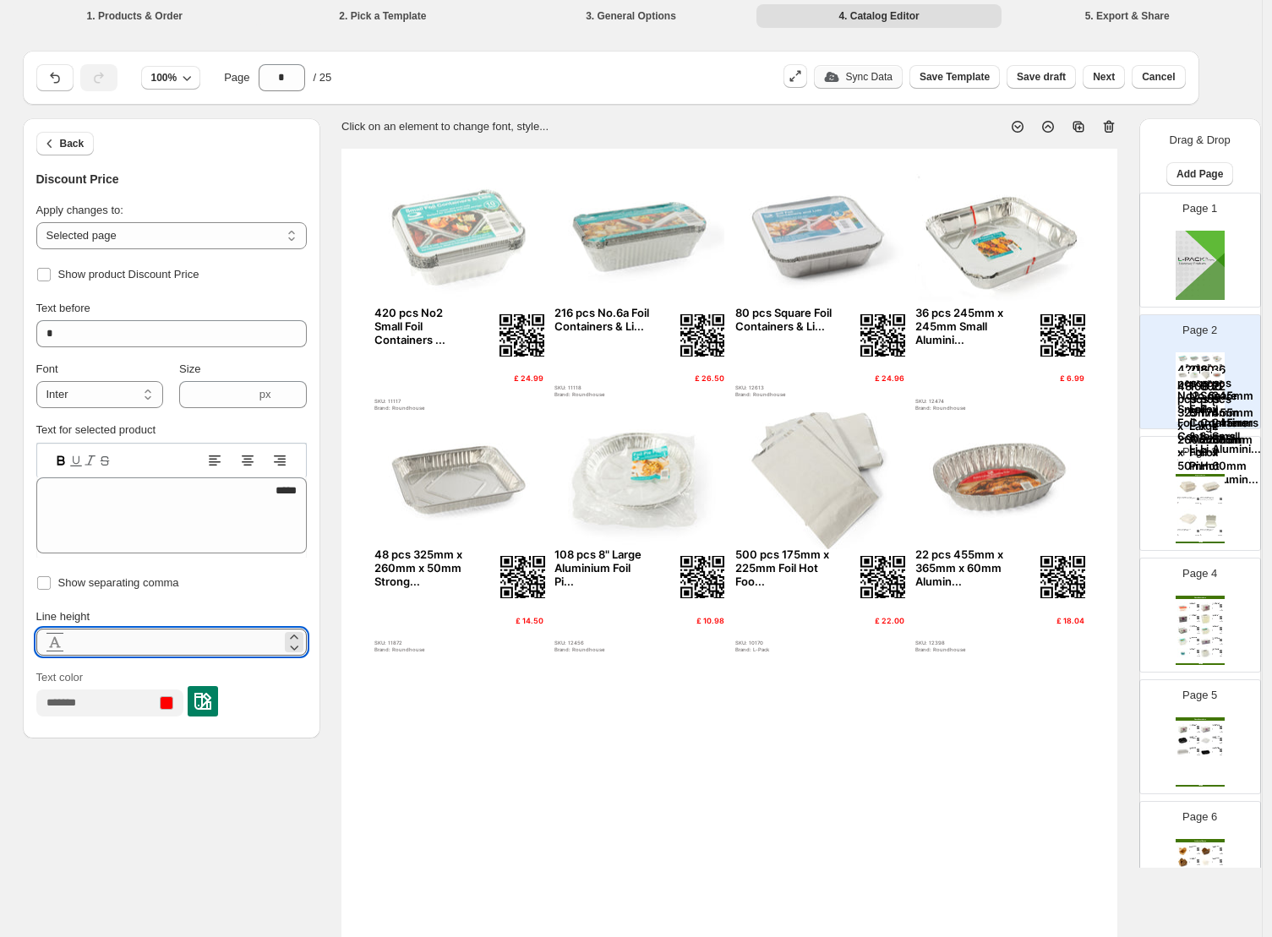
click at [224, 634] on input "***" at bounding box center [174, 642] width 213 height 27
click at [298, 639] on icon at bounding box center [294, 647] width 17 height 17
click at [298, 633] on icon at bounding box center [294, 637] width 17 height 17
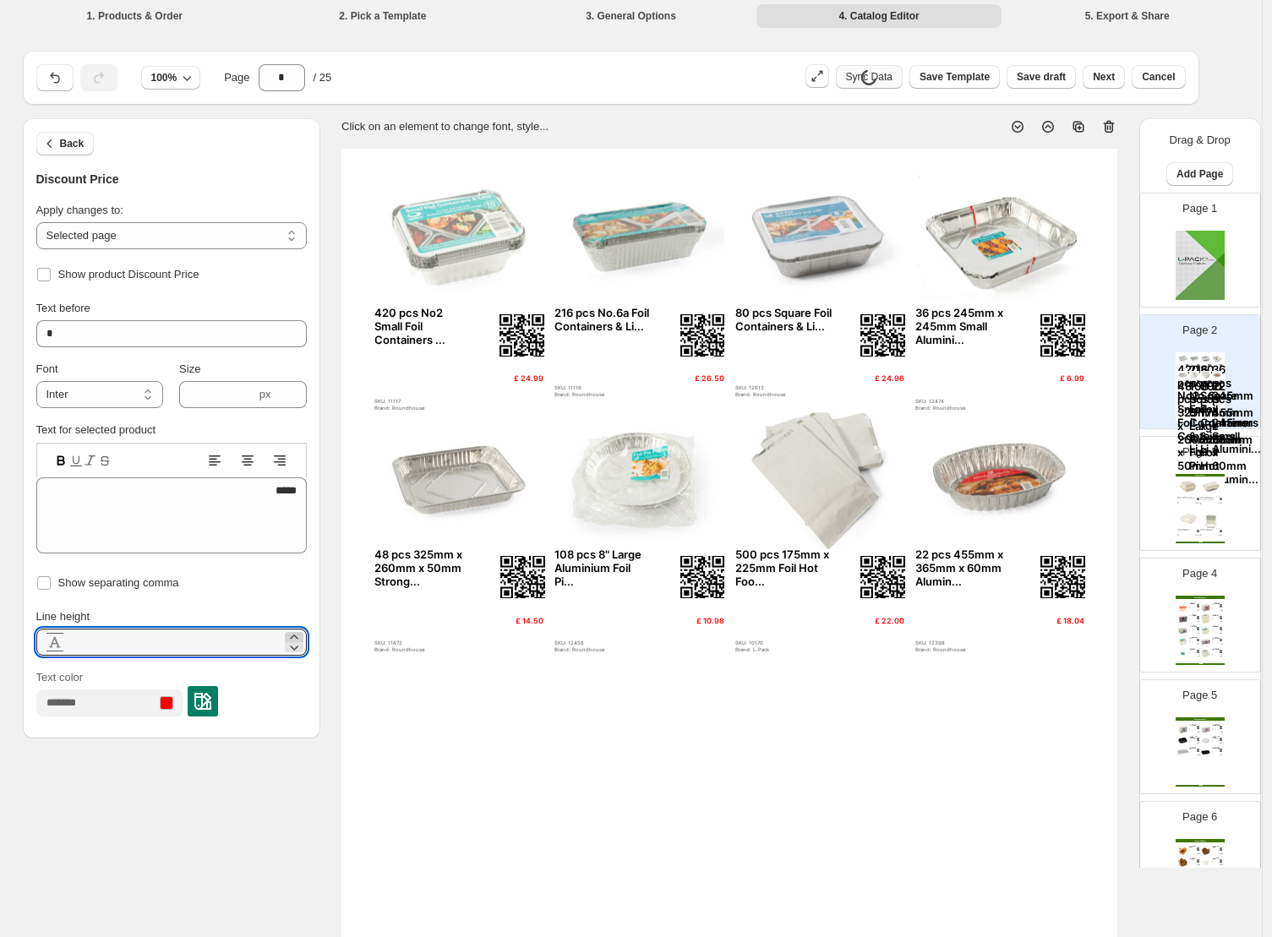
click at [298, 633] on icon at bounding box center [294, 637] width 17 height 17
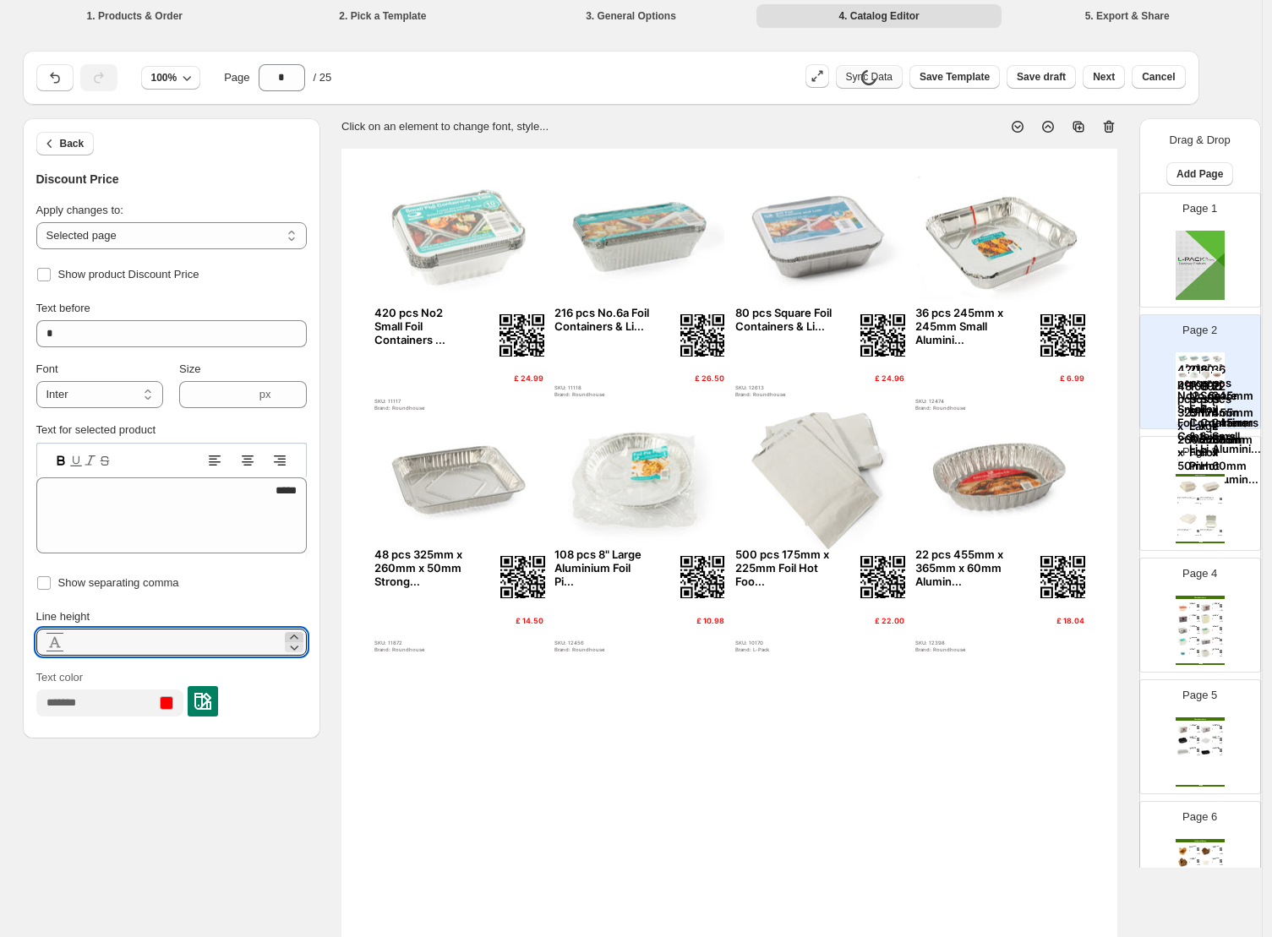
click at [298, 633] on icon at bounding box center [294, 637] width 17 height 17
click at [297, 651] on icon at bounding box center [294, 647] width 17 height 17
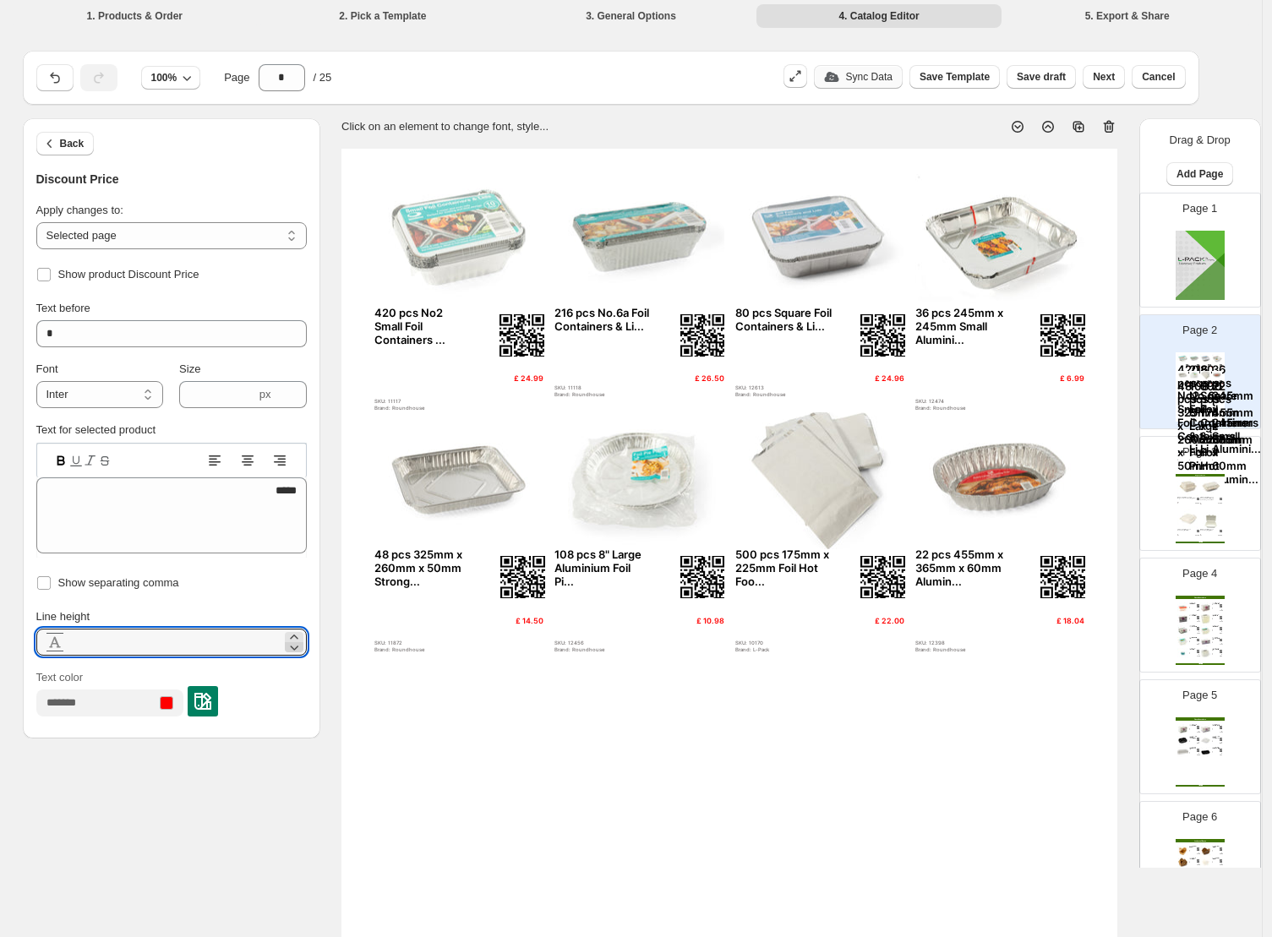
click at [297, 651] on icon at bounding box center [294, 647] width 17 height 17
type input "***"
click at [85, 142] on span "Back" at bounding box center [72, 144] width 25 height 14
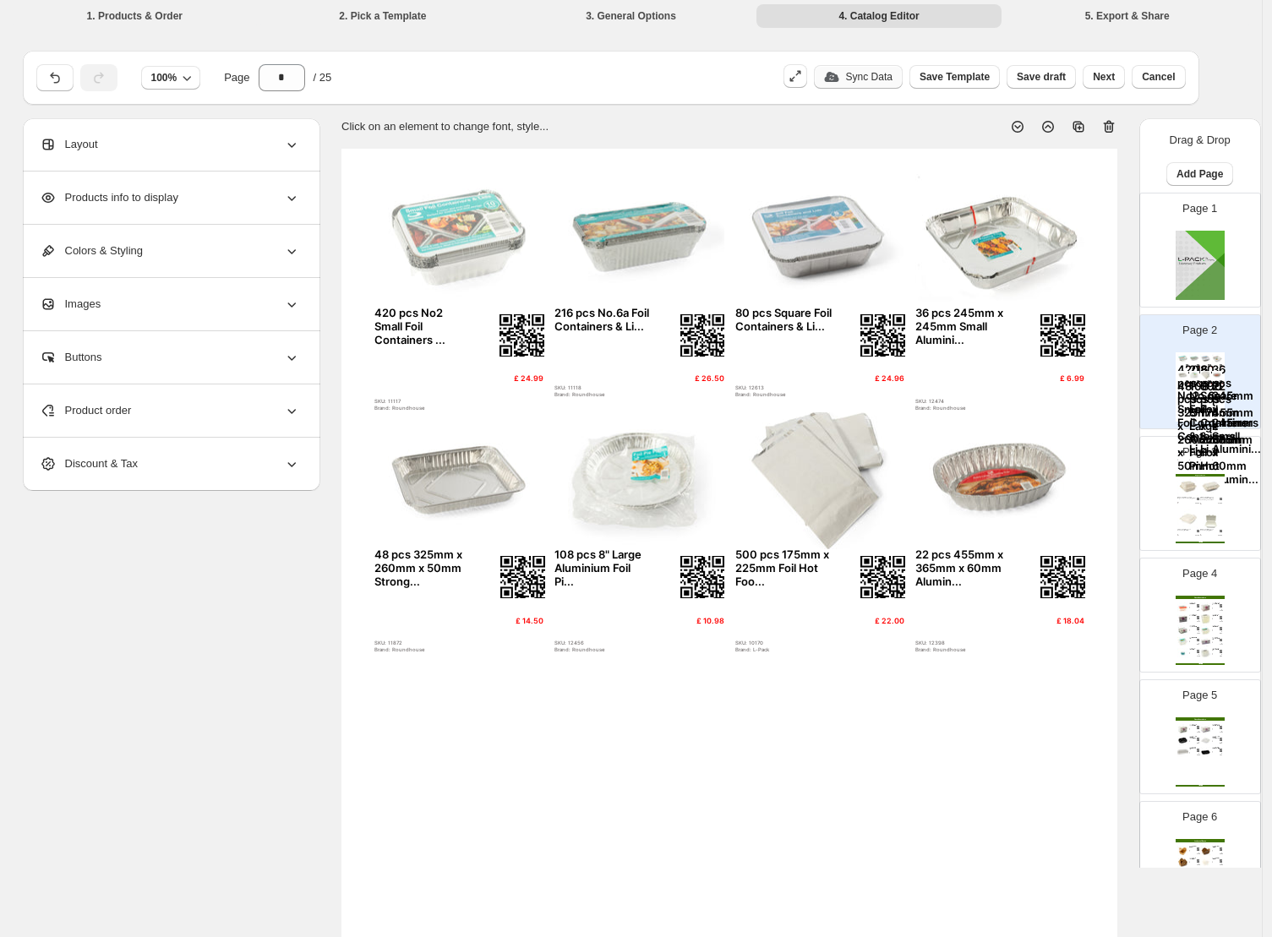
click at [1029, 513] on img at bounding box center [1188, 520] width 22 height 20
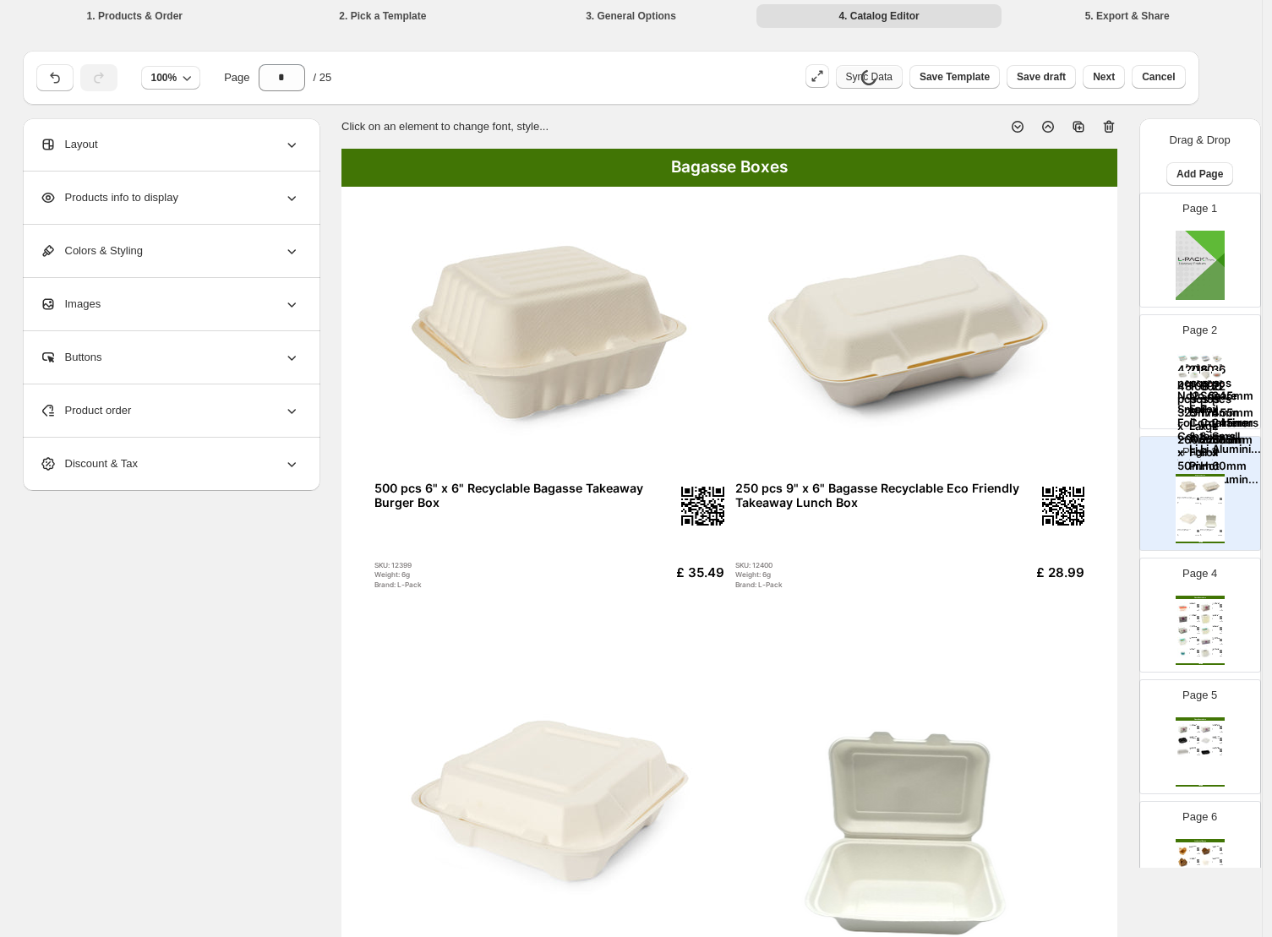
click at [1029, 383] on div "Page 2 420 pcs No2 Small Foil Containers ... SKU: 11117 Brand: Roundhouse £ 24.…" at bounding box center [1193, 365] width 106 height 113
type input "*"
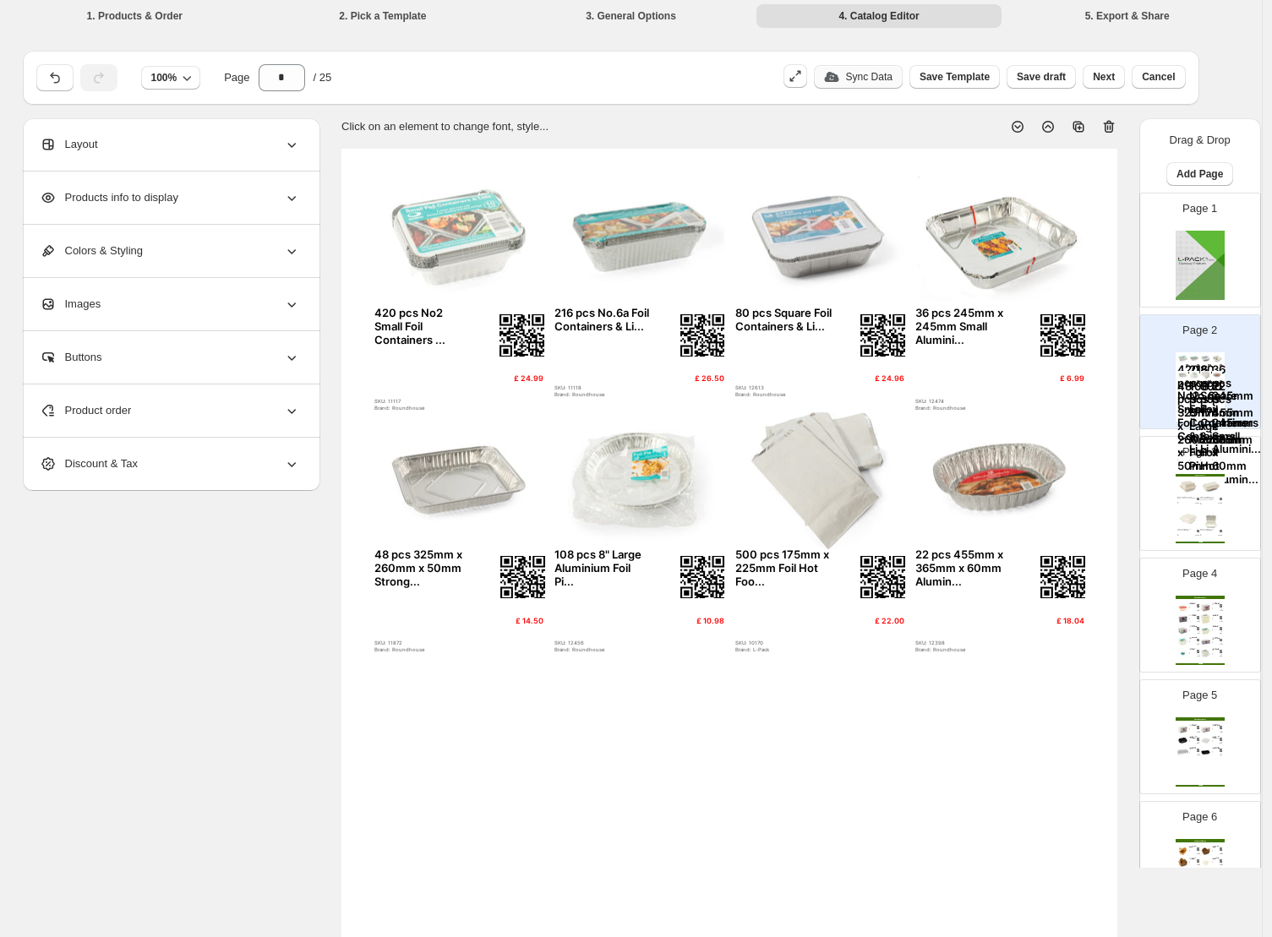
click at [1029, 454] on div "36 pcs 245mm x 245mm Small Alumini..." at bounding box center [1215, 409] width 6 height 93
click at [1029, 76] on span "Cancel" at bounding box center [1158, 77] width 33 height 14
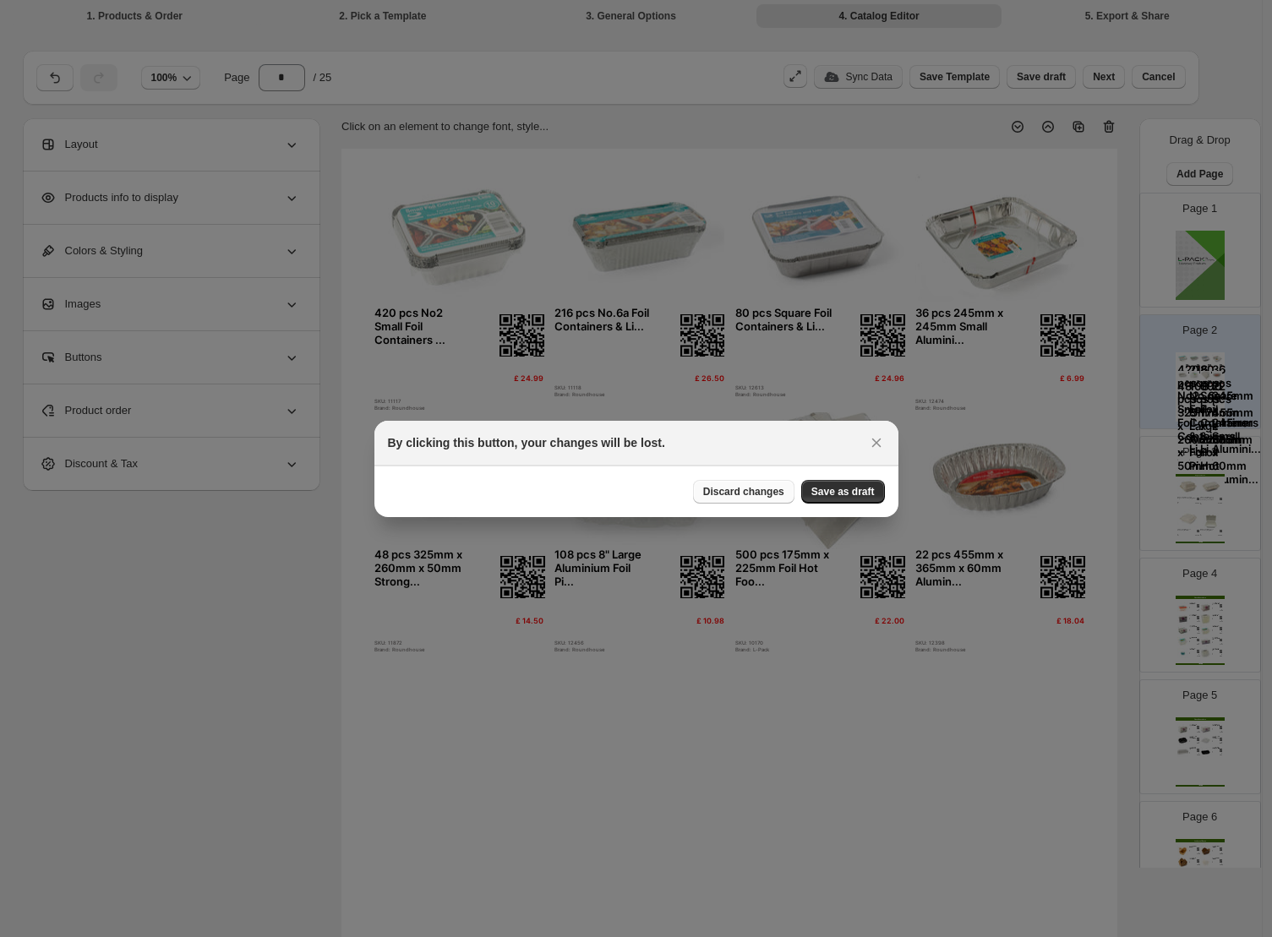
click at [766, 491] on span "Discard changes" at bounding box center [743, 492] width 81 height 14
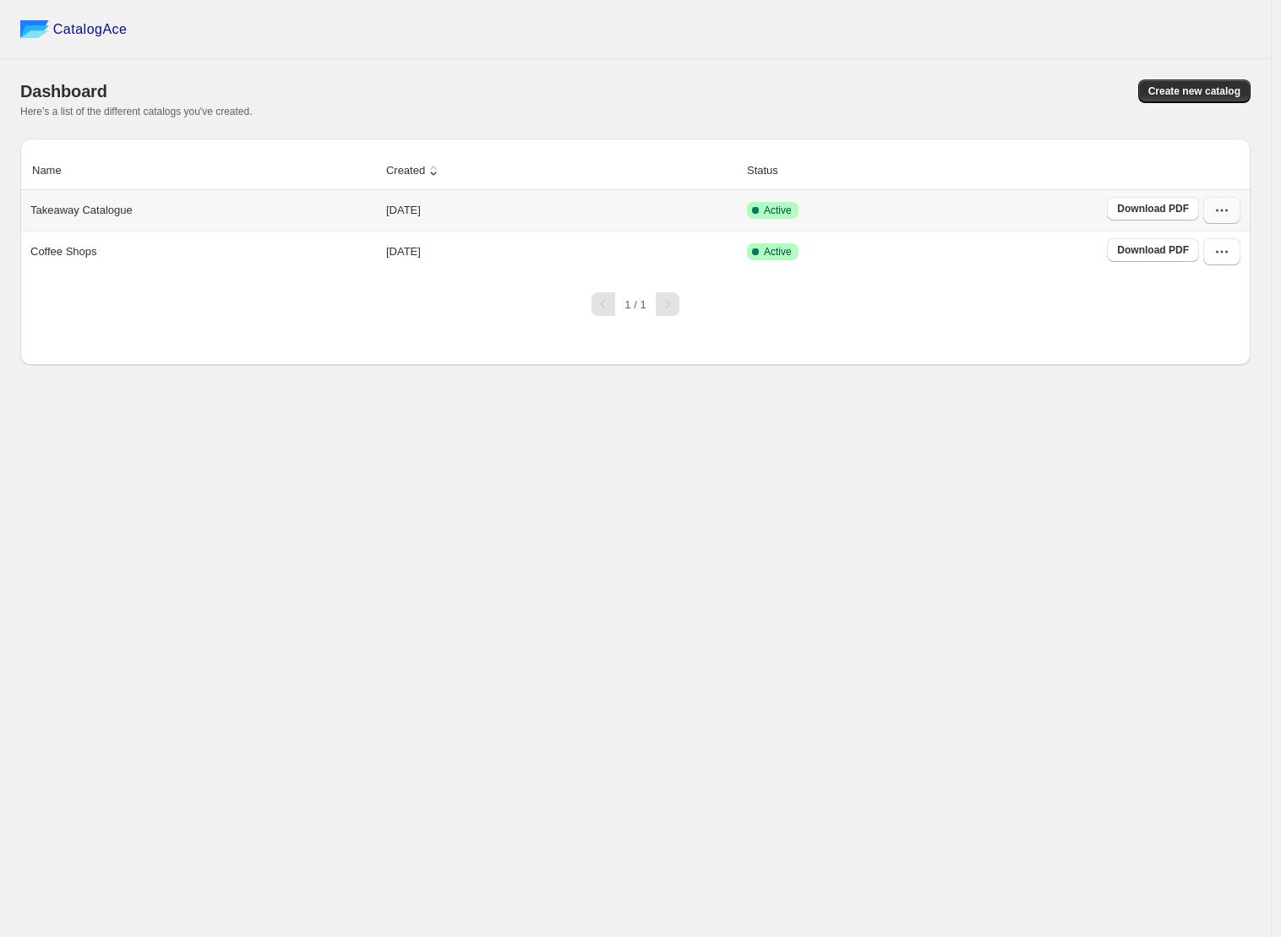
click at [1029, 221] on button "button" at bounding box center [1222, 210] width 37 height 27
click at [1029, 339] on span "Edit" at bounding box center [1214, 334] width 87 height 17
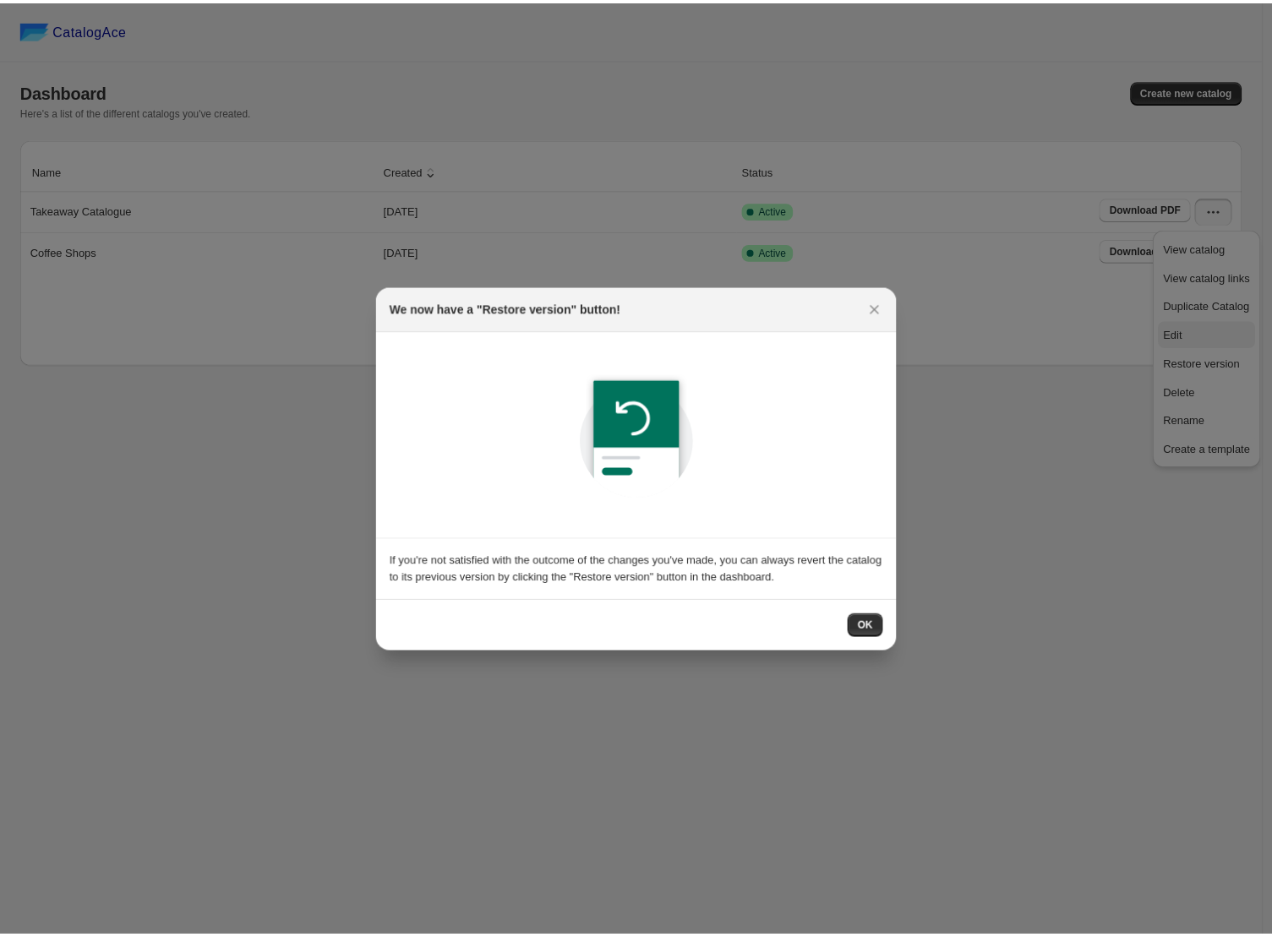
scroll to position [0, 0]
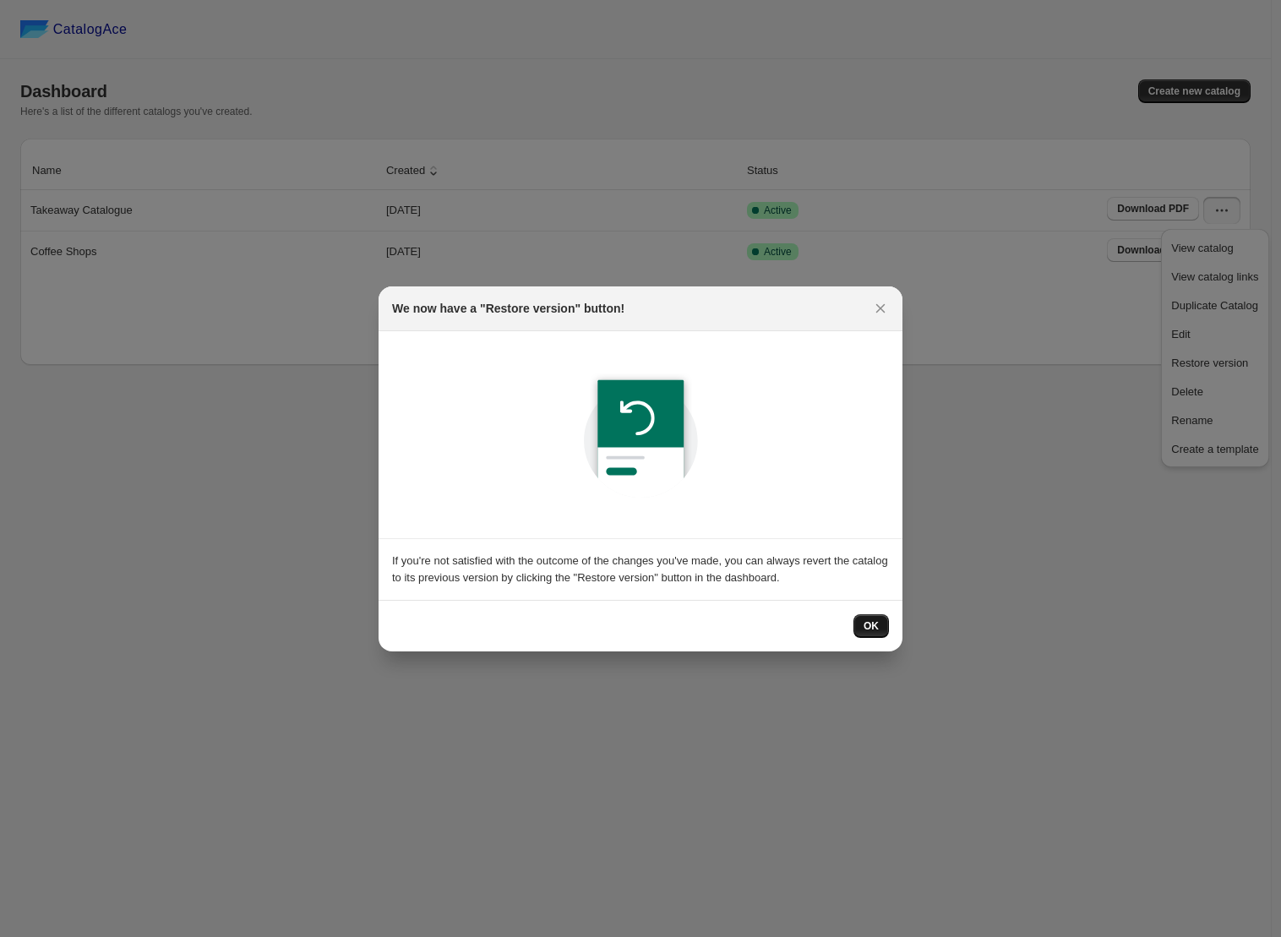
click at [859, 626] on button "OK" at bounding box center [871, 626] width 35 height 24
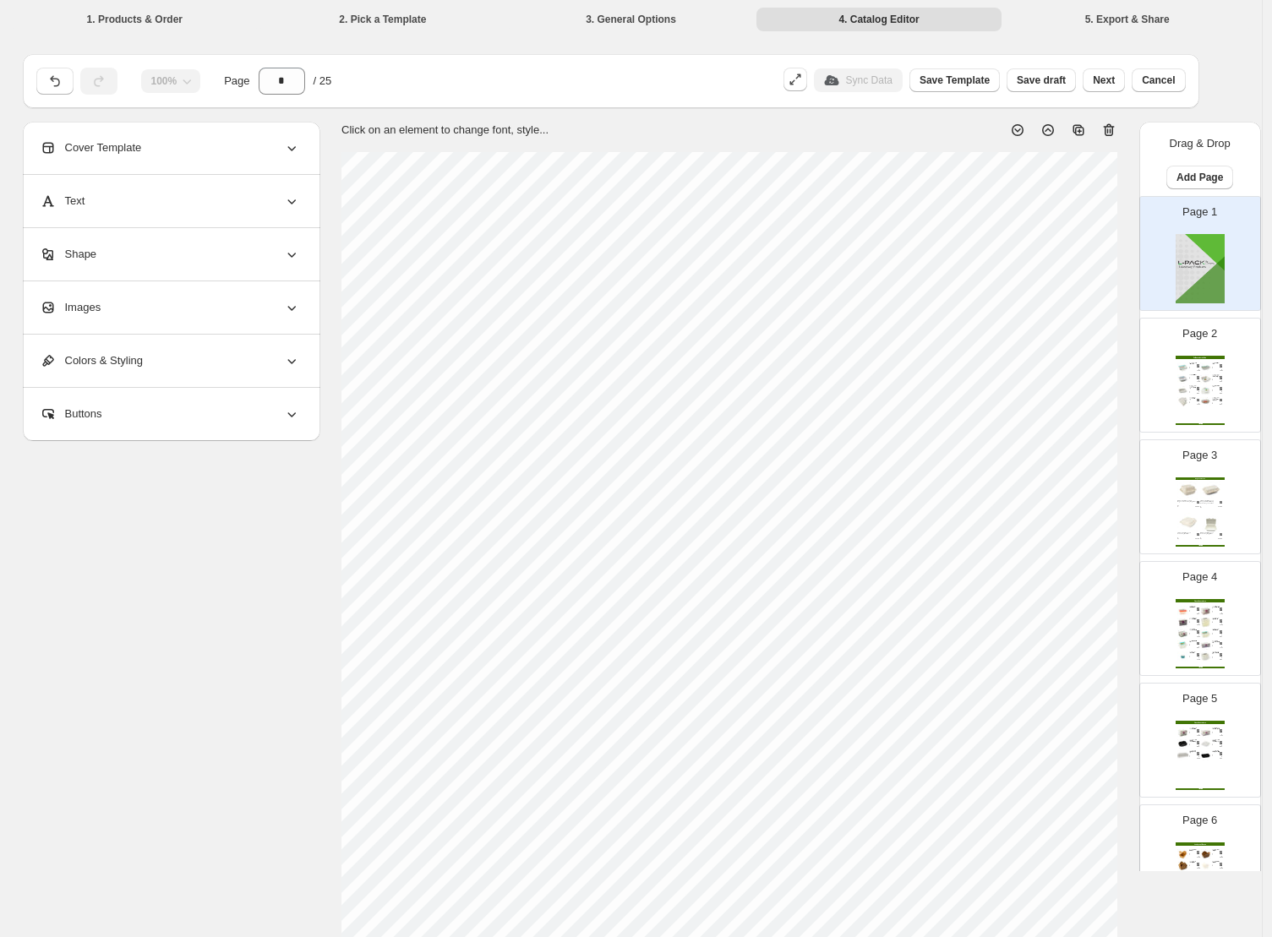
click at [1029, 380] on div "Weight: 3.28g" at bounding box center [1216, 380] width 8 height 0
type input "*"
